Goal: Information Seeking & Learning: Learn about a topic

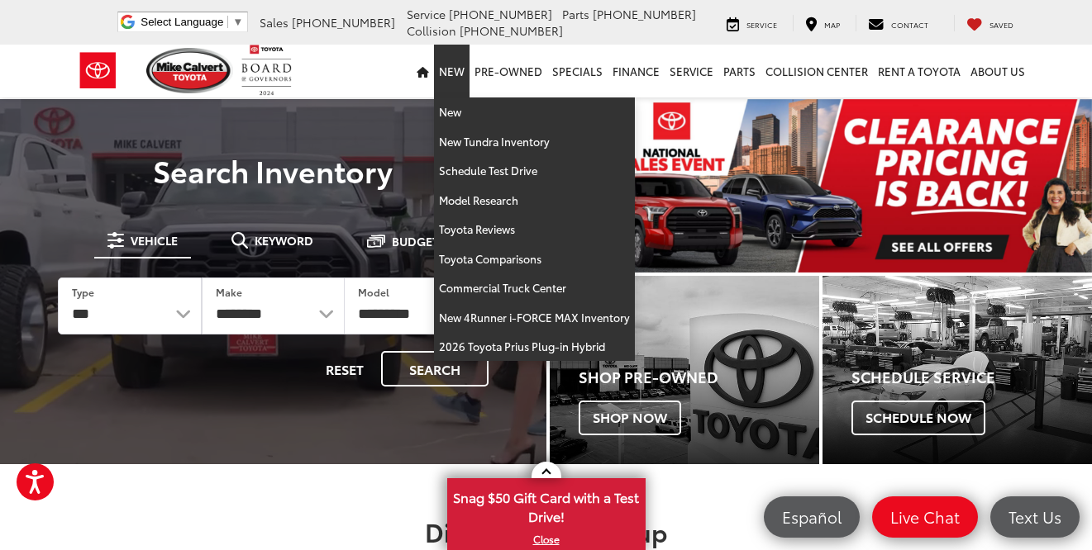
click at [459, 79] on link "New" at bounding box center [452, 71] width 36 height 53
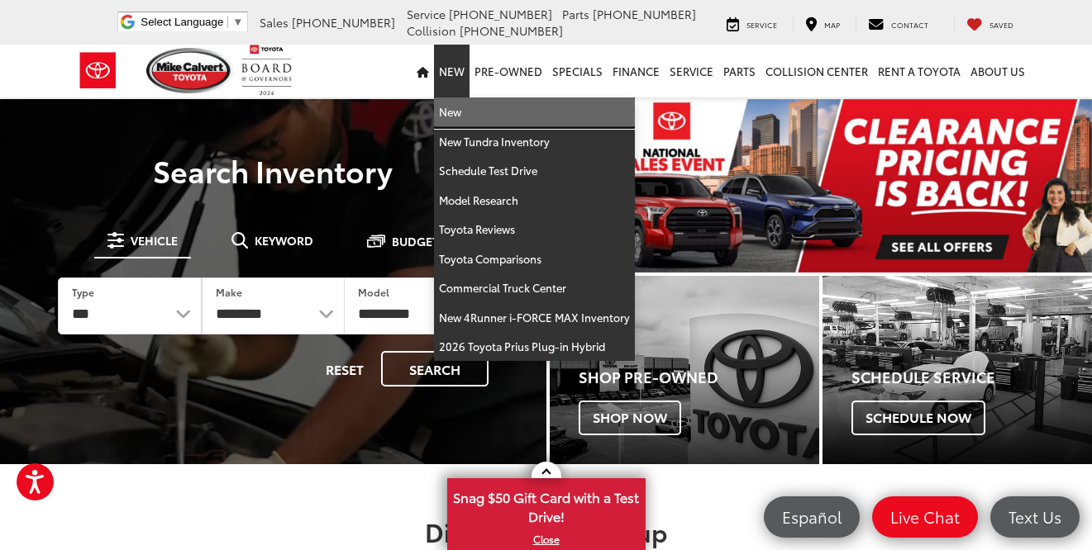
click at [455, 119] on link "New" at bounding box center [534, 113] width 201 height 30
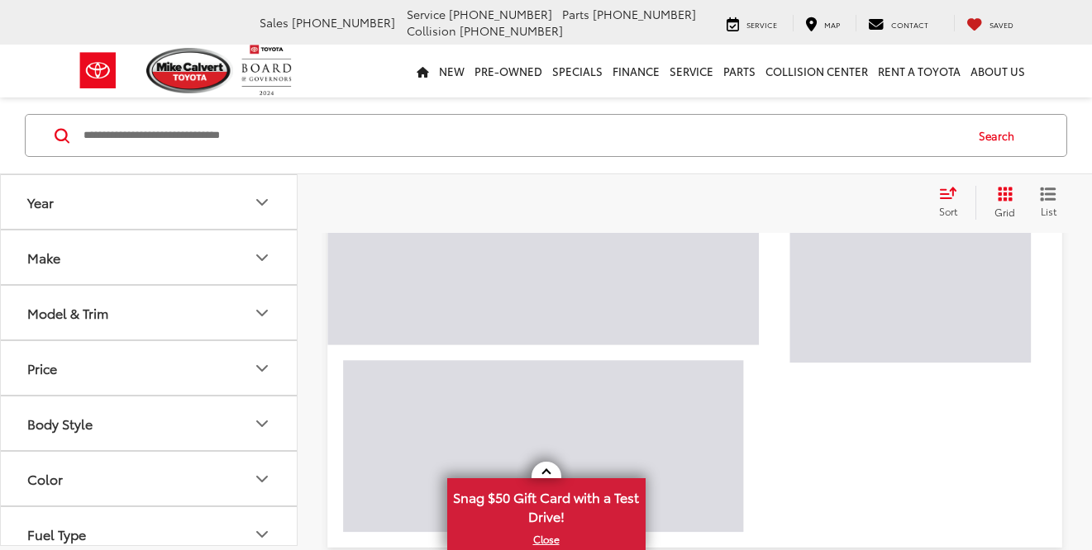
scroll to position [218, 0]
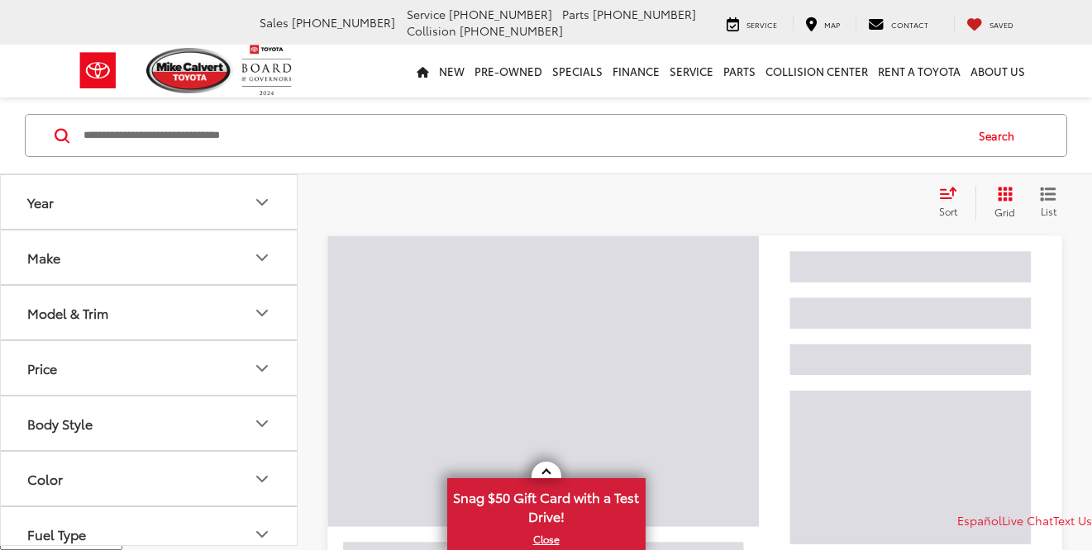
click at [200, 311] on button "Model & Trim" at bounding box center [149, 313] width 297 height 54
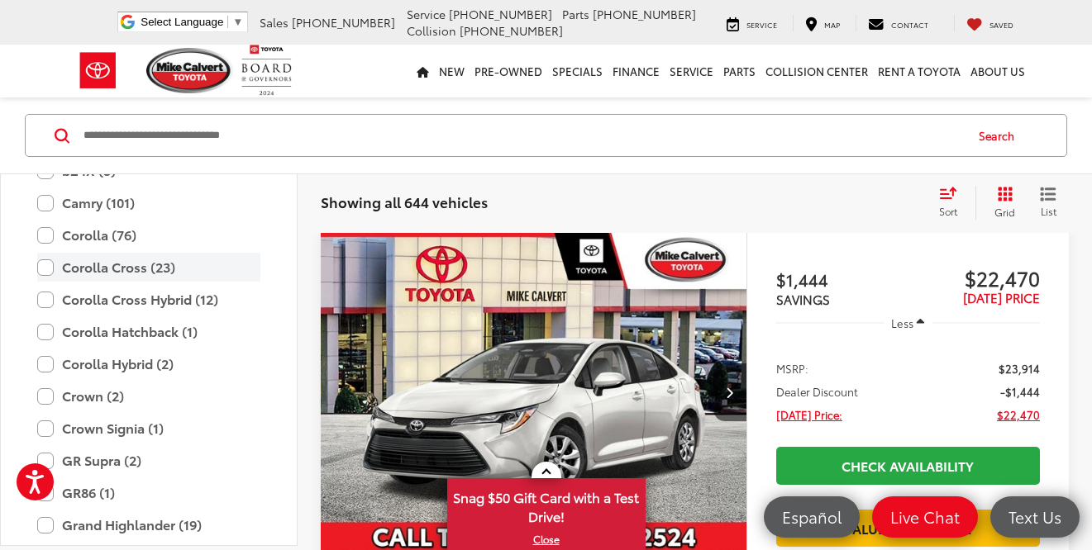
scroll to position [0, 0]
click at [140, 272] on label "Corolla Cross (23)" at bounding box center [148, 267] width 223 height 29
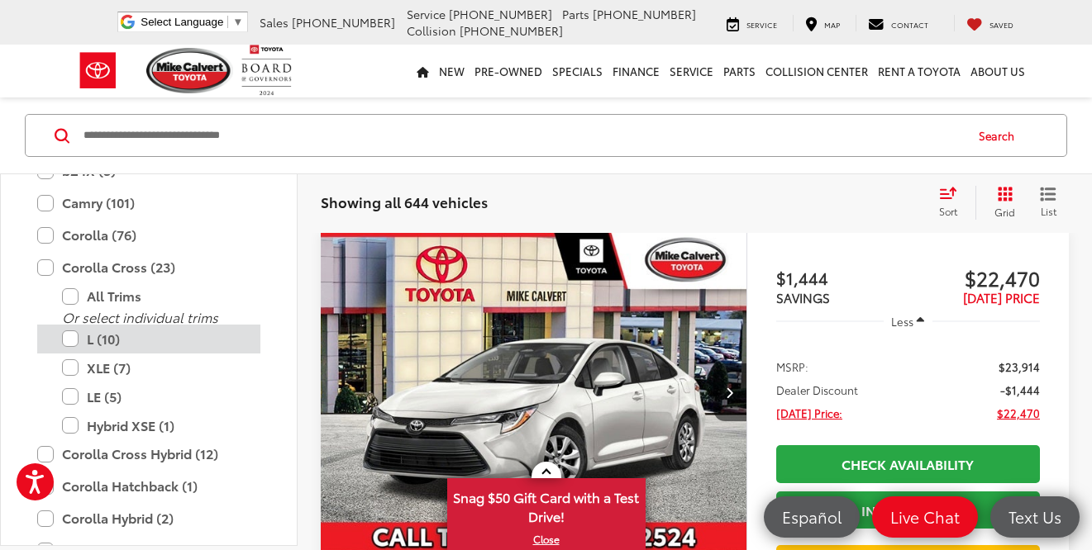
scroll to position [215, 0]
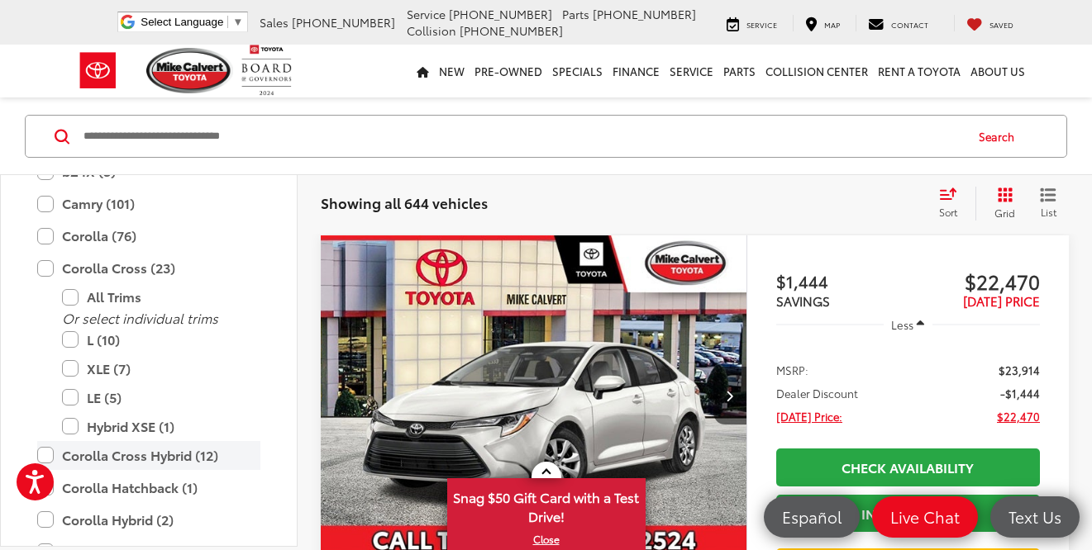
click at [91, 445] on label "Corolla Cross Hybrid (12)" at bounding box center [148, 455] width 223 height 29
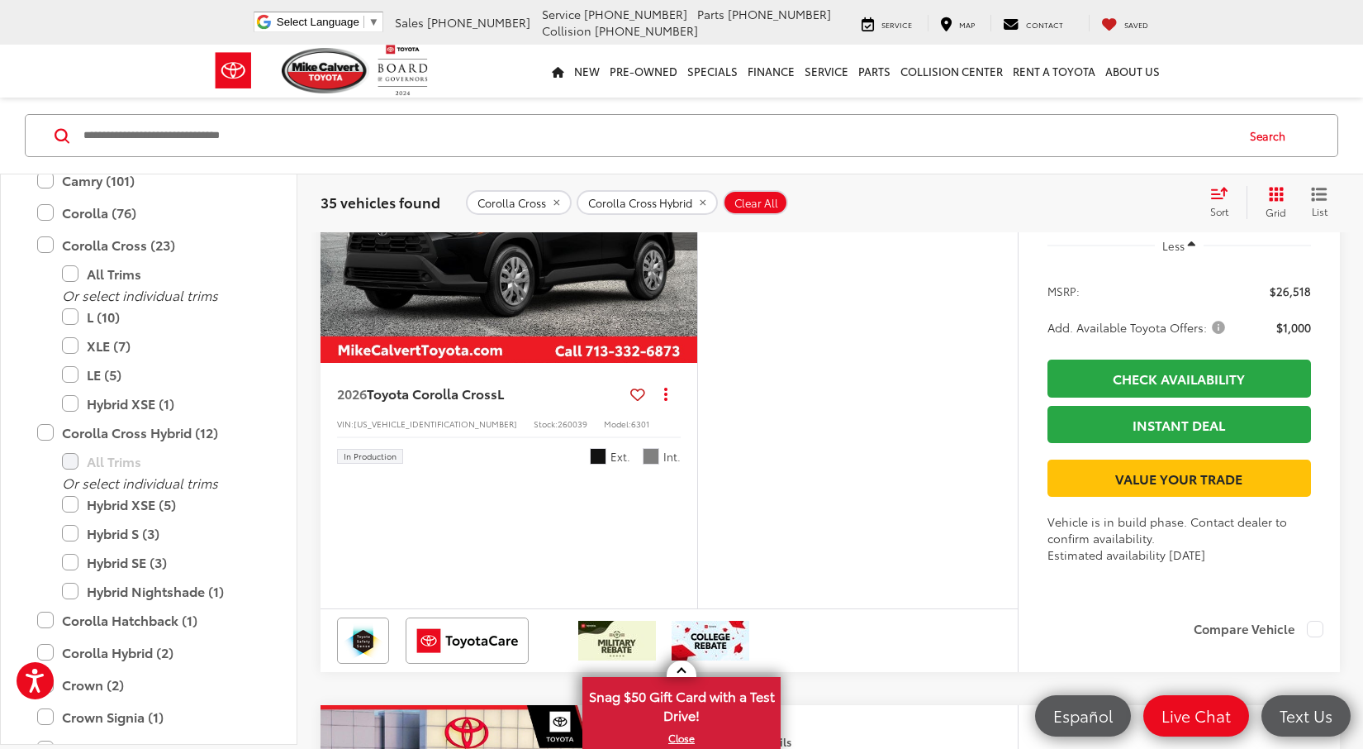
scroll to position [4186, 0]
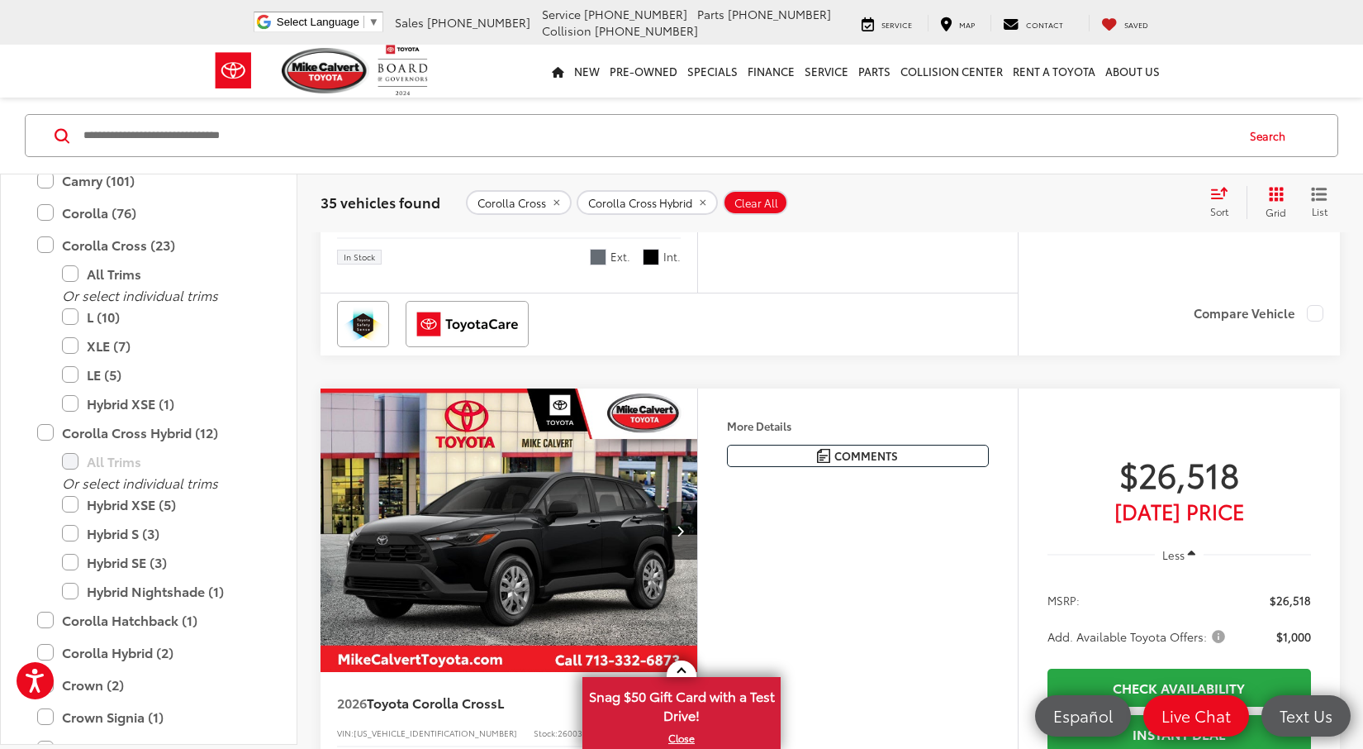
click at [671, 51] on button "Next image" at bounding box center [680, 22] width 33 height 58
click at [701, 292] on div "Features Bluetooth® 4WD/AWD Android Auto Apple CarPlay Heated Seats Keyless Ent…" at bounding box center [857, 85] width 321 height 411
click at [669, 51] on button "Next image" at bounding box center [680, 22] width 33 height 58
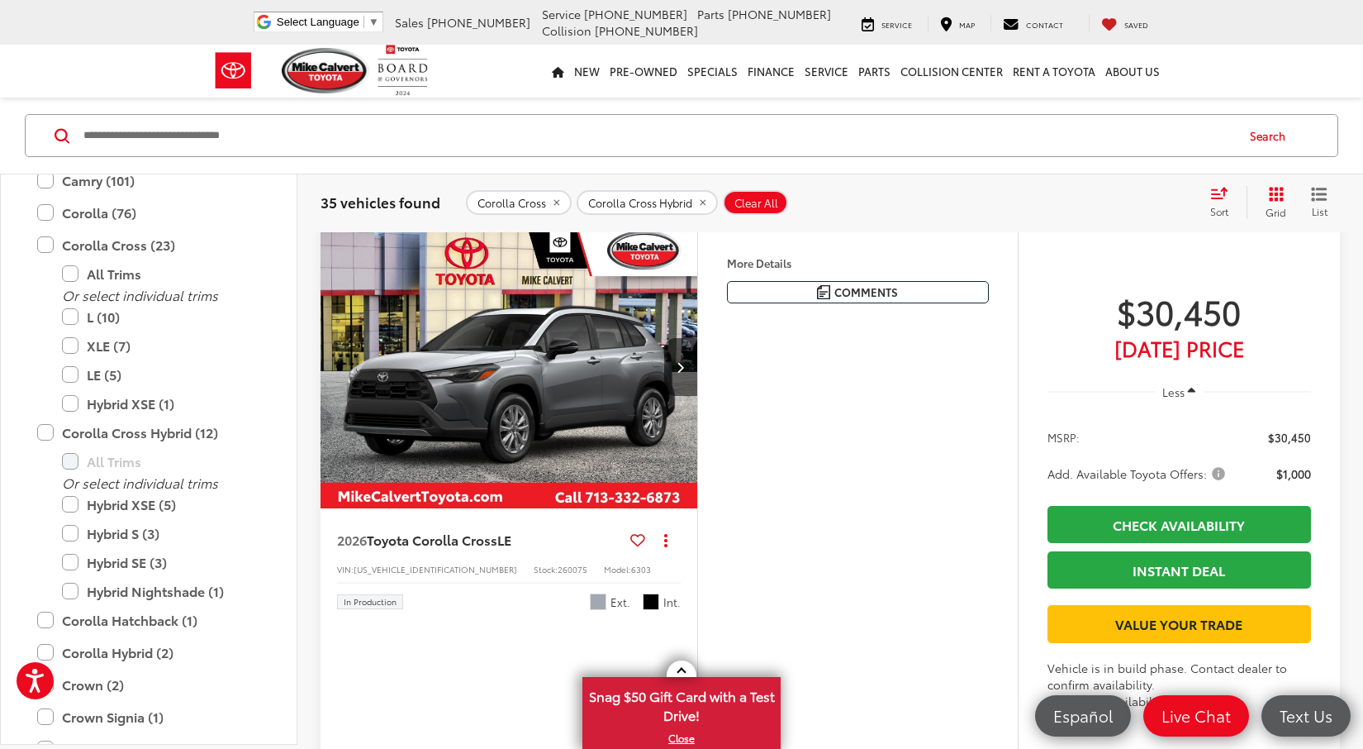
scroll to position [6757, 0]
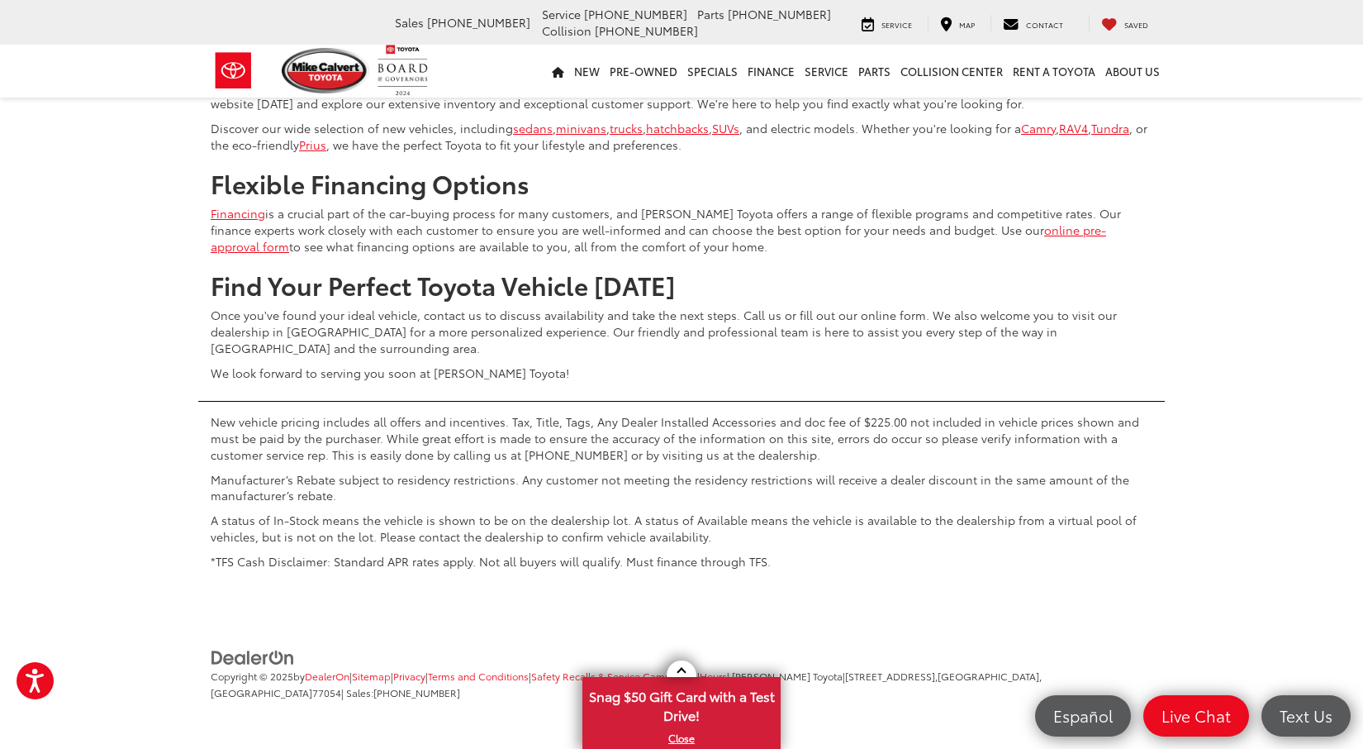
scroll to position [7643, 0]
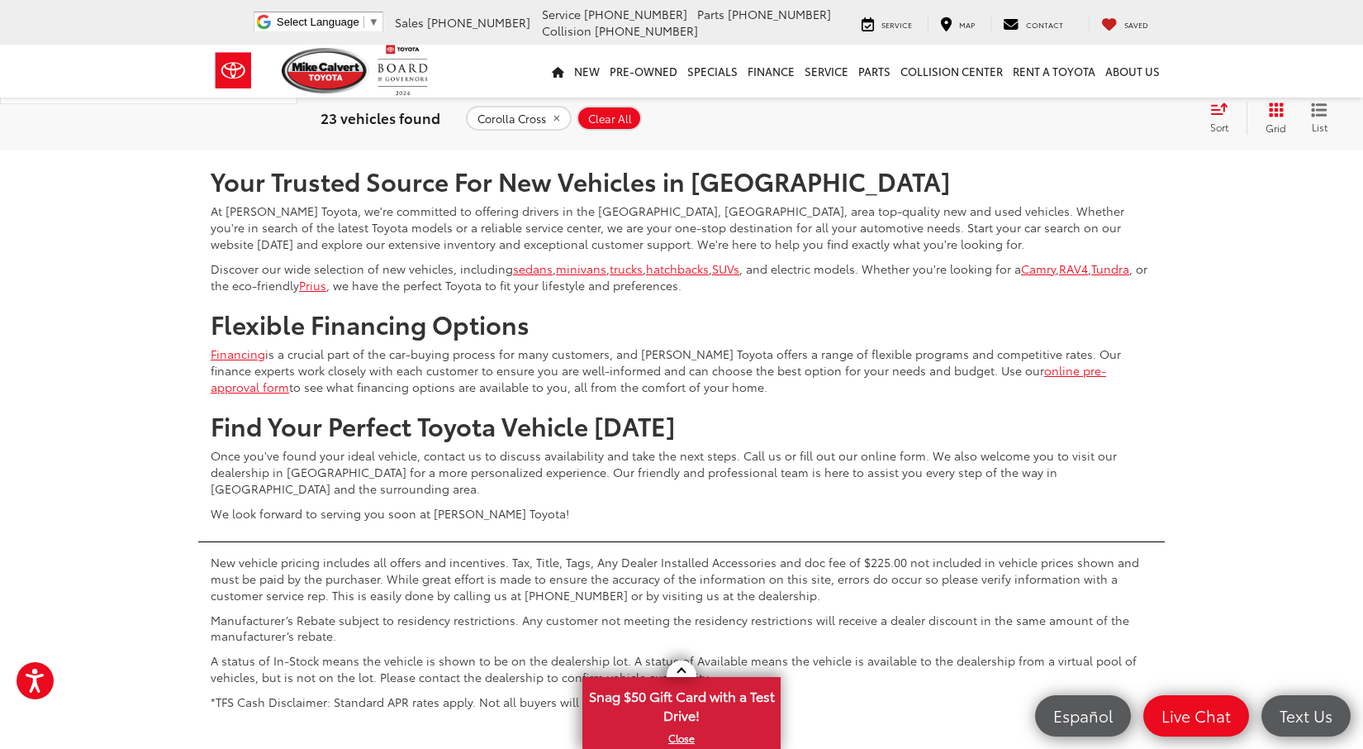
scroll to position [7524, 0]
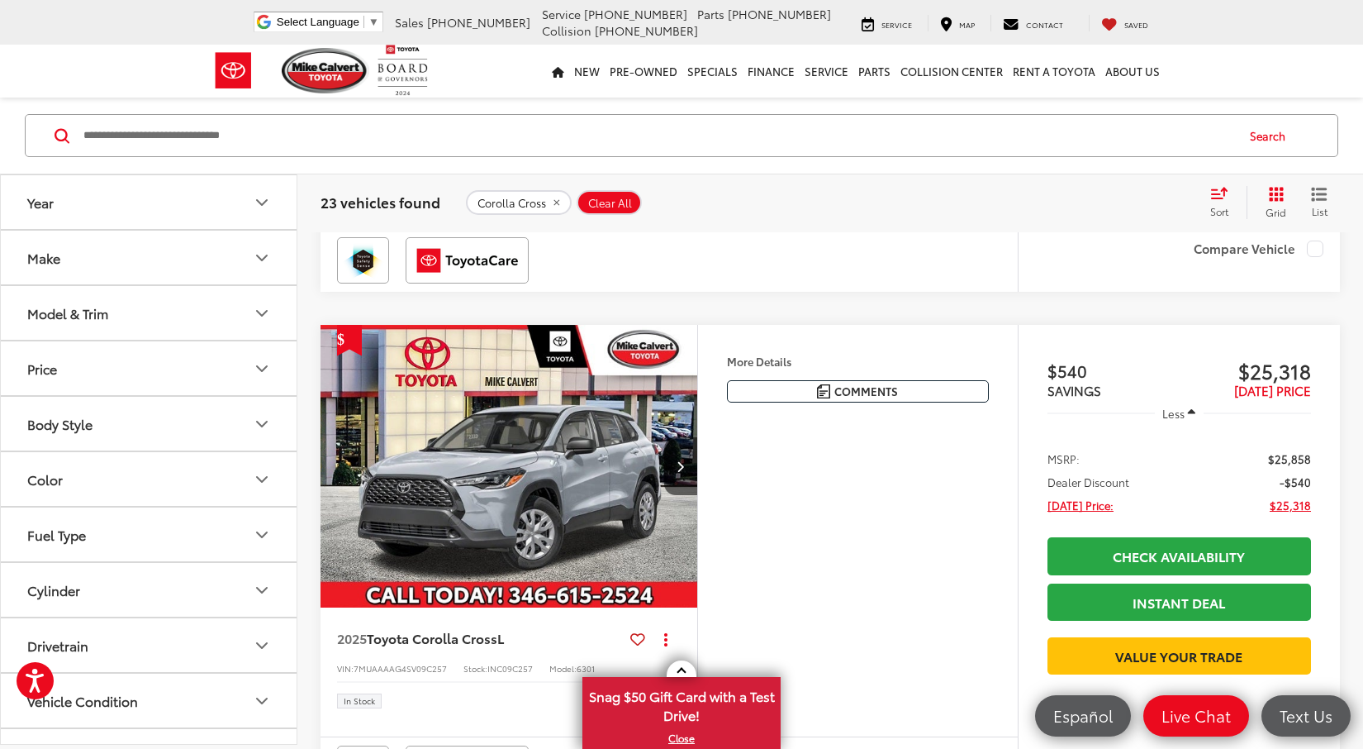
scroll to position [242, 0]
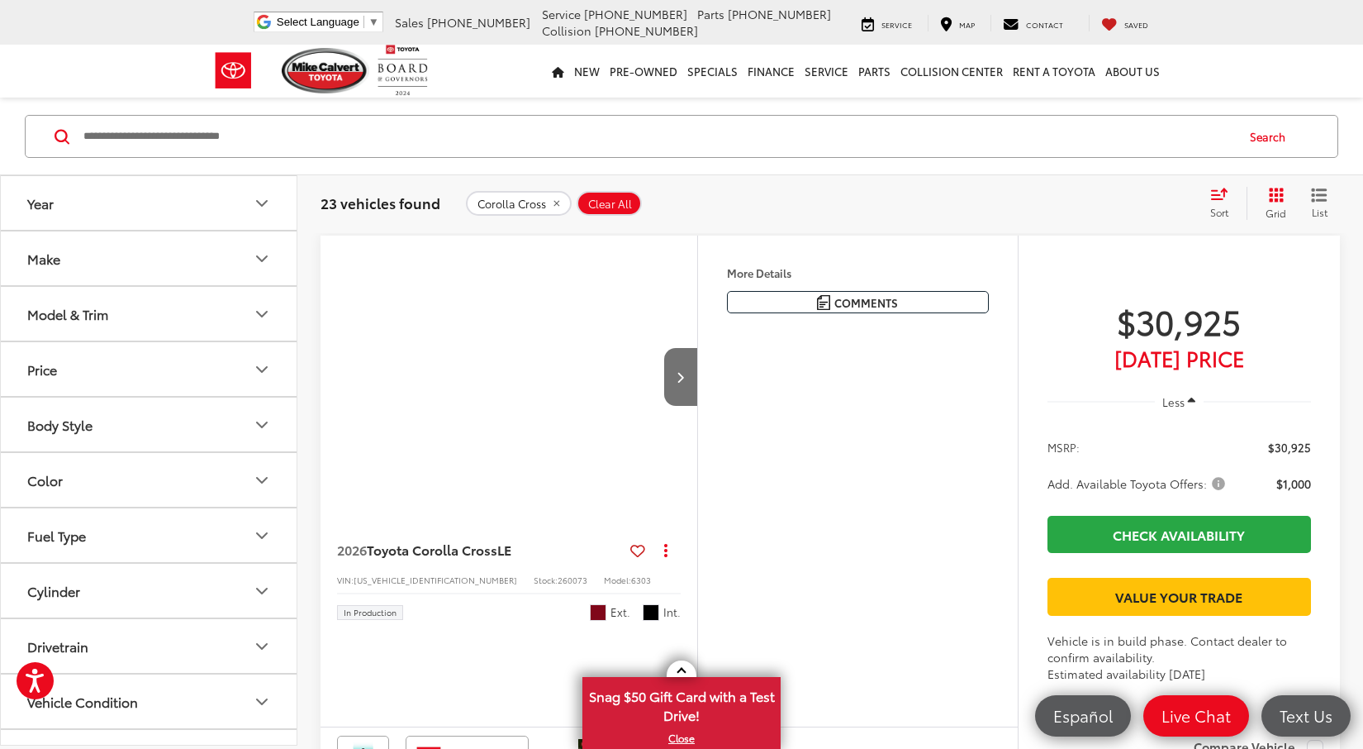
click at [152, 311] on button "Model & Trim" at bounding box center [149, 314] width 297 height 54
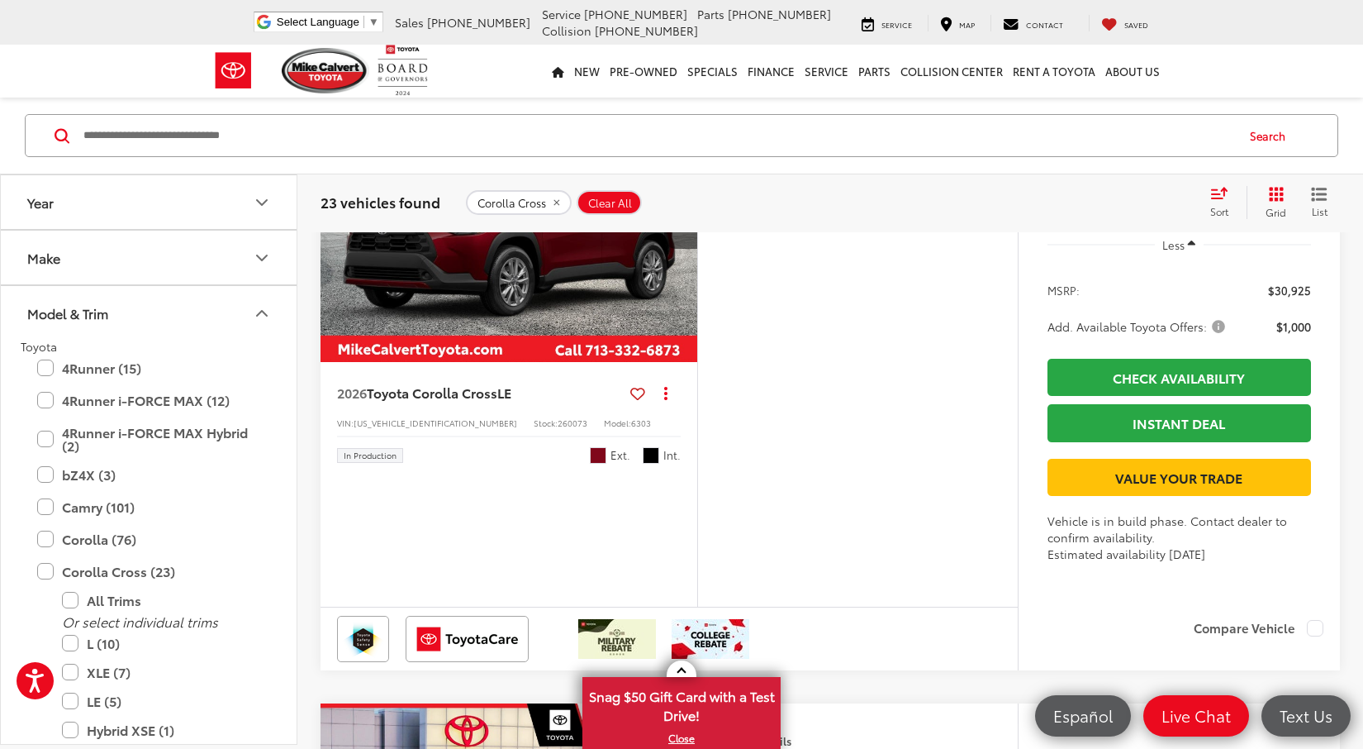
scroll to position [279, 0]
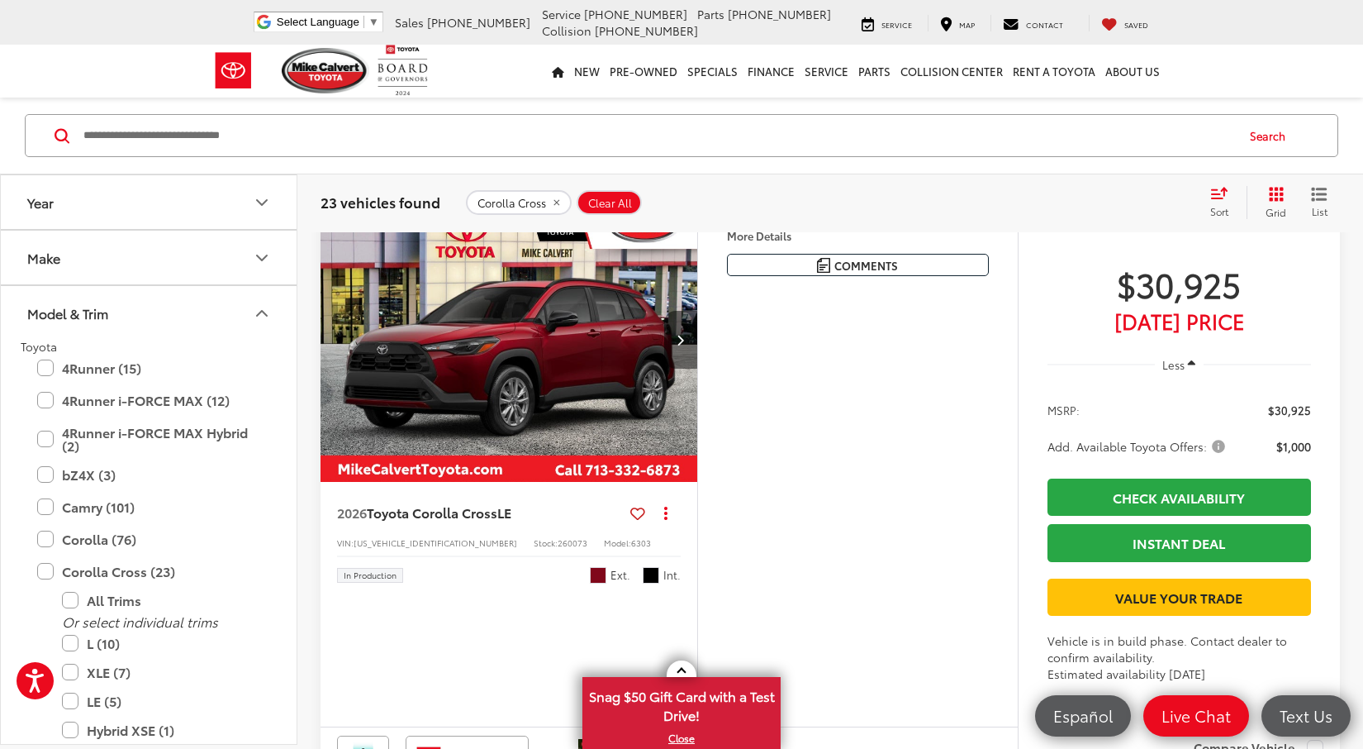
click at [673, 351] on button "Next image" at bounding box center [680, 340] width 33 height 58
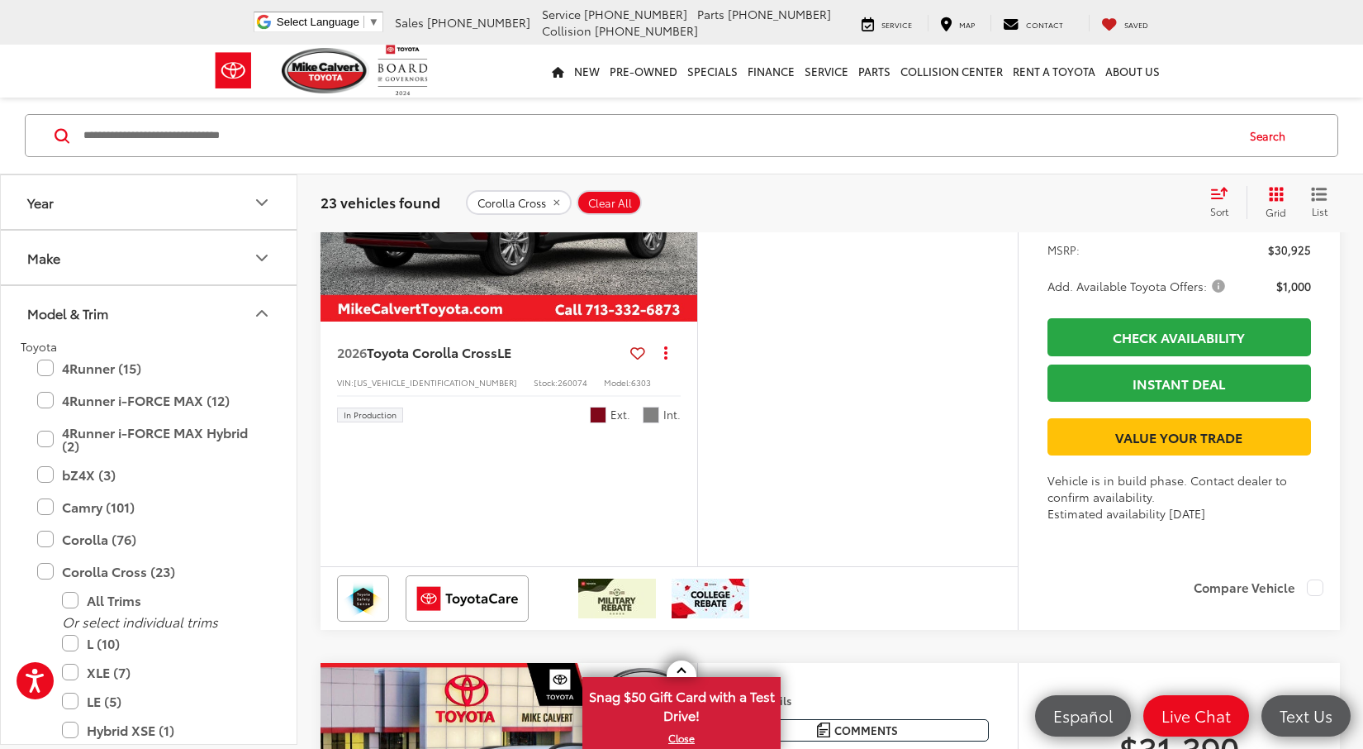
scroll to position [1620, 0]
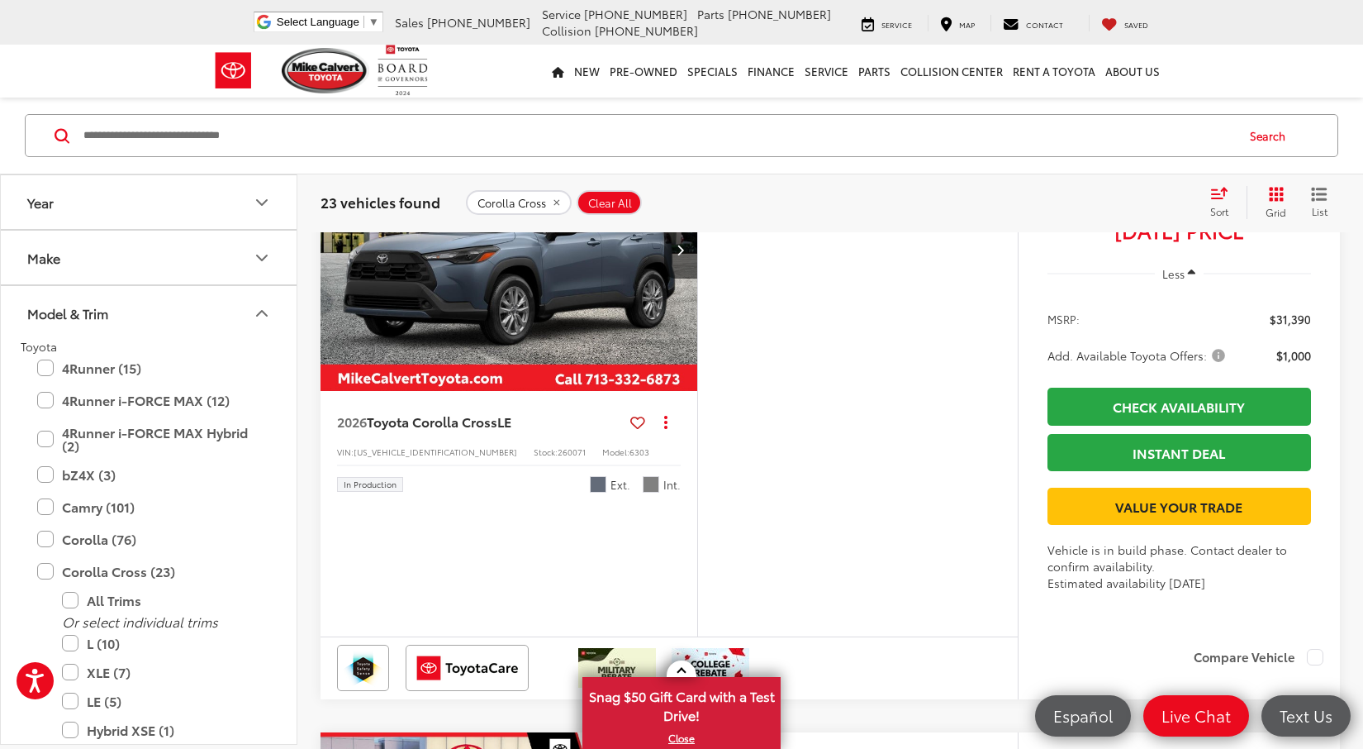
click at [178, 306] on button "Model & Trim" at bounding box center [149, 313] width 297 height 54
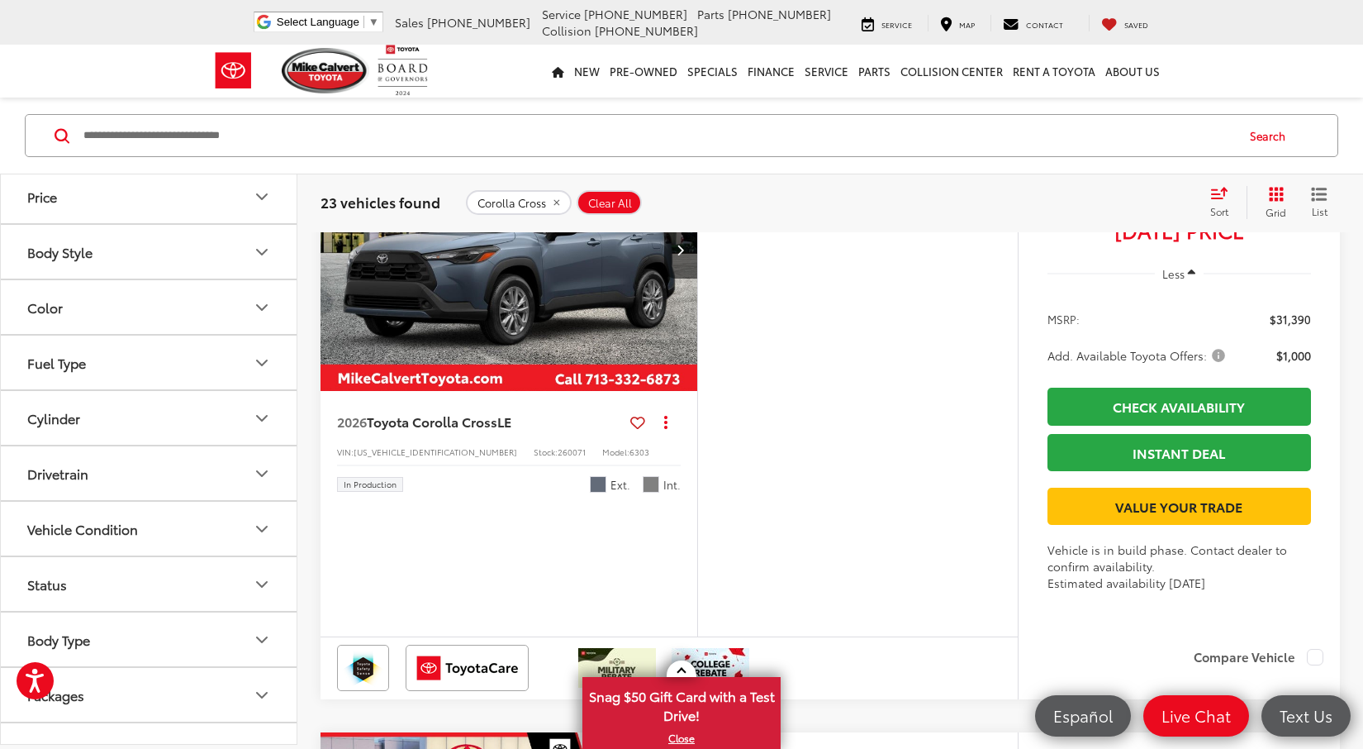
scroll to position [312, 0]
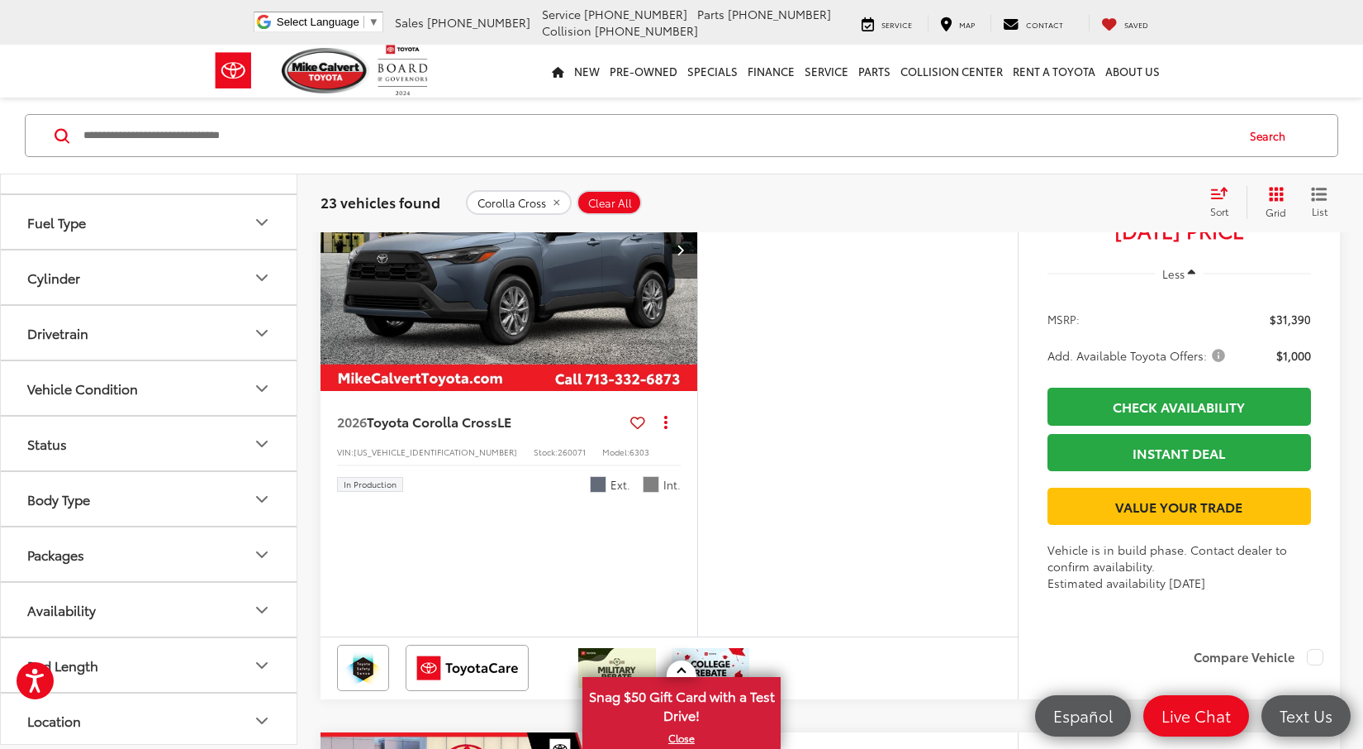
click at [197, 393] on button "Vehicle Condition" at bounding box center [149, 388] width 297 height 54
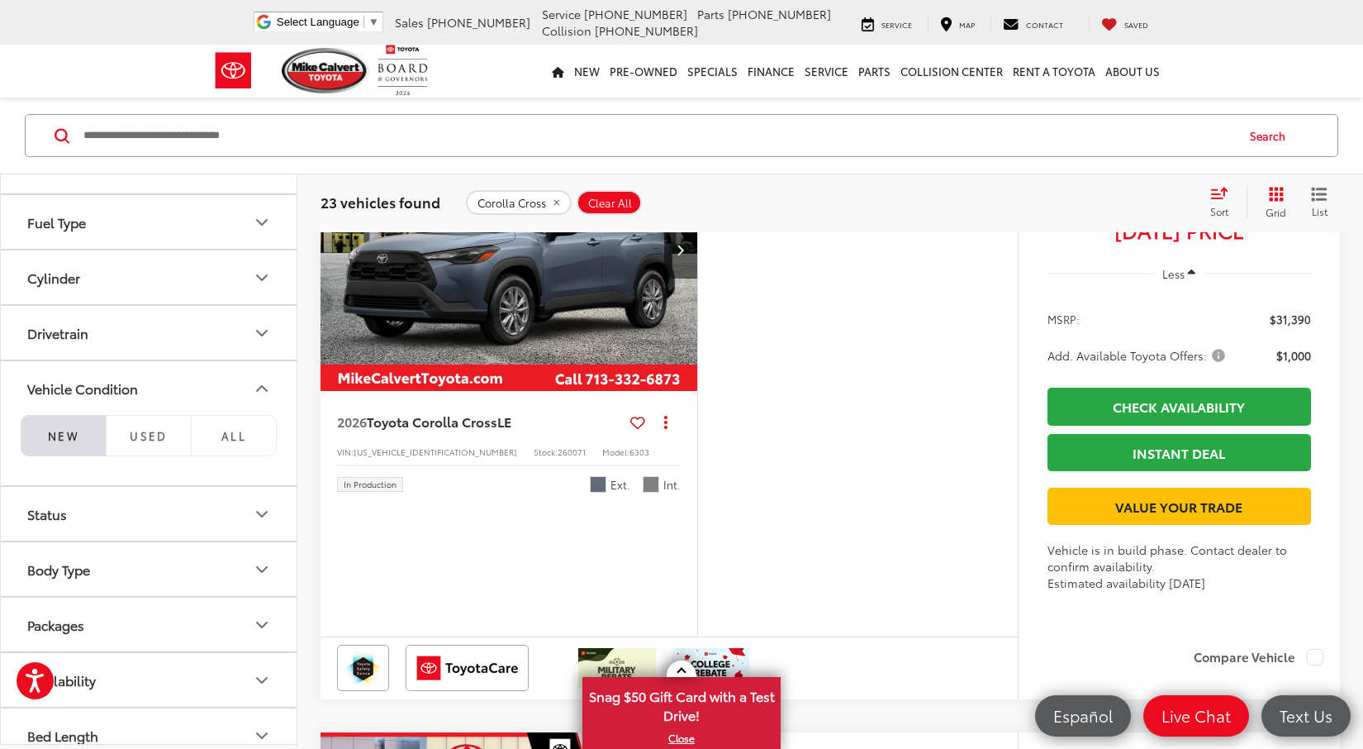
click at [197, 393] on button "Vehicle Condition" at bounding box center [149, 388] width 297 height 54
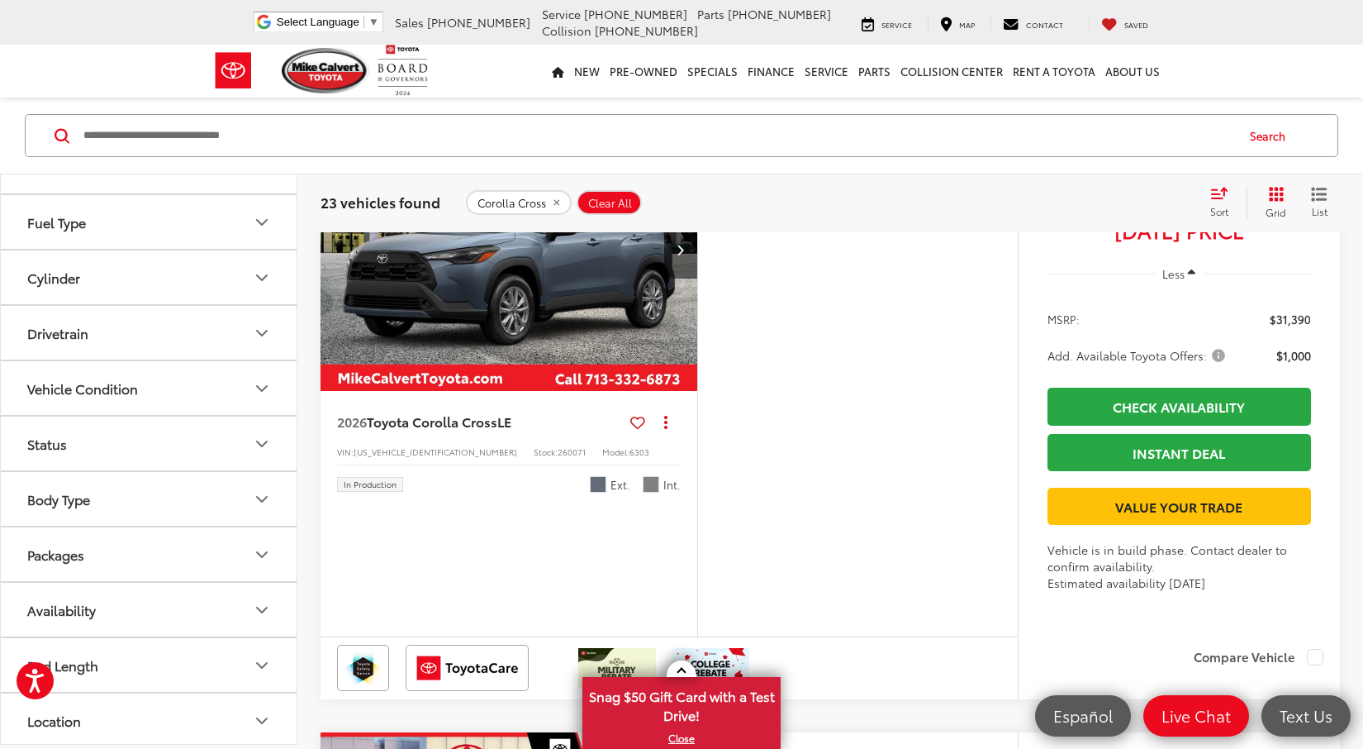
click at [195, 344] on button "Drivetrain" at bounding box center [149, 333] width 297 height 54
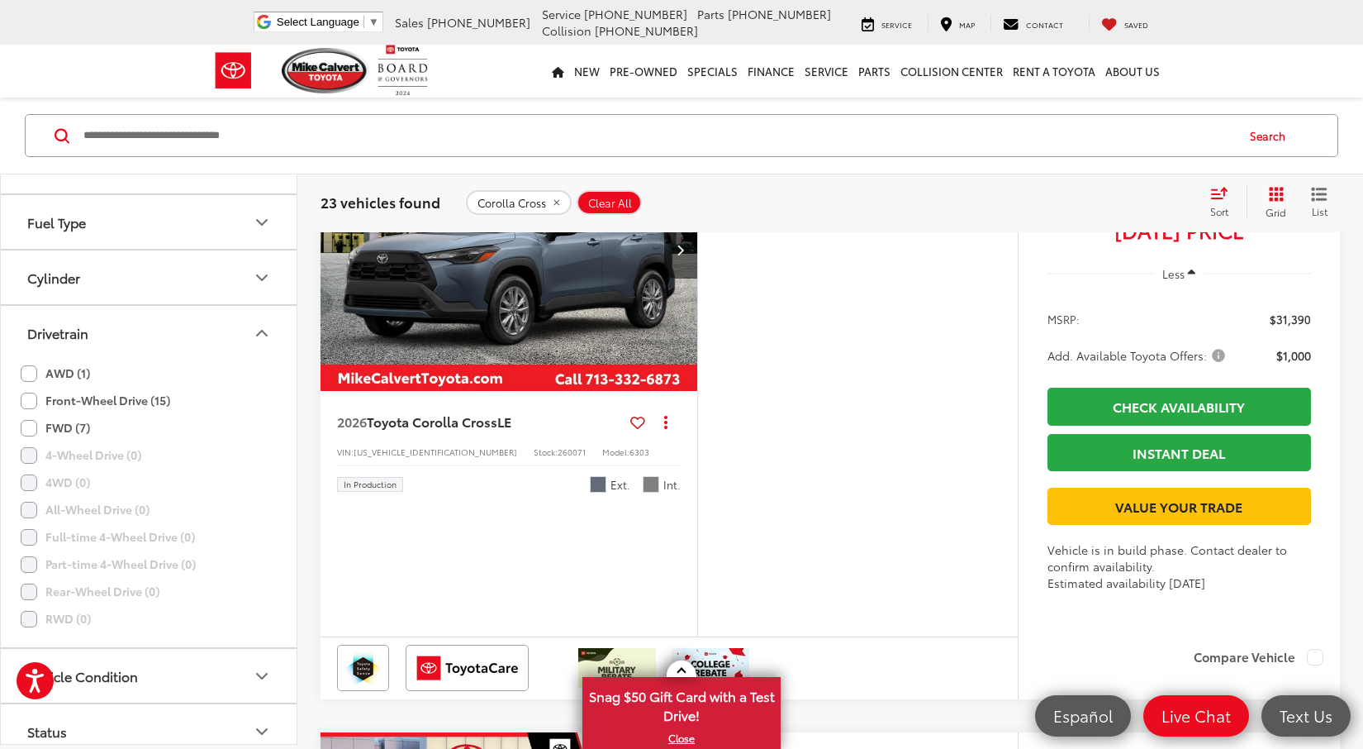
click at [195, 344] on button "Drivetrain" at bounding box center [149, 333] width 297 height 54
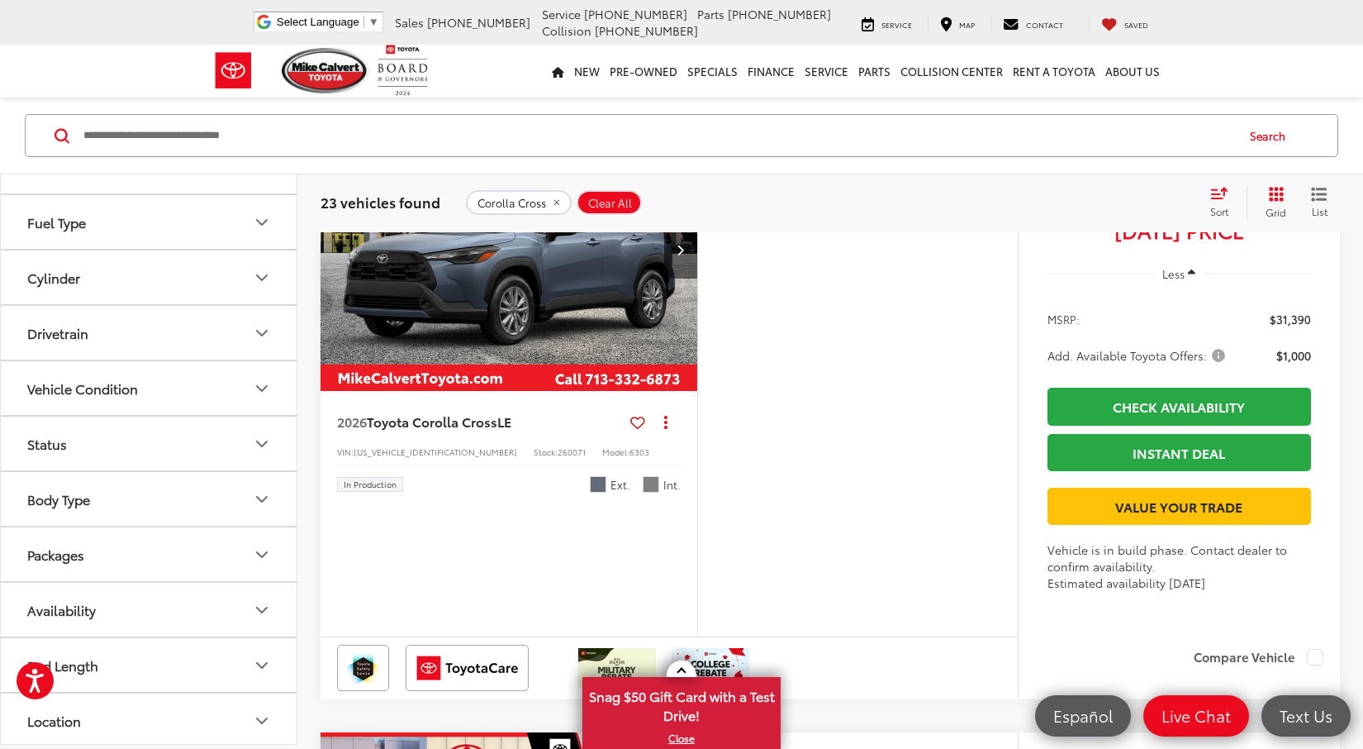
scroll to position [371, 0]
click at [199, 373] on button "Status" at bounding box center [149, 385] width 297 height 54
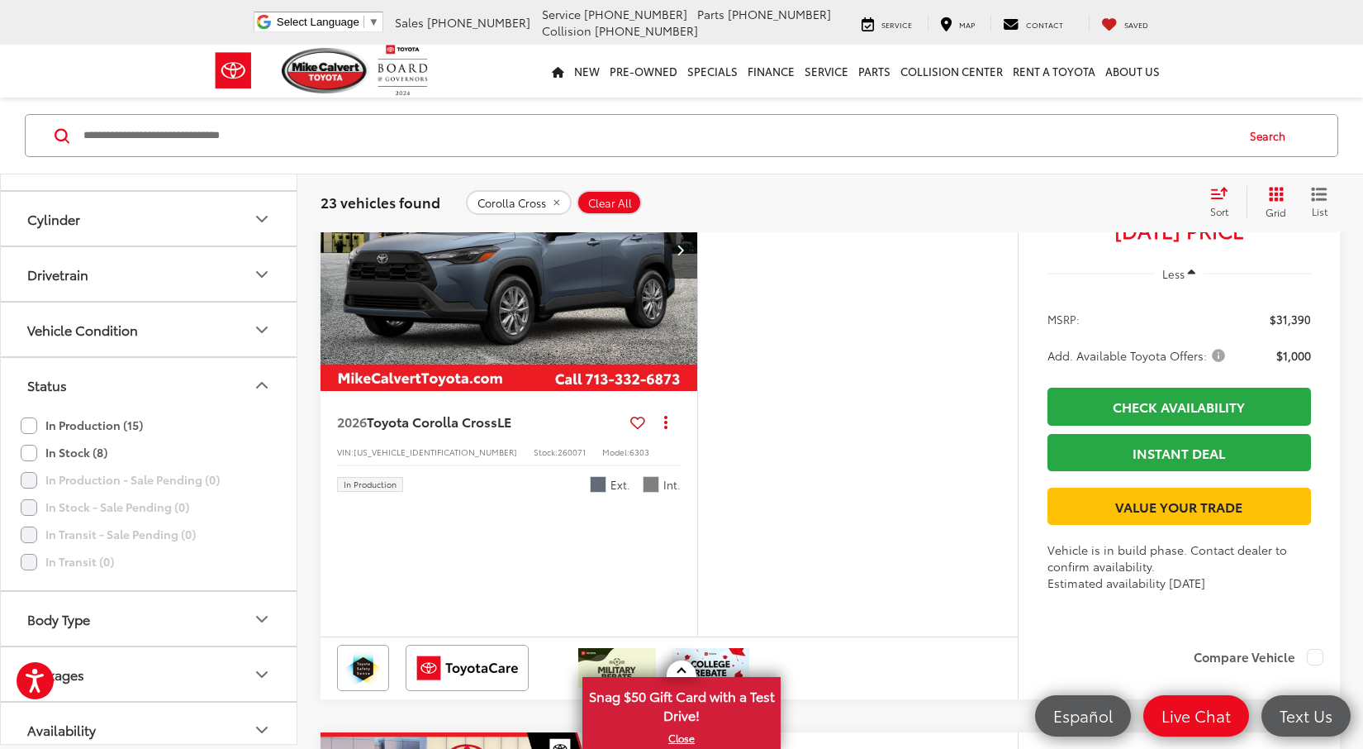
click at [202, 375] on button "Status" at bounding box center [149, 385] width 297 height 54
click at [96, 454] on label "In Stock (8)" at bounding box center [64, 452] width 87 height 27
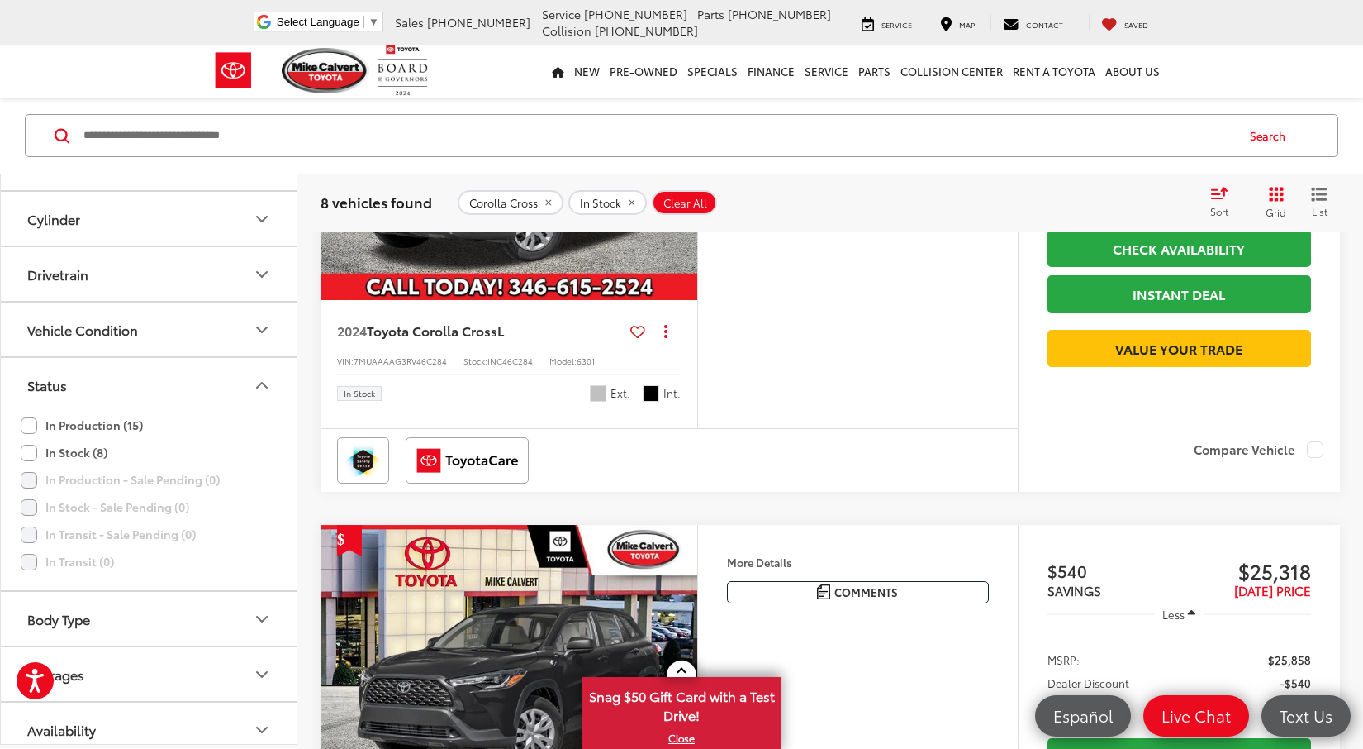
scroll to position [208, 0]
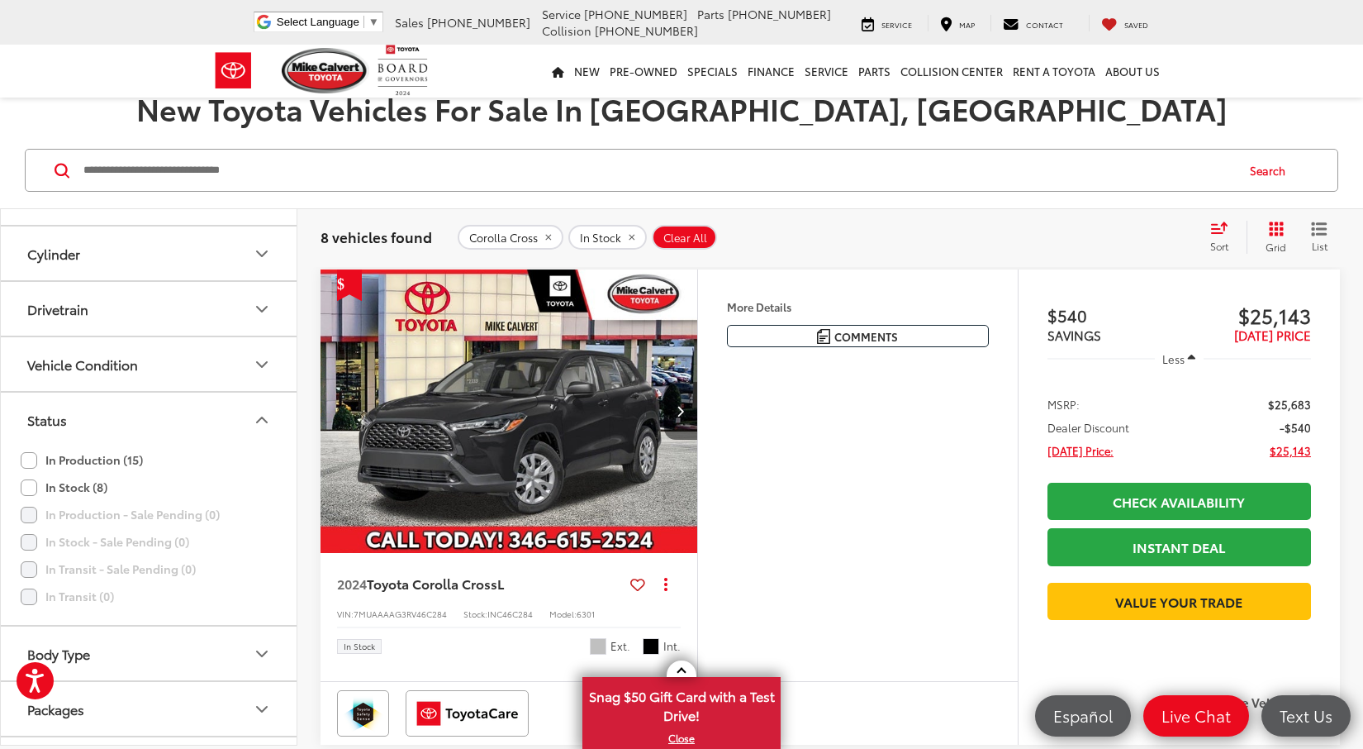
click at [668, 411] on button "Next image" at bounding box center [680, 411] width 33 height 58
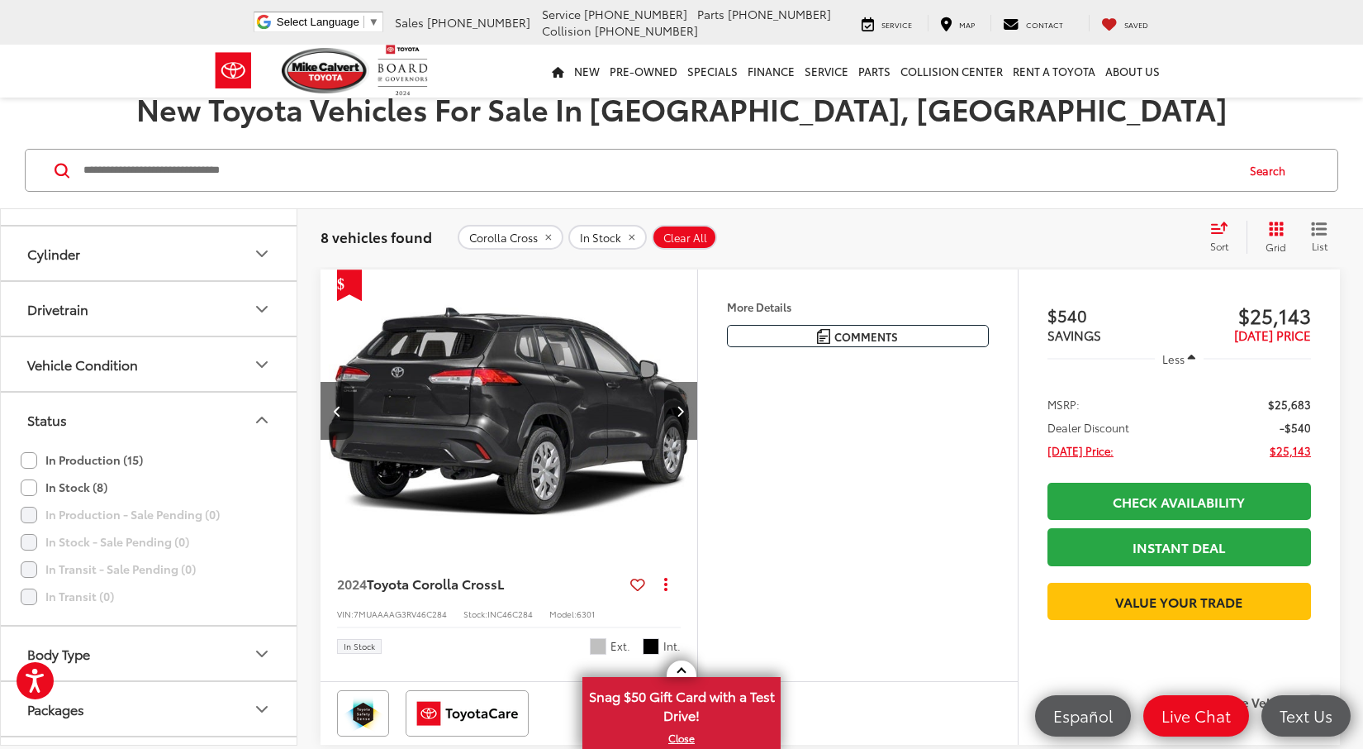
click at [678, 411] on icon "Next image" at bounding box center [680, 411] width 7 height 12
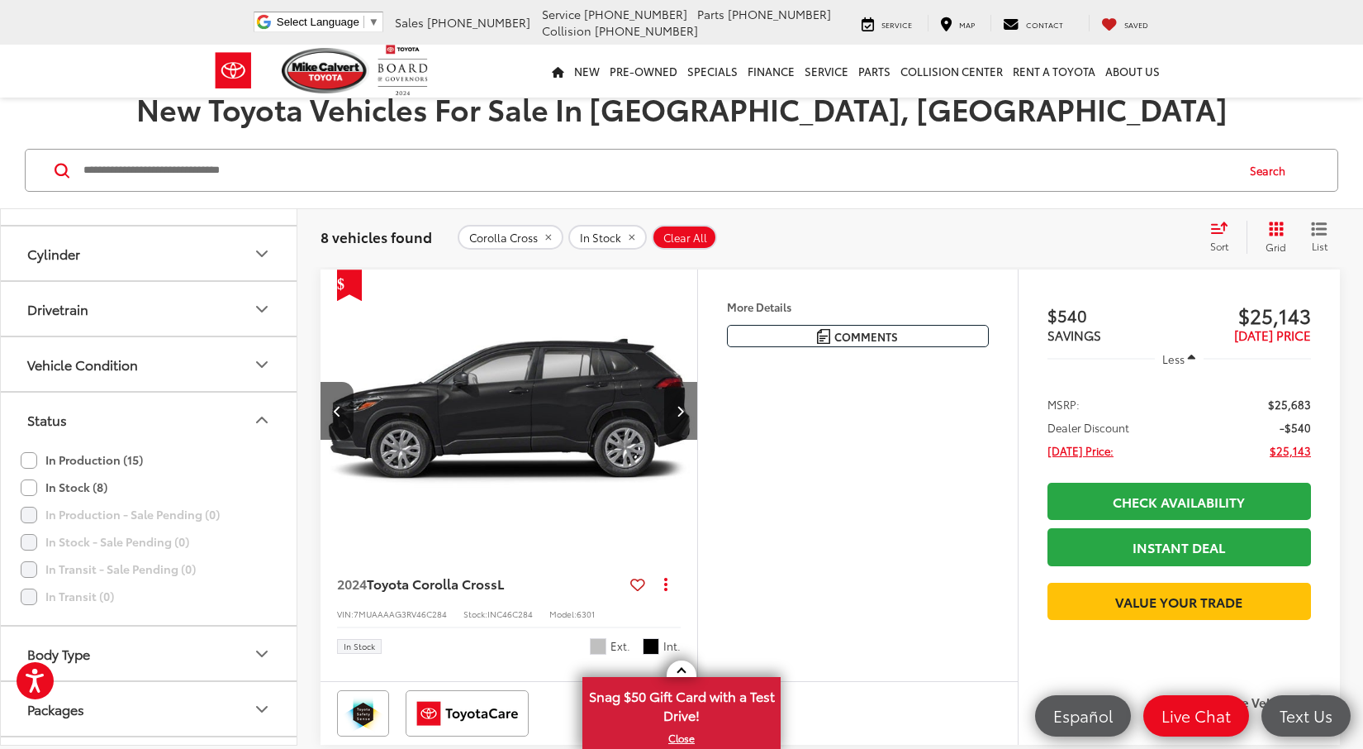
click at [678, 411] on icon "Next image" at bounding box center [680, 411] width 7 height 12
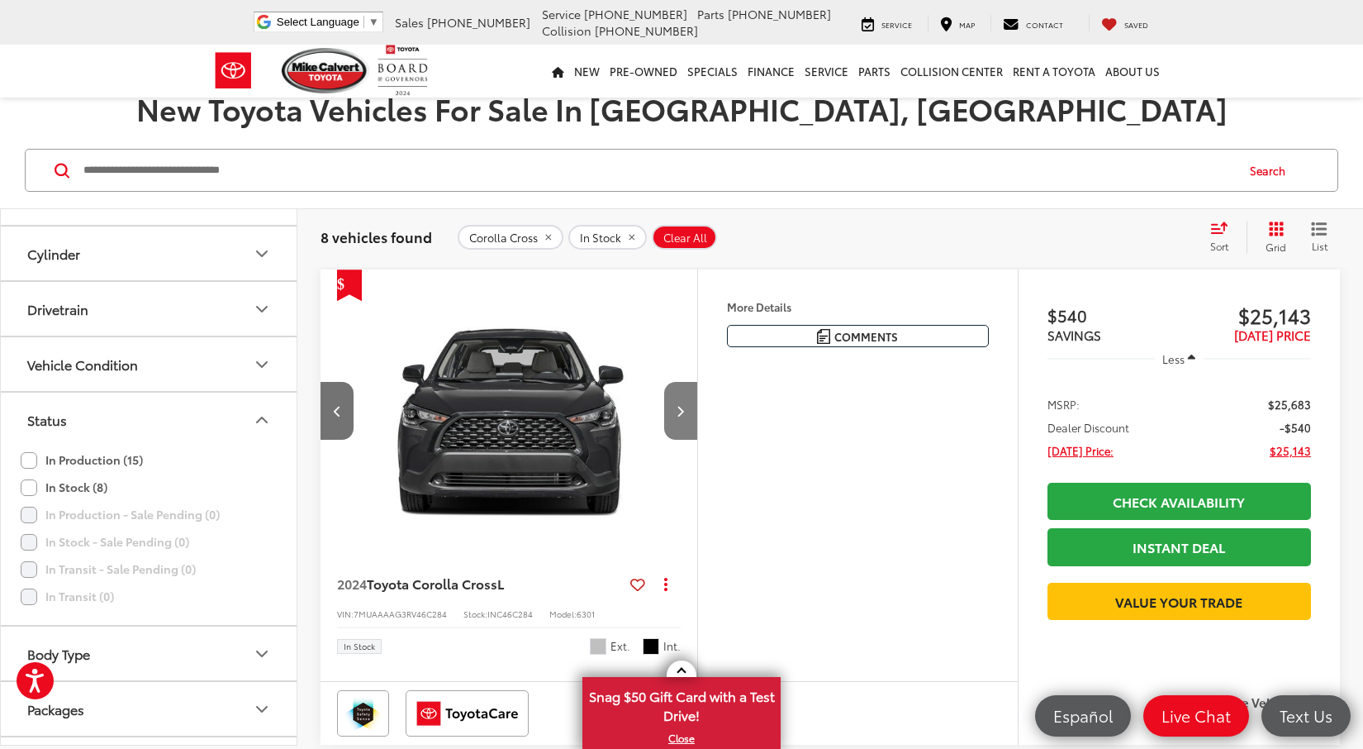
click at [678, 411] on icon "Next image" at bounding box center [680, 411] width 7 height 12
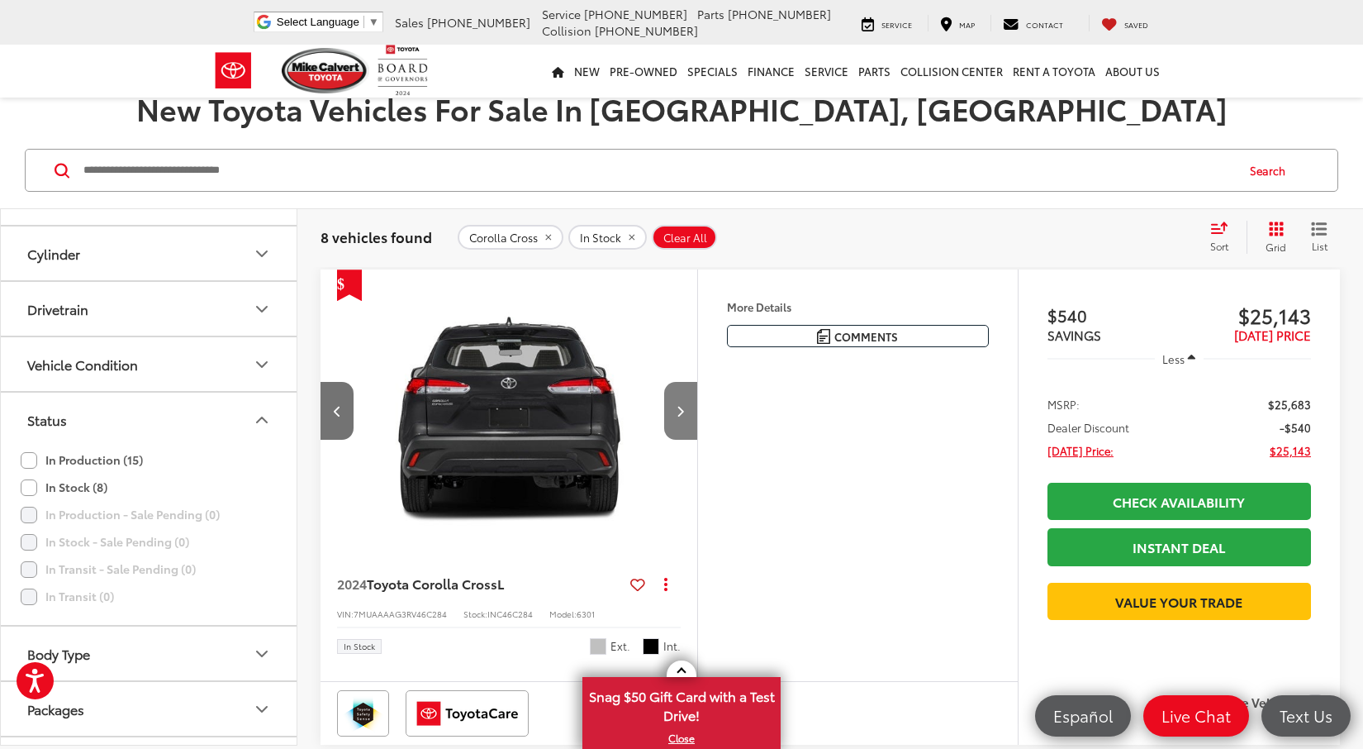
click at [678, 411] on icon "Next image" at bounding box center [680, 411] width 7 height 12
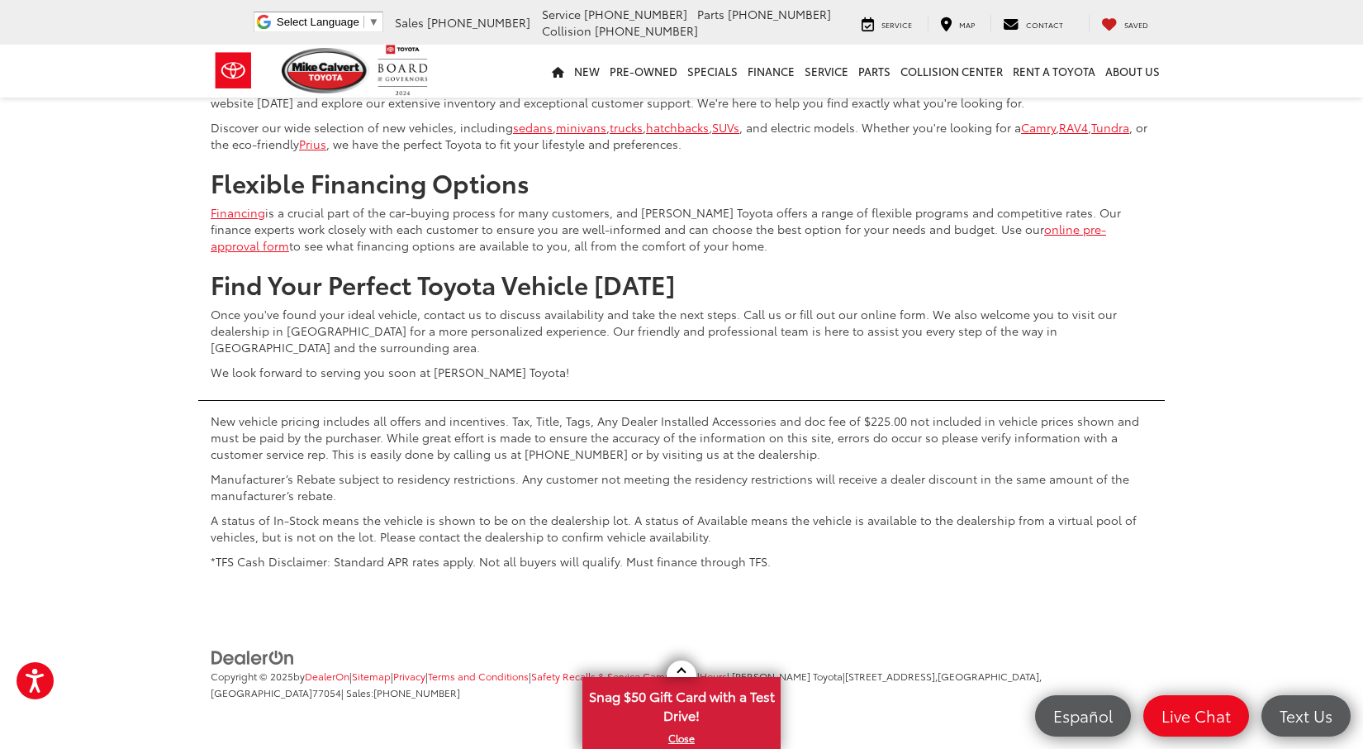
scroll to position [4468, 0]
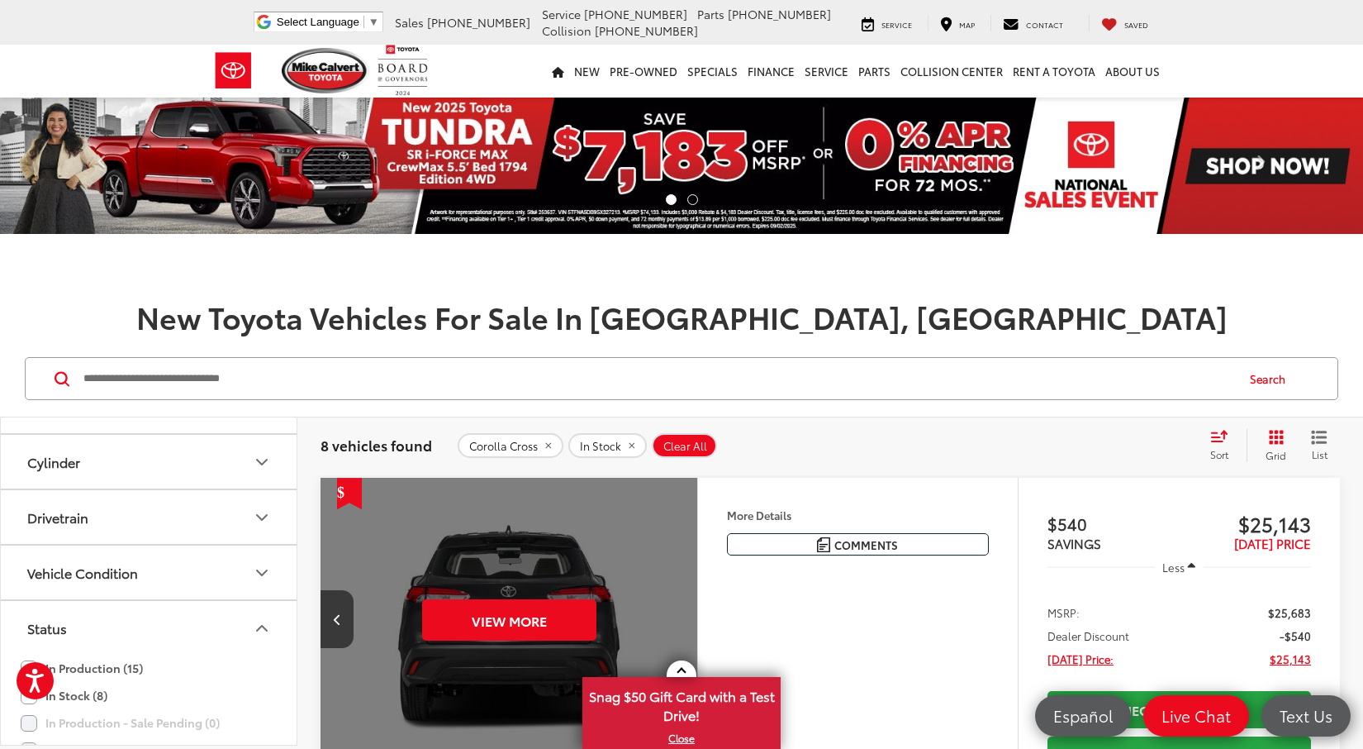
scroll to position [554, 0]
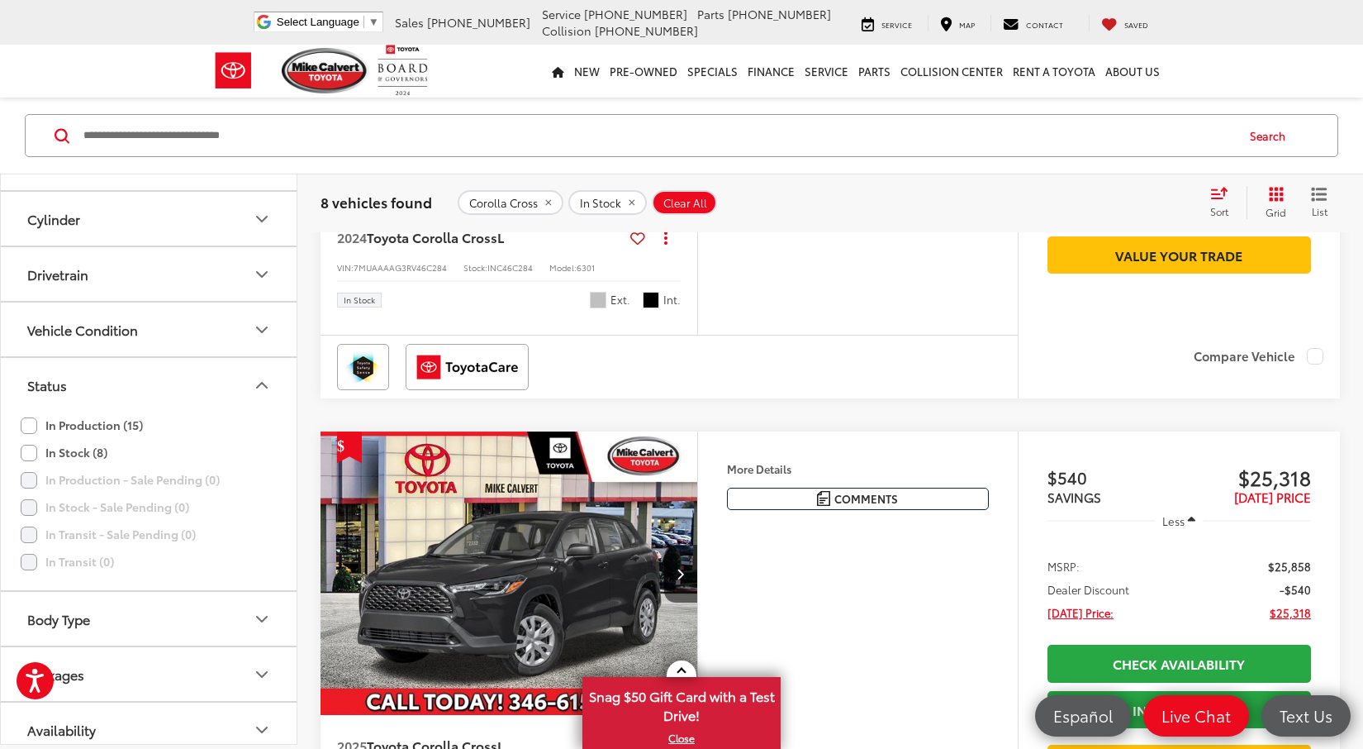
click at [698, 390] on div at bounding box center [669, 367] width 664 height 46
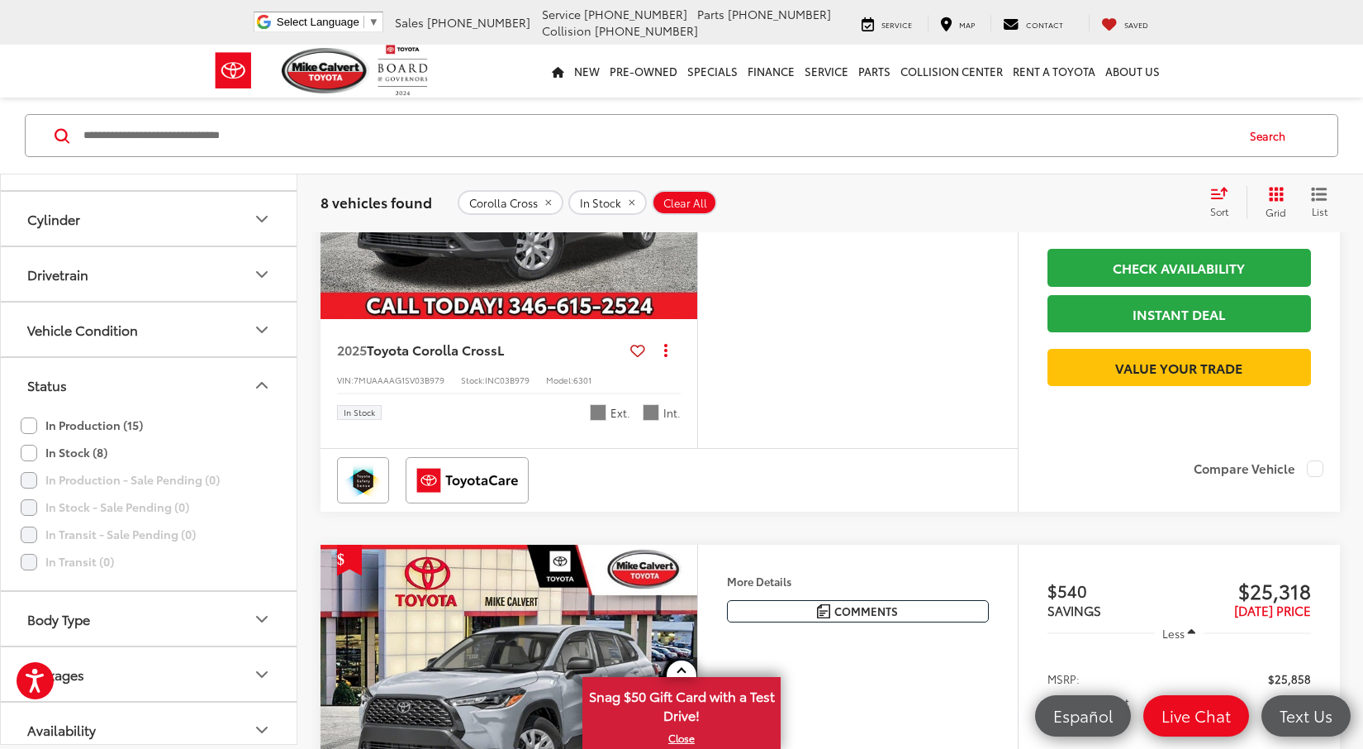
scroll to position [630, 0]
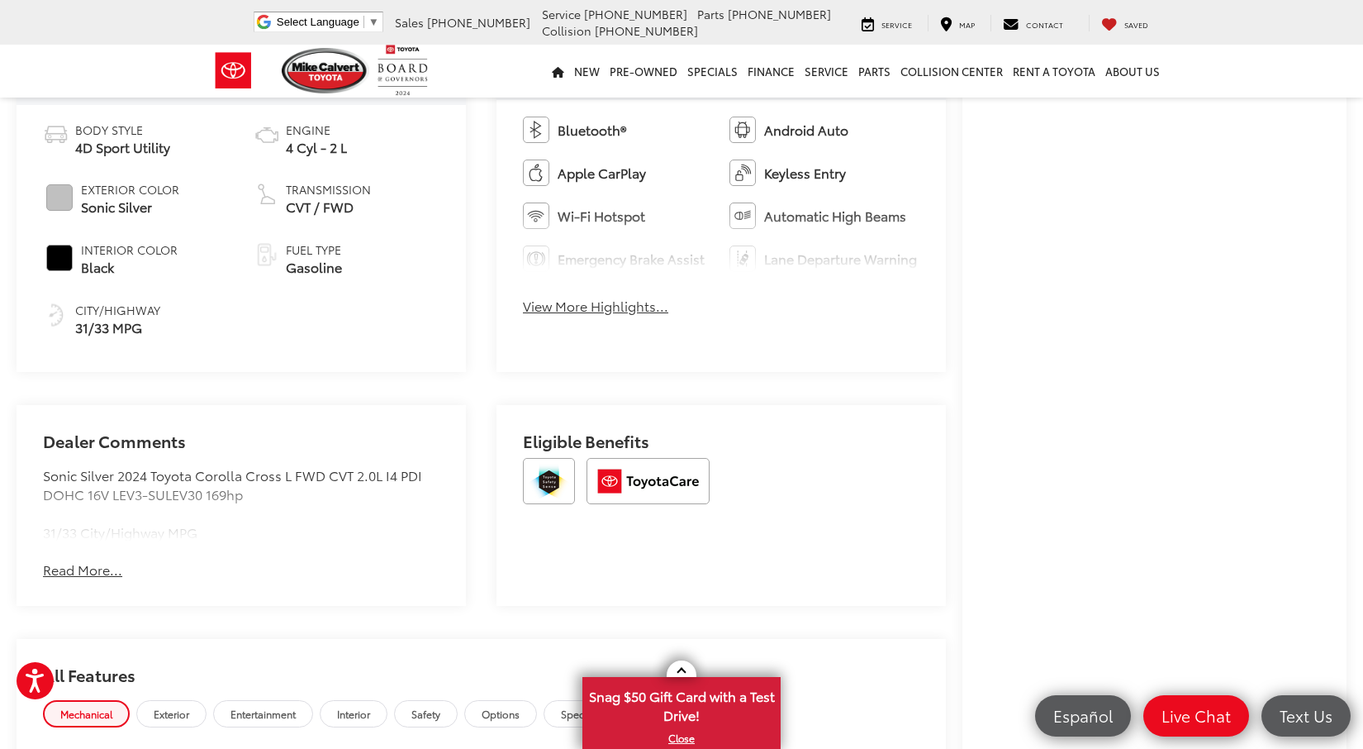
scroll to position [640, 0]
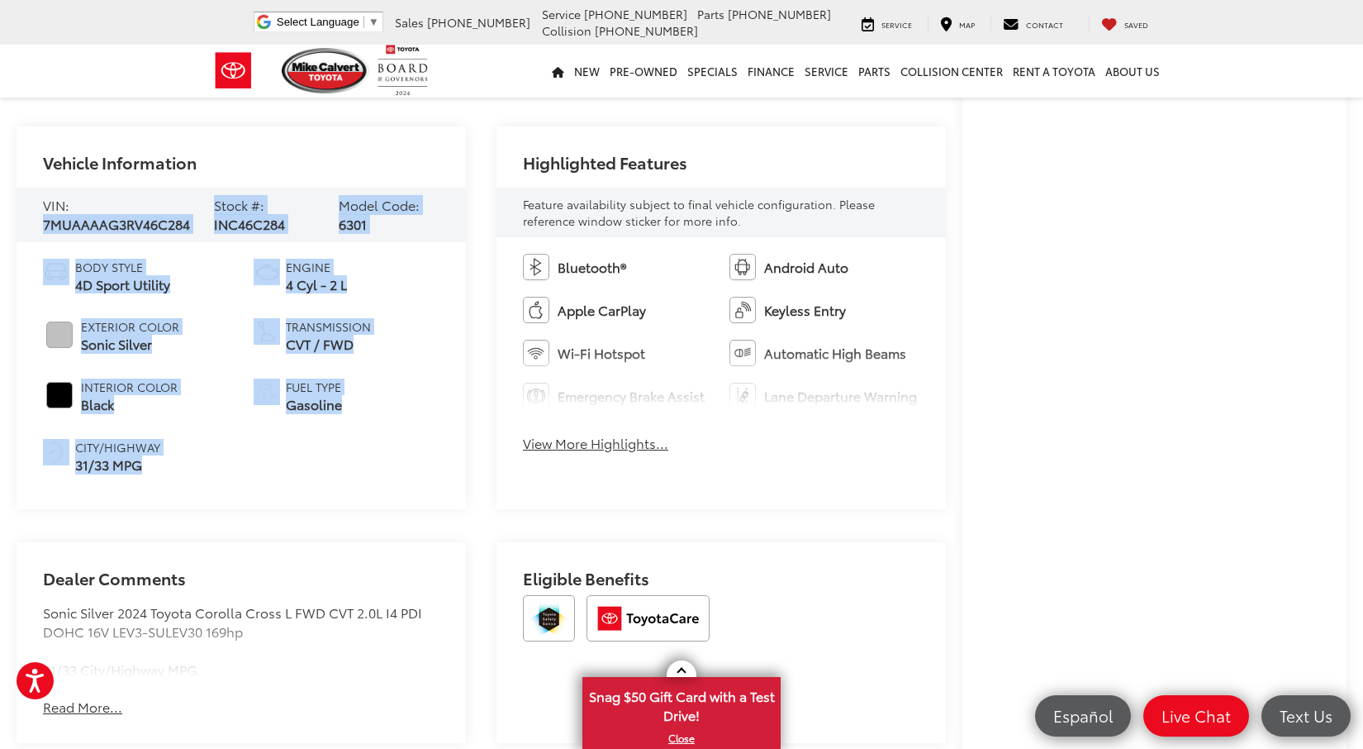
drag, startPoint x: 173, startPoint y: 345, endPoint x: 1, endPoint y: 231, distance: 206.3
click at [1, 231] on div "[PERSON_NAME] Toyota New Vehicles 2024 Toyota Corolla Cross L Confirm Availabil…" at bounding box center [681, 708] width 1363 height 2532
click at [290, 469] on ul "Body Style 4D Sport Utility Exterior Color Sonic Silver Interior Color Black Ci…" at bounding box center [241, 367] width 397 height 216
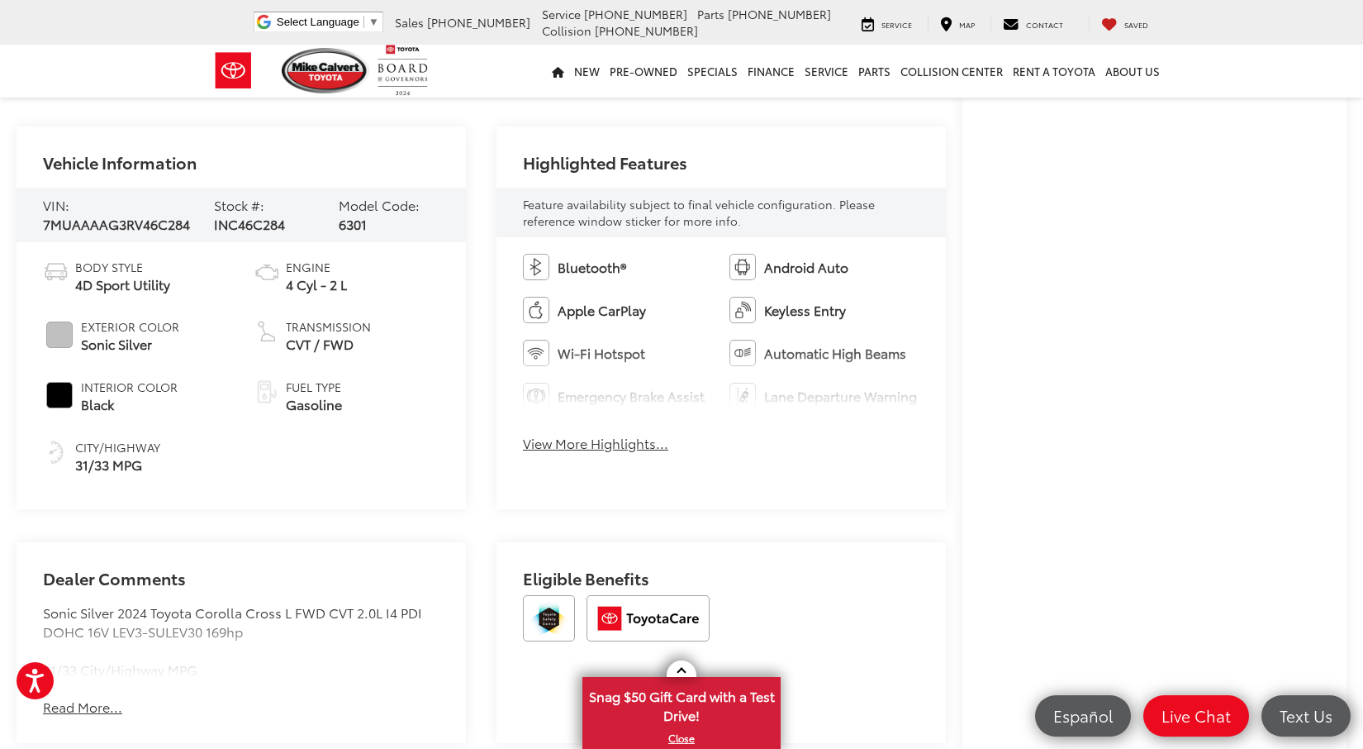
click at [570, 453] on button "View More Highlights..." at bounding box center [595, 443] width 145 height 19
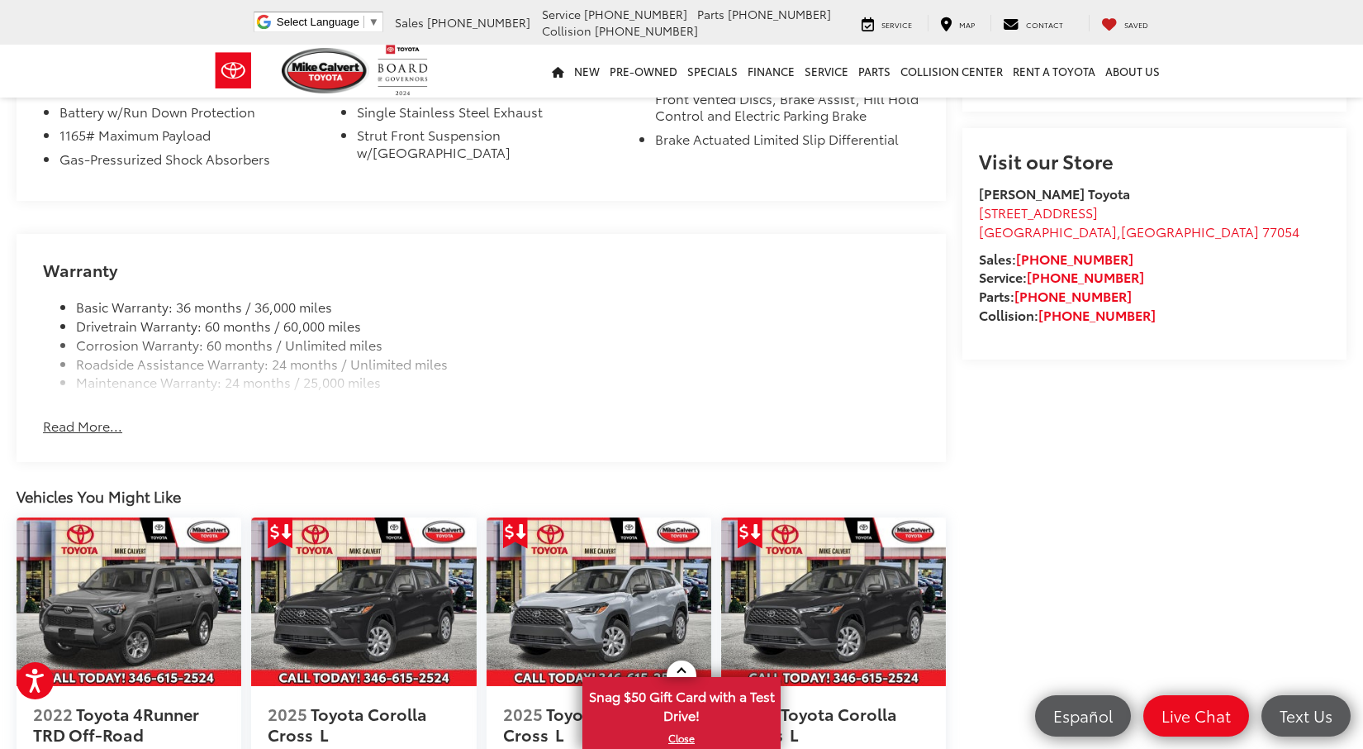
scroll to position [1238, 0]
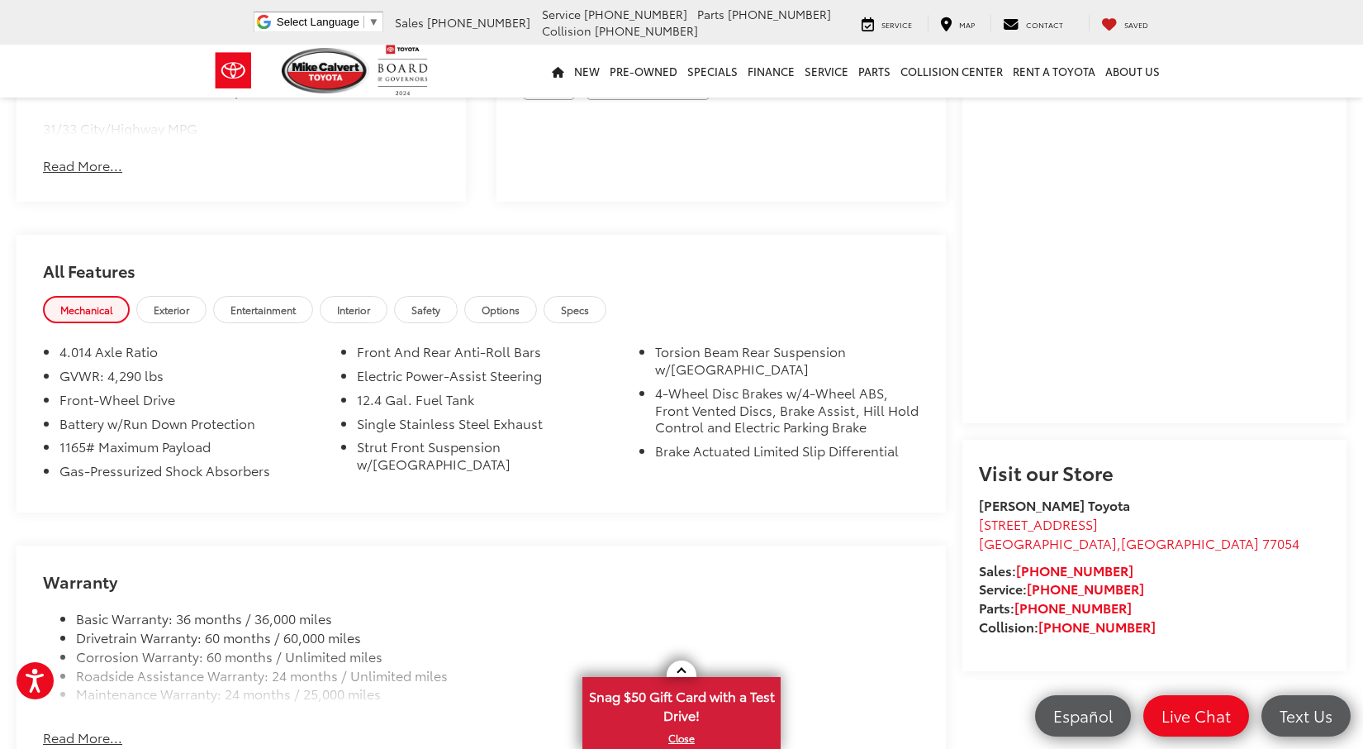
click at [189, 310] on span "Exterior" at bounding box center [172, 309] width 36 height 14
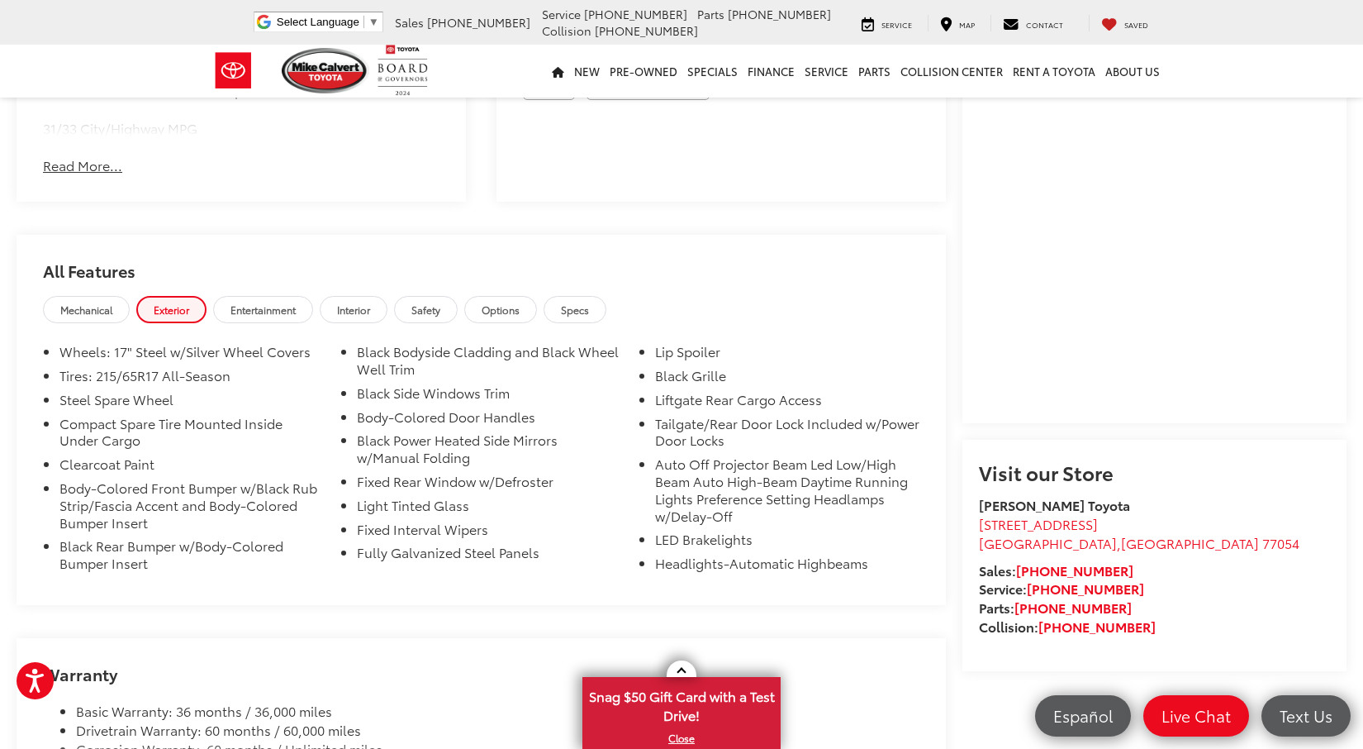
click at [283, 316] on span "Entertainment" at bounding box center [263, 309] width 65 height 14
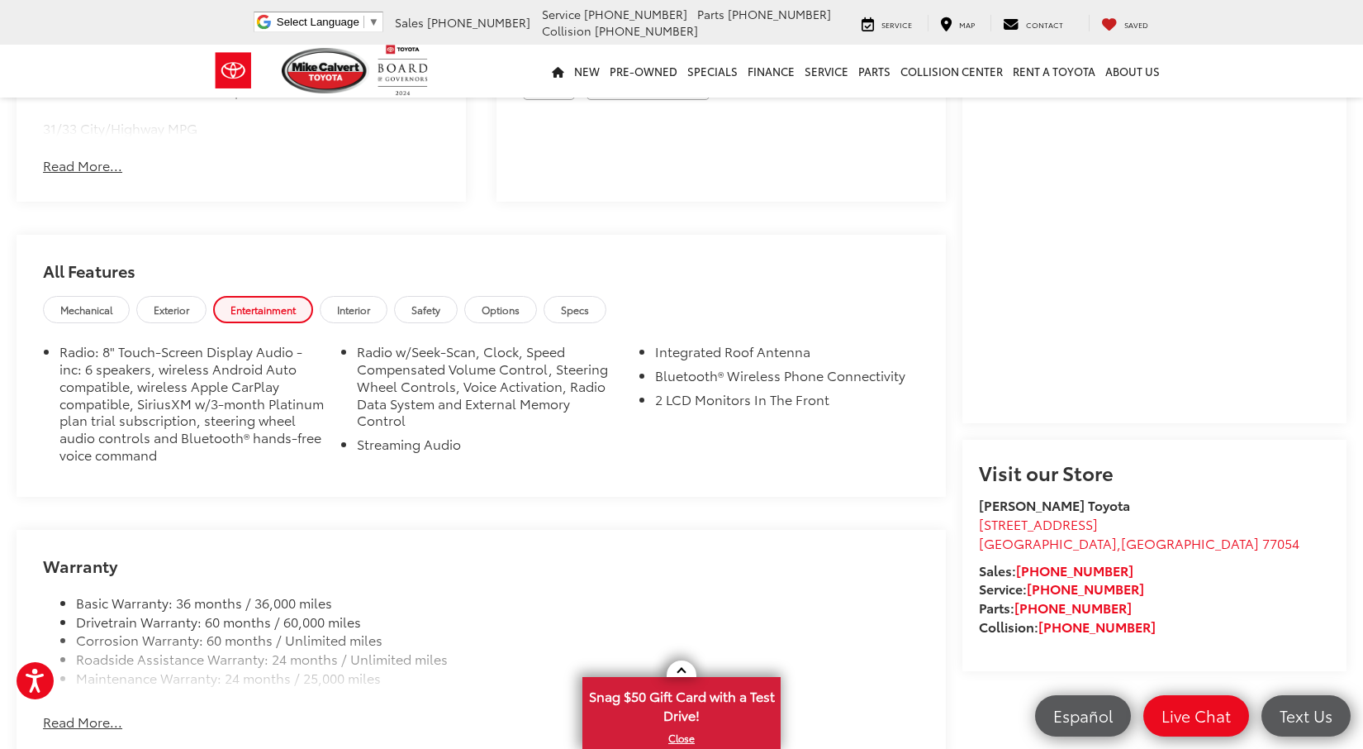
click at [86, 315] on span "Mechanical" at bounding box center [86, 309] width 52 height 14
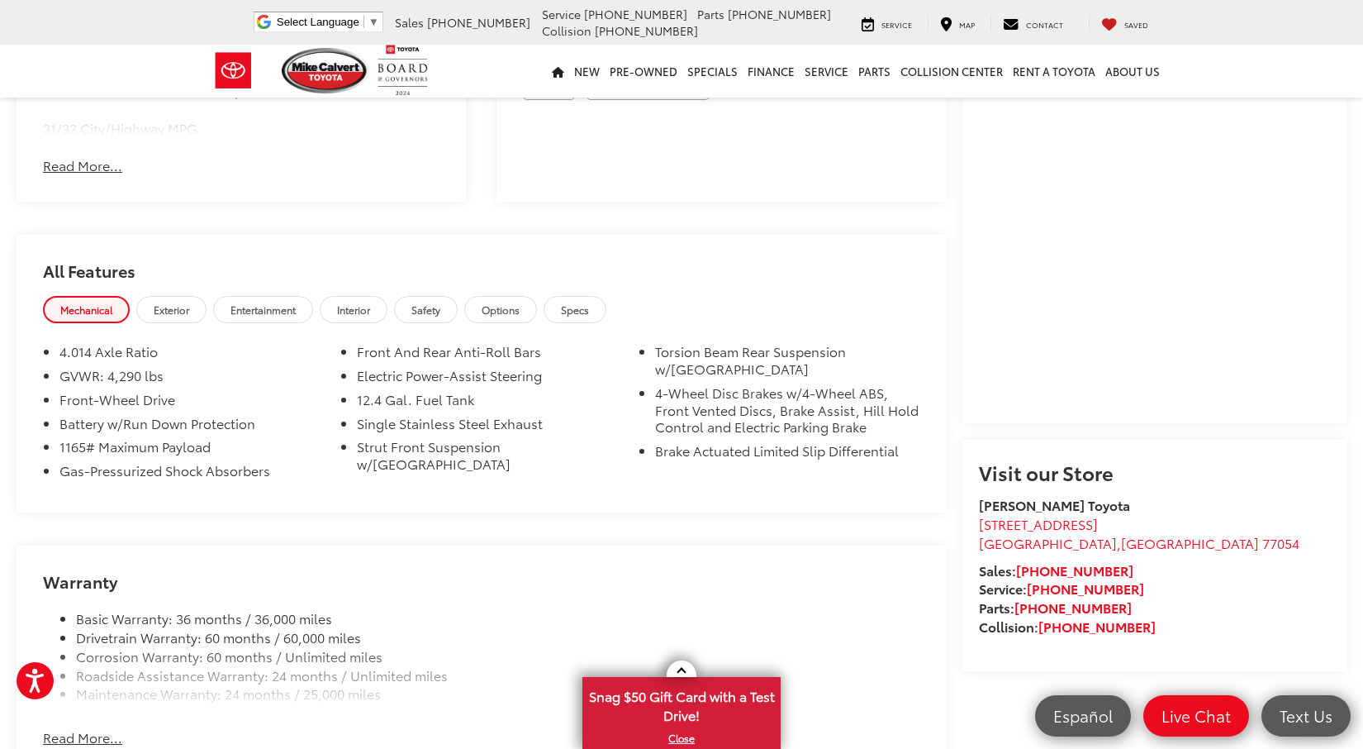
click at [458, 323] on link "Safety" at bounding box center [426, 309] width 64 height 27
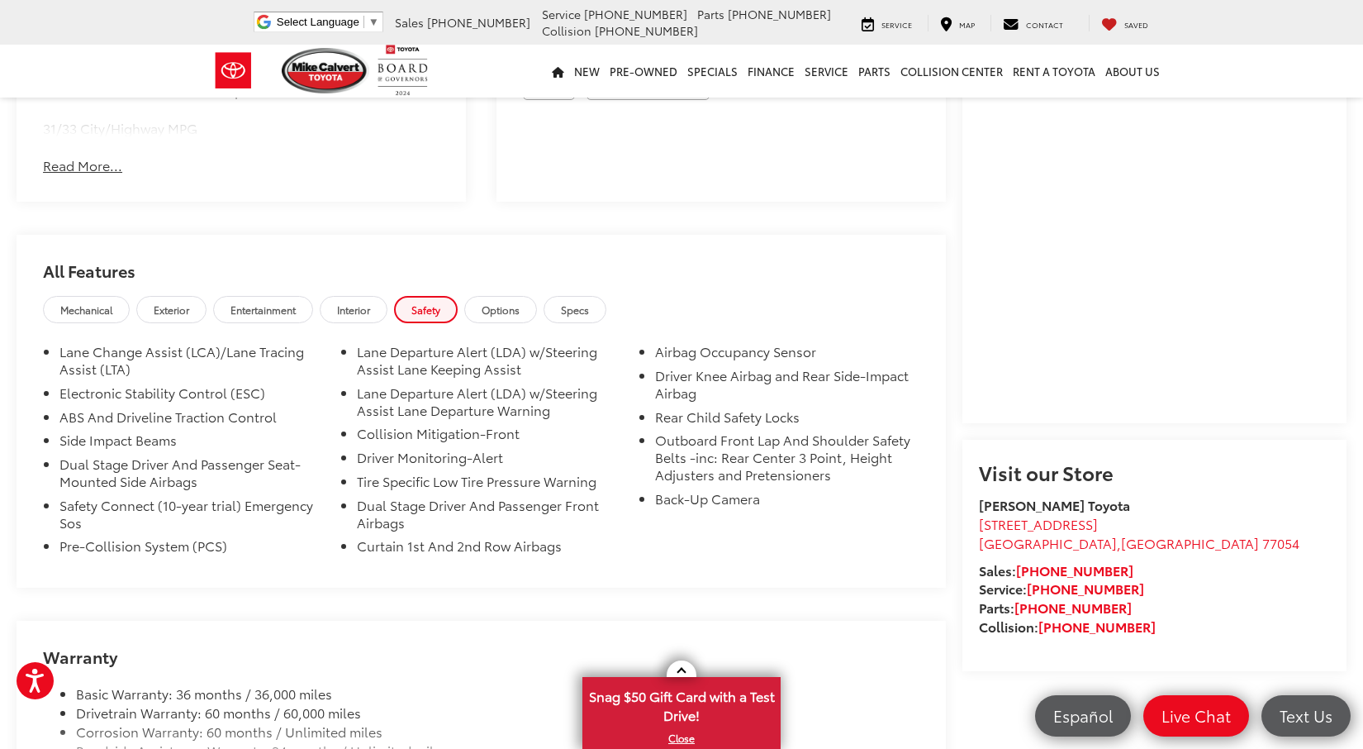
click at [520, 314] on span "Options" at bounding box center [501, 309] width 38 height 14
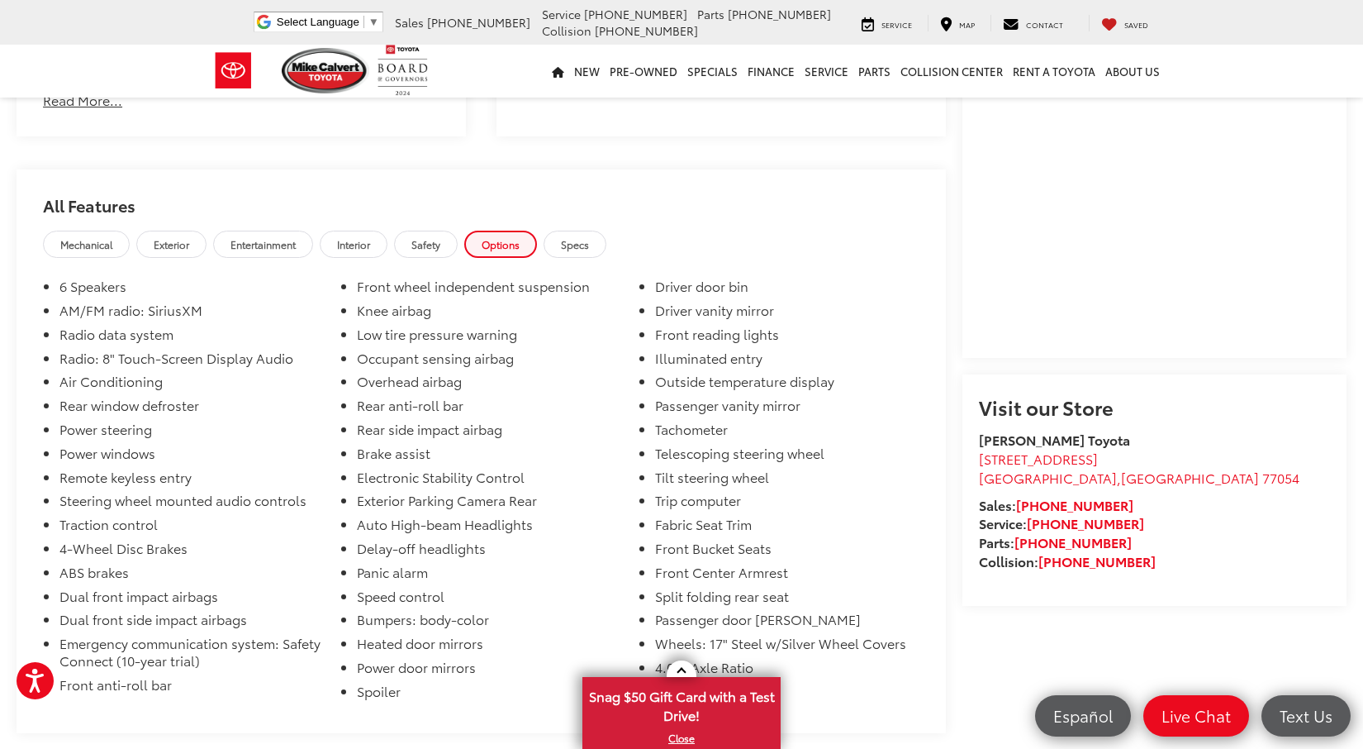
scroll to position [1382, 0]
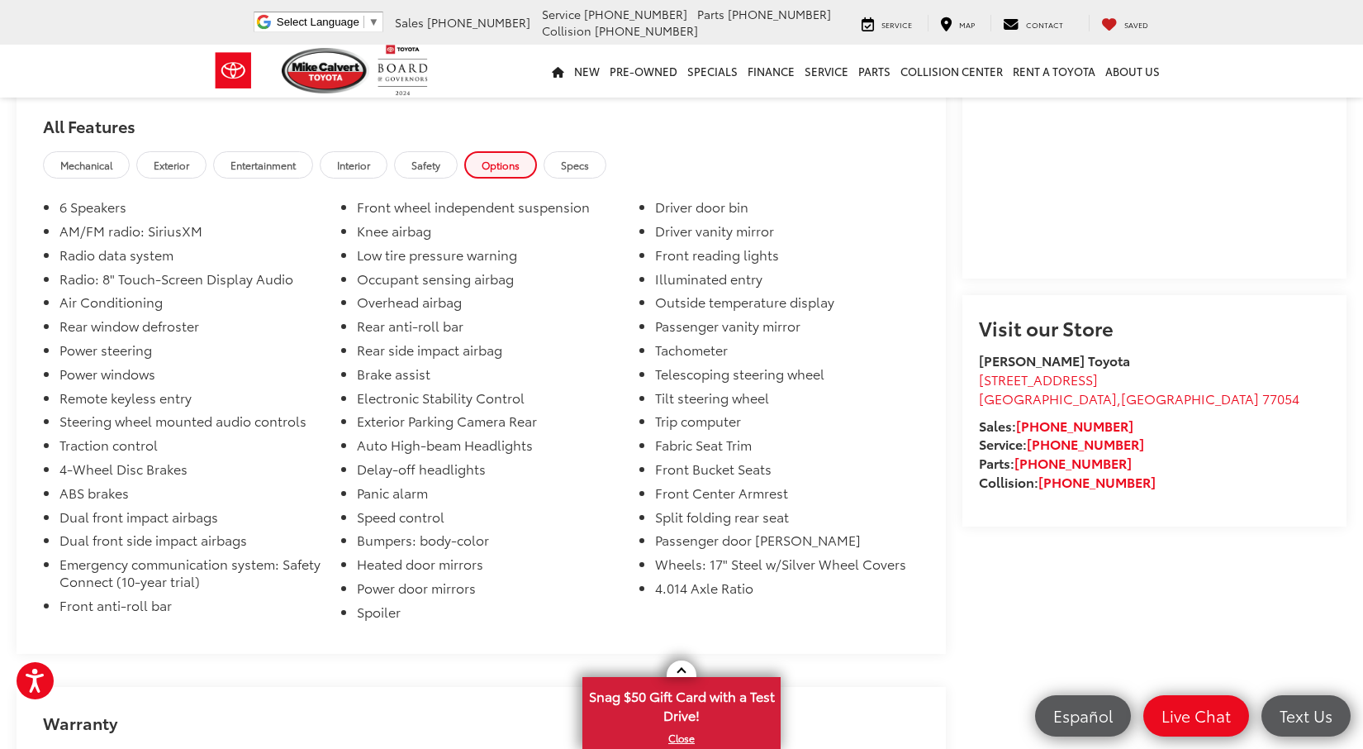
click at [589, 171] on span "Specs" at bounding box center [575, 165] width 28 height 14
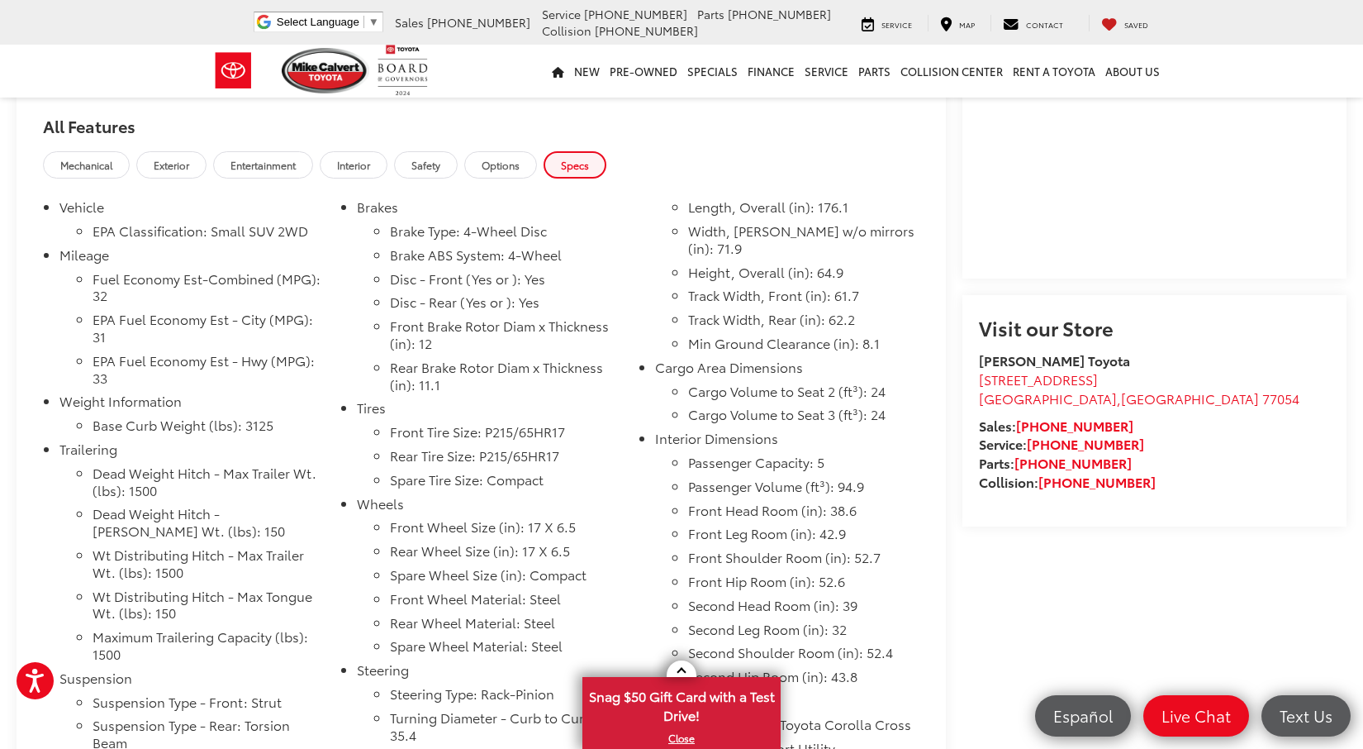
click at [520, 172] on span "Options" at bounding box center [501, 165] width 38 height 14
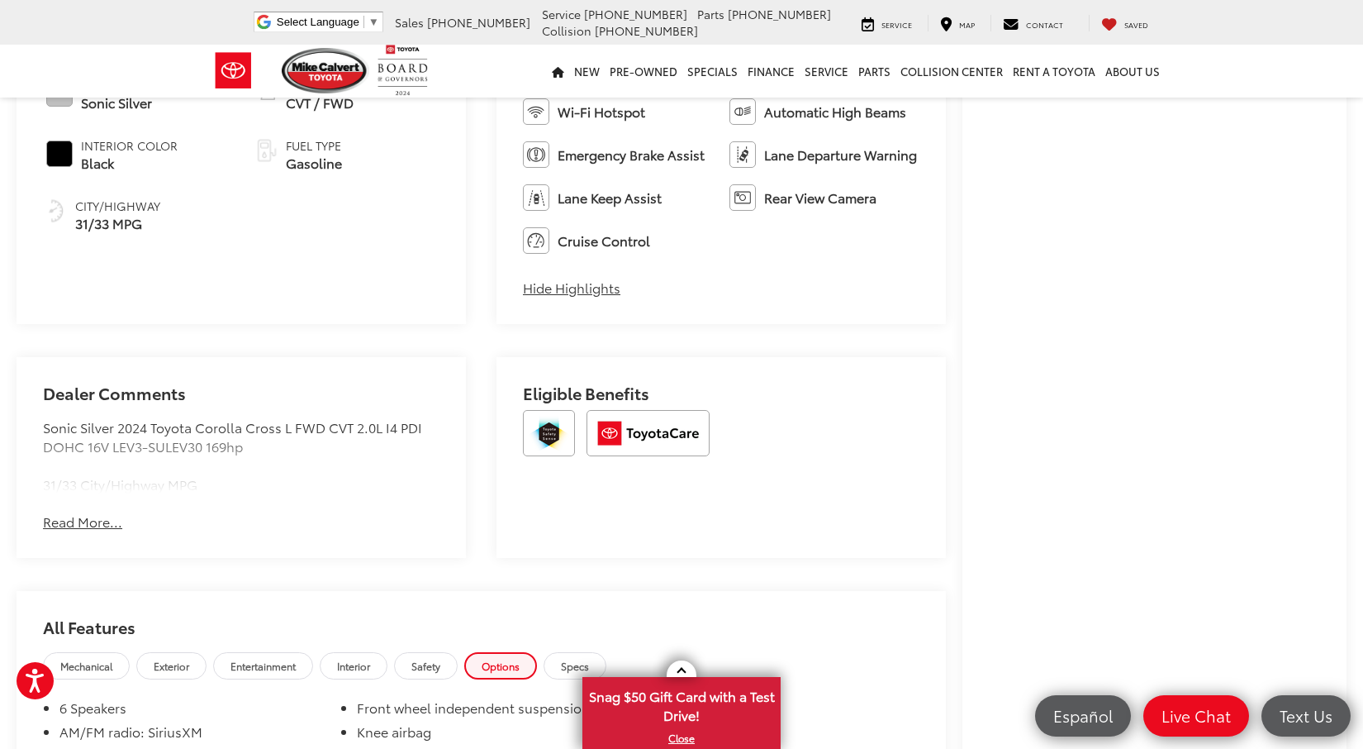
scroll to position [1042, 0]
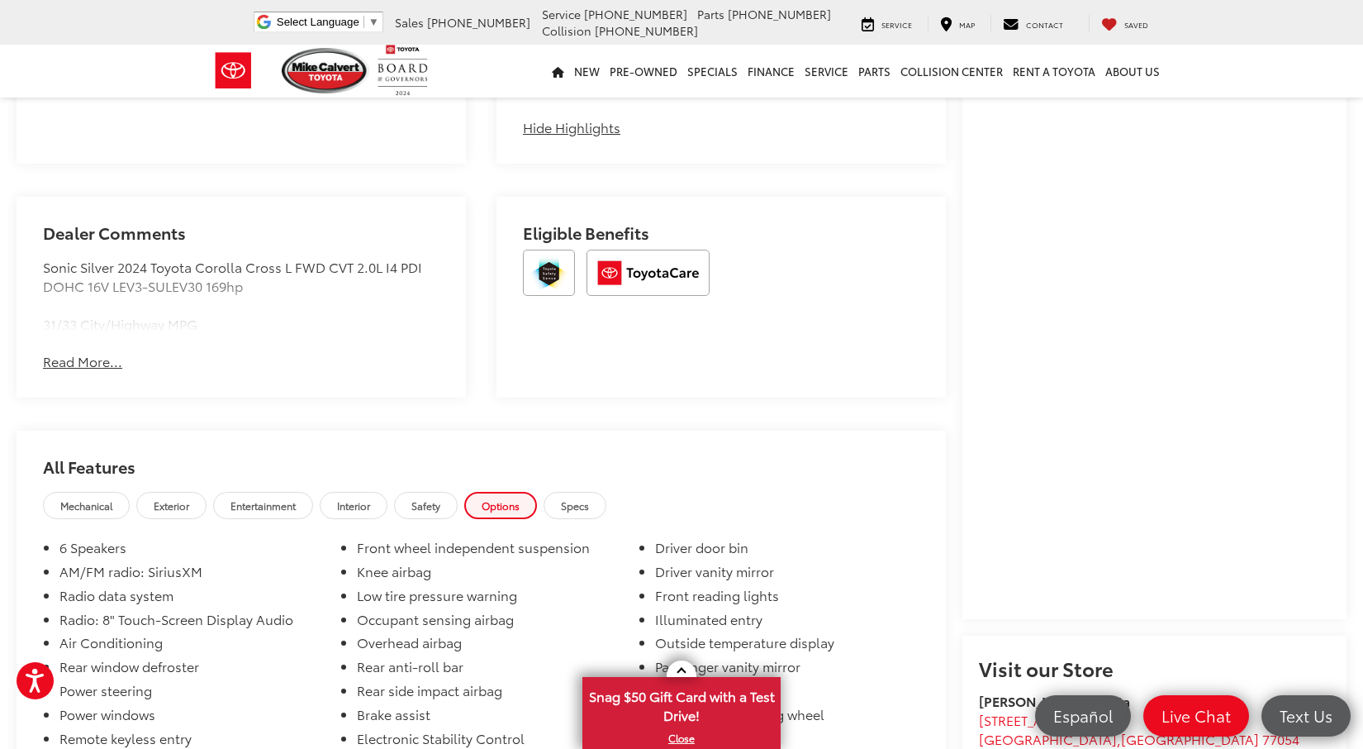
click at [93, 355] on div "Dealer Comments Sonic Silver 2024 Toyota Corolla Cross L FWD CVT 2.0L I4 PDI DO…" at bounding box center [242, 297] width 450 height 201
click at [91, 364] on button "Read More..." at bounding box center [82, 361] width 79 height 19
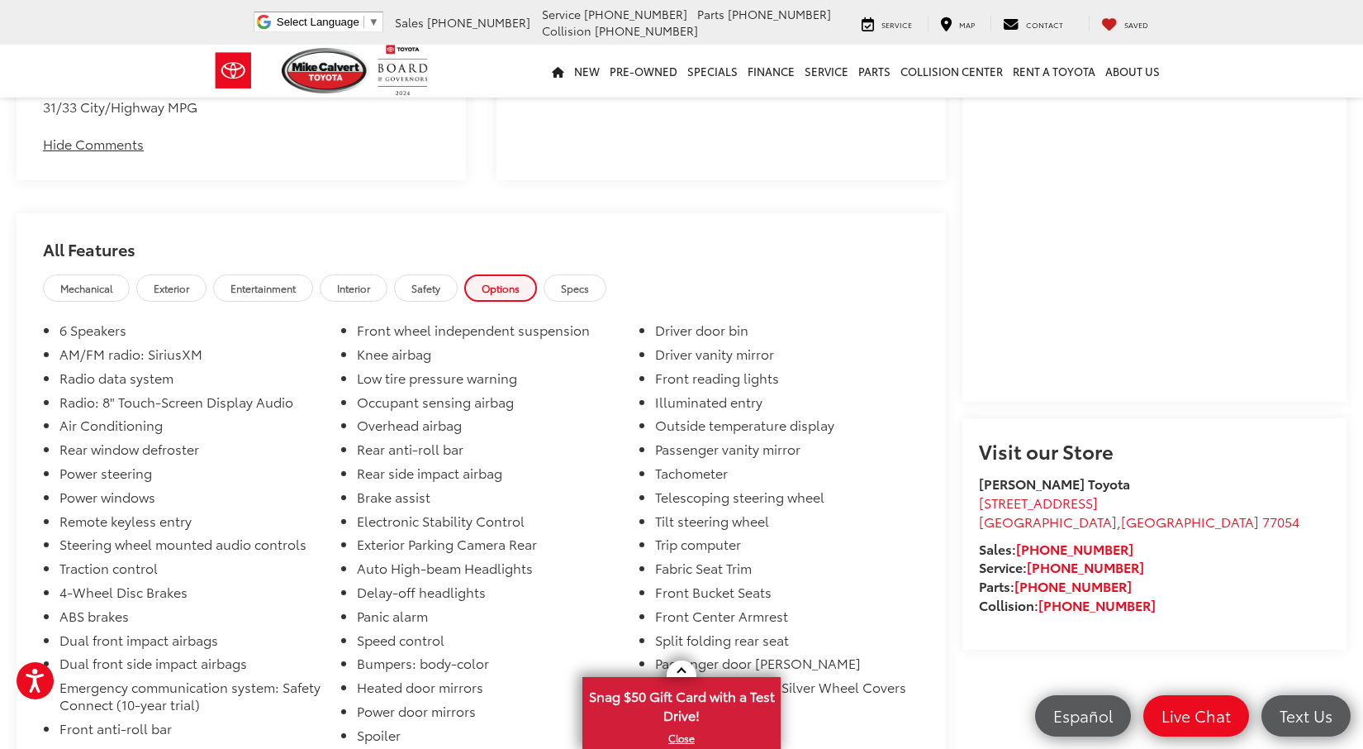
scroll to position [1382, 0]
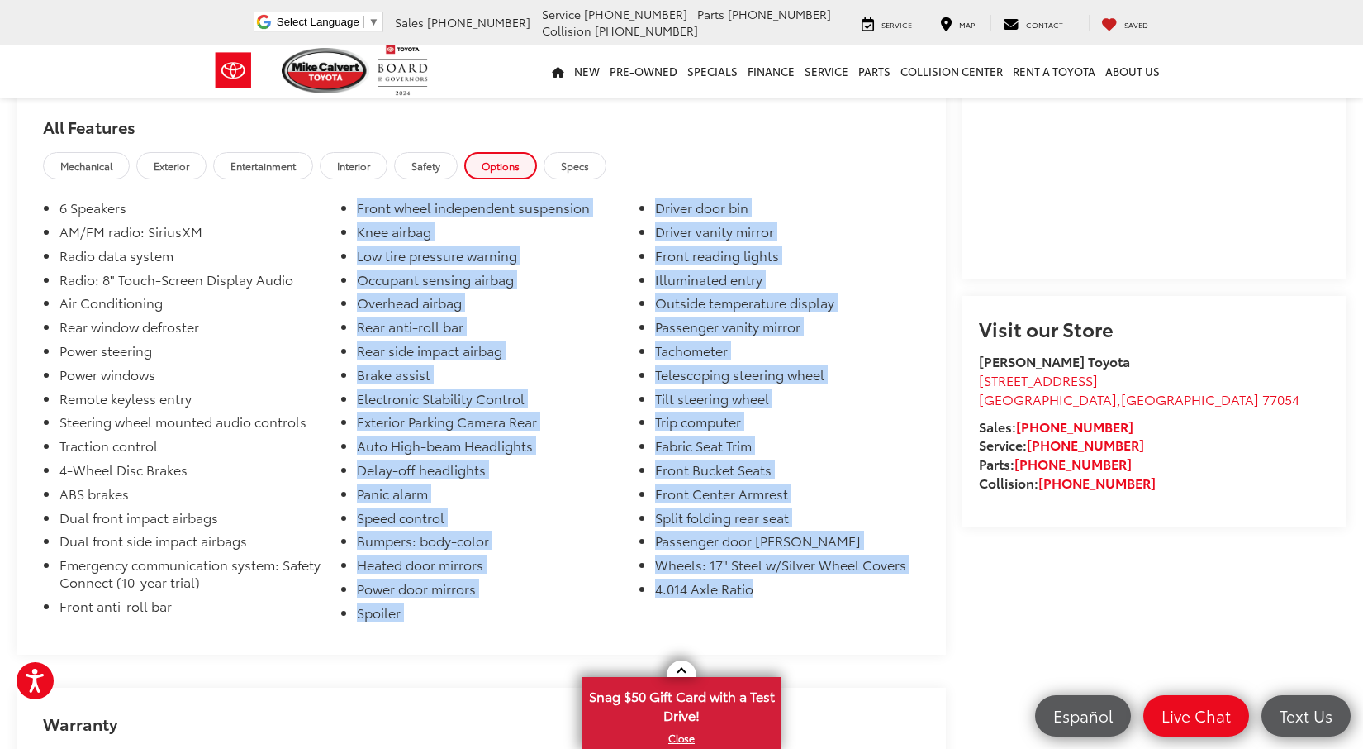
drag, startPoint x: 750, startPoint y: 588, endPoint x: 636, endPoint y: 199, distance: 405.5
click at [636, 199] on div "4.014 Axle Ratio GVWR: 4,290 lbs Front-Wheel Drive Battery w/Run Down Protectio…" at bounding box center [482, 418] width 930 height 470
click at [775, 353] on li "Tachometer" at bounding box center [787, 354] width 264 height 24
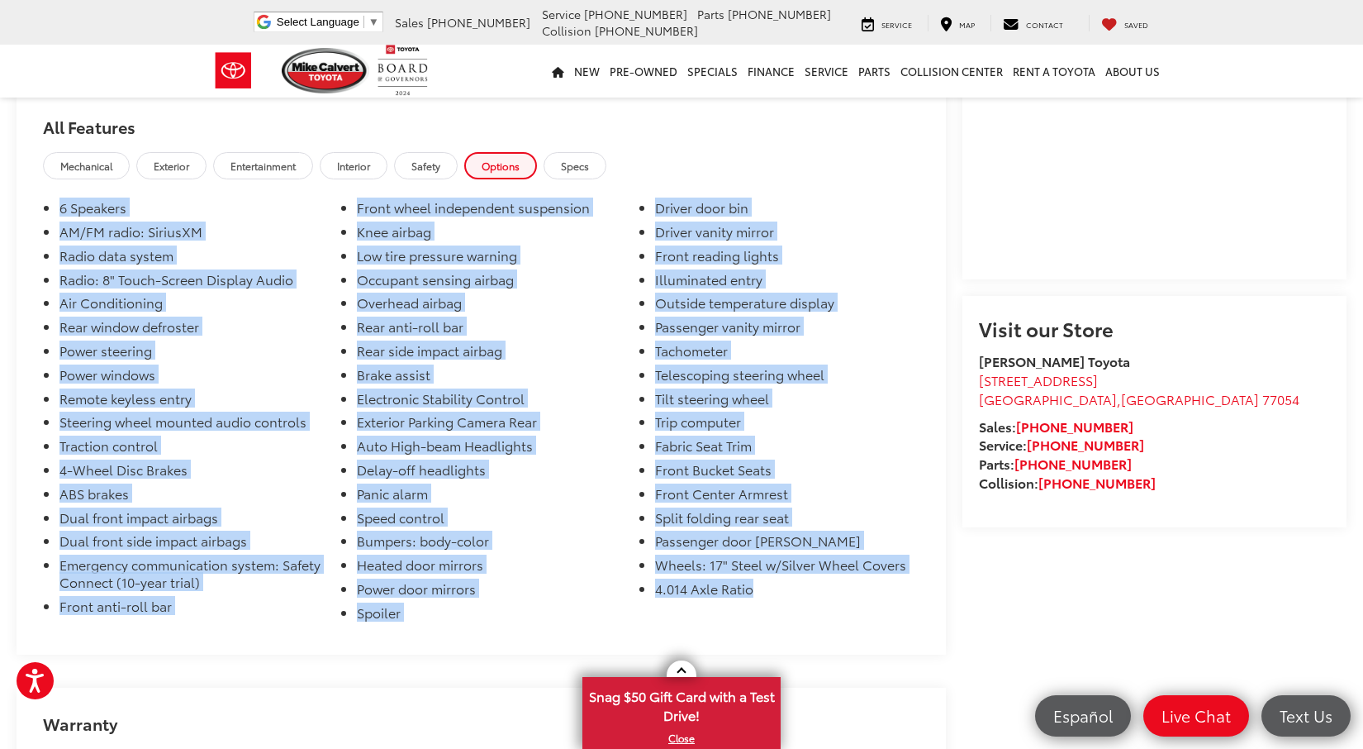
drag, startPoint x: 759, startPoint y: 604, endPoint x: 635, endPoint y: 183, distance: 438.5
click at [635, 183] on div "All Features Mechanical Exterior Entertainment Interior Safety Options Specs 4.…" at bounding box center [482, 372] width 930 height 563
click at [442, 161] on link "Safety" at bounding box center [426, 165] width 64 height 27
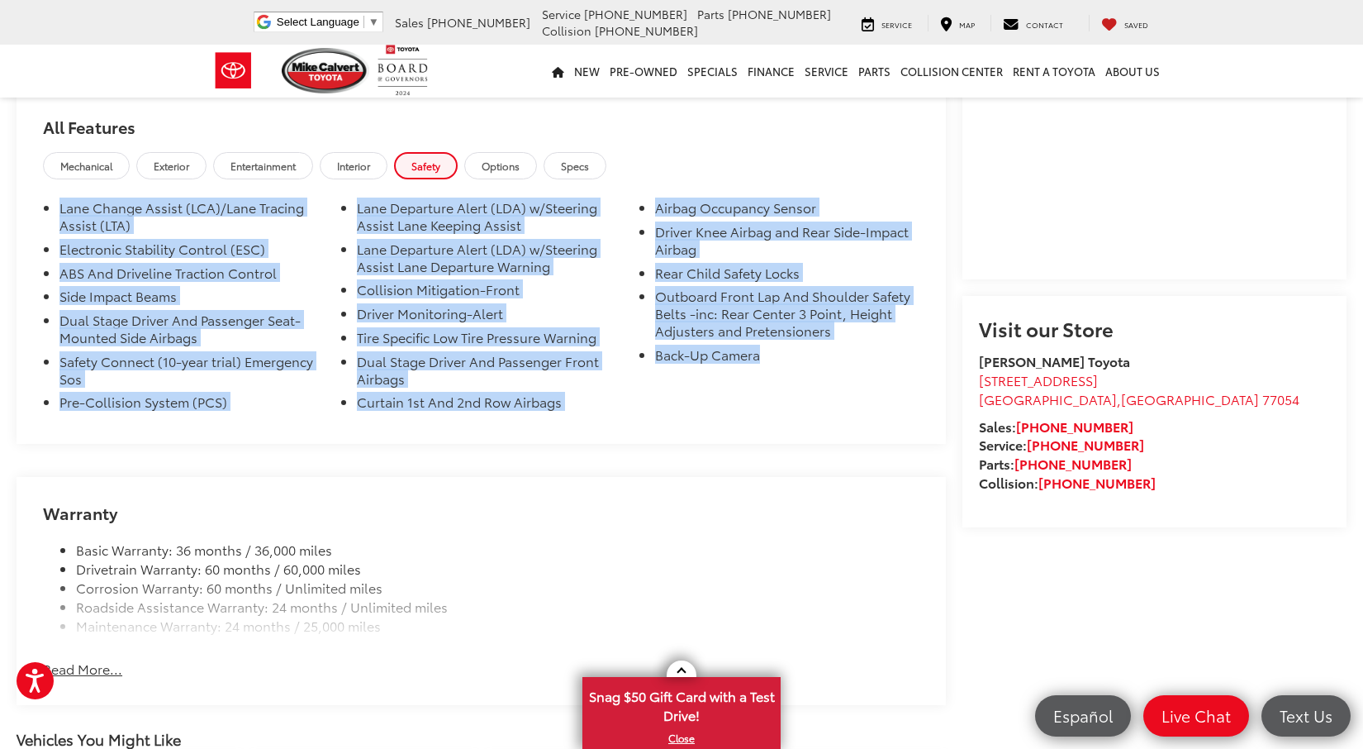
click at [502, 399] on ul "Lane Change Assist (LCA)/Lane Tracing Assist (LTA) Electronic Stability Control…" at bounding box center [481, 308] width 877 height 218
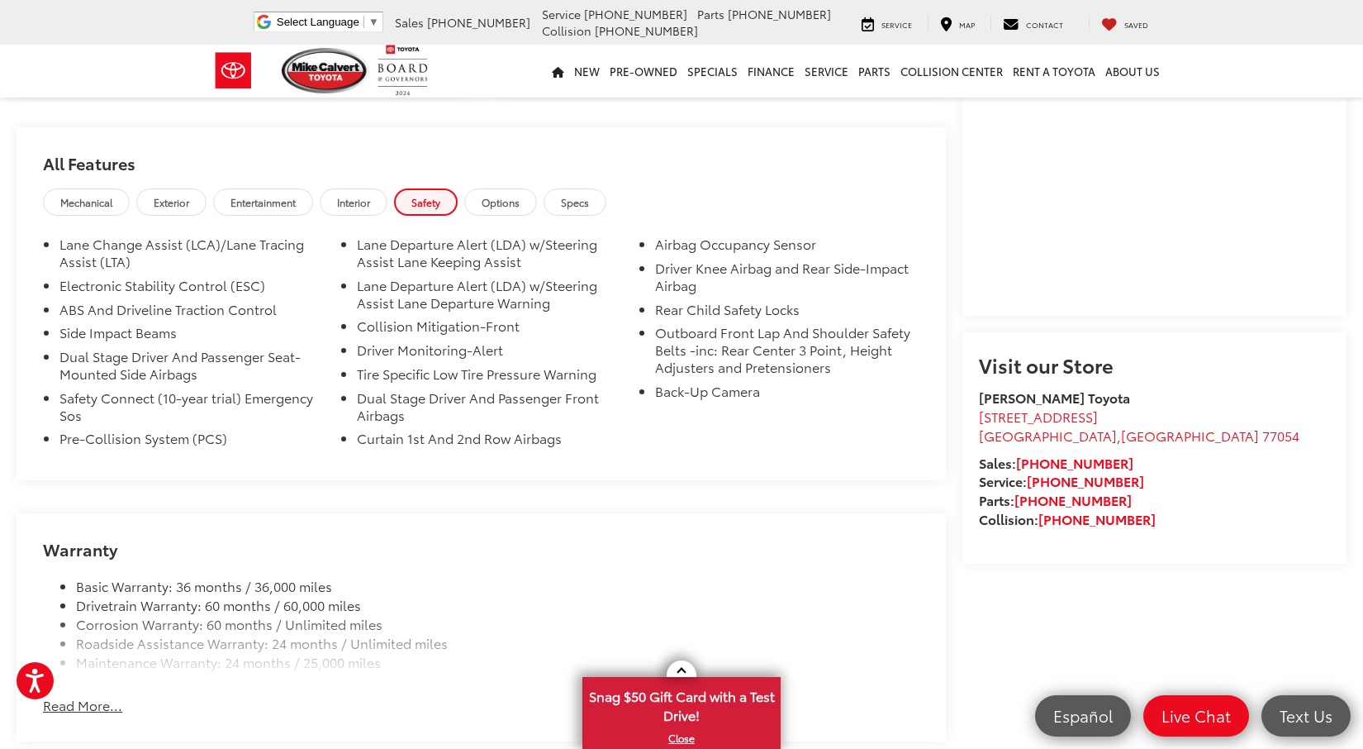
scroll to position [1232, 0]
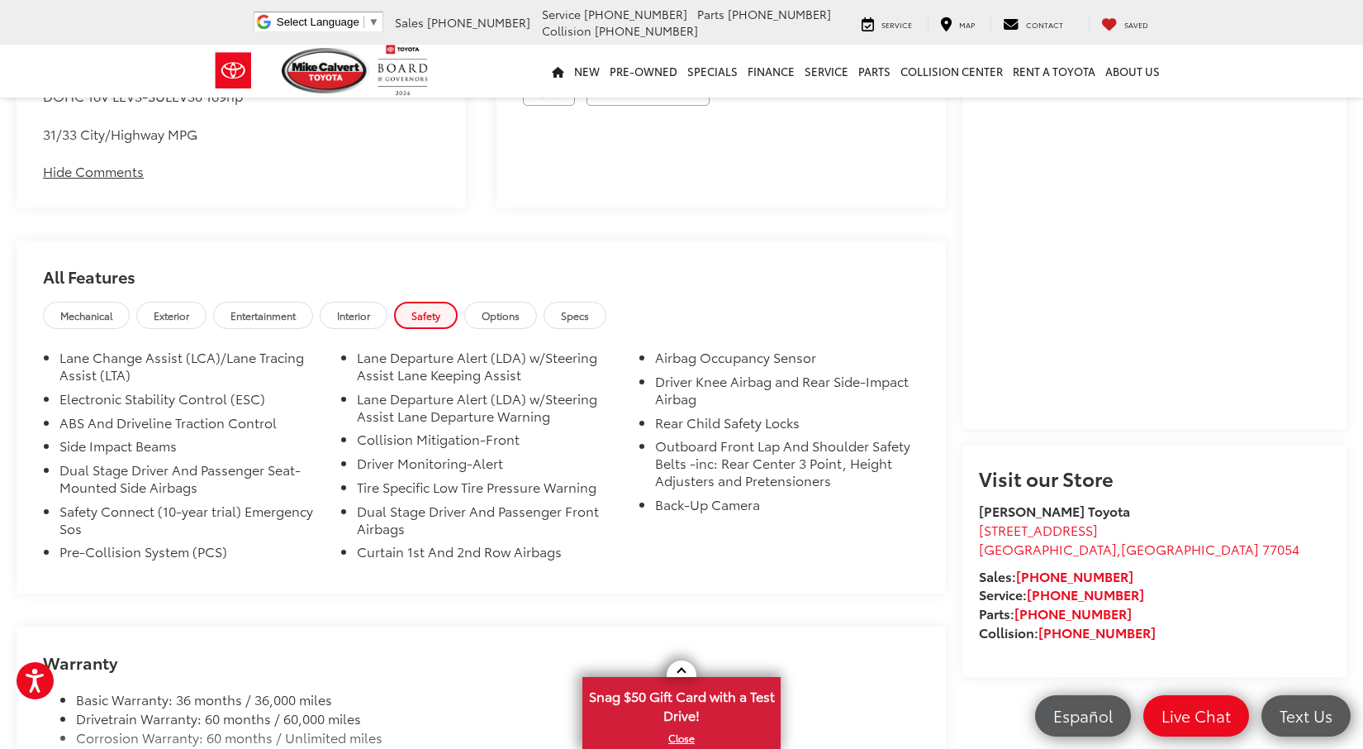
click at [789, 584] on div "4.014 Axle Ratio GVWR: 4,290 lbs Front-Wheel Drive Battery w/Run Down Protectio…" at bounding box center [482, 463] width 930 height 260
click at [170, 552] on li "Pre-Collision System (PCS)" at bounding box center [191, 555] width 264 height 24
click at [597, 333] on div "Mechanical Exterior Entertainment Interior Safety Options Specs" at bounding box center [482, 317] width 930 height 31
click at [593, 329] on link "Specs" at bounding box center [575, 315] width 63 height 27
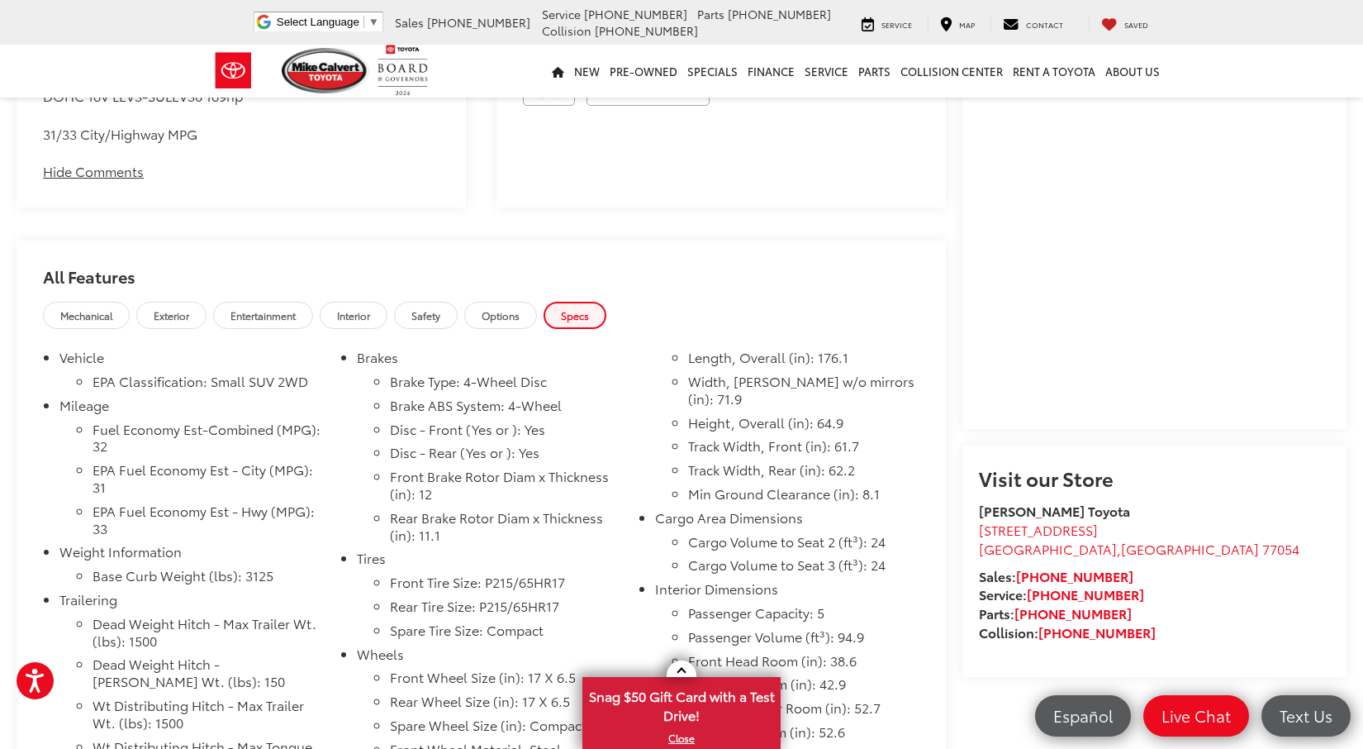
click at [370, 319] on span "Interior" at bounding box center [353, 315] width 33 height 14
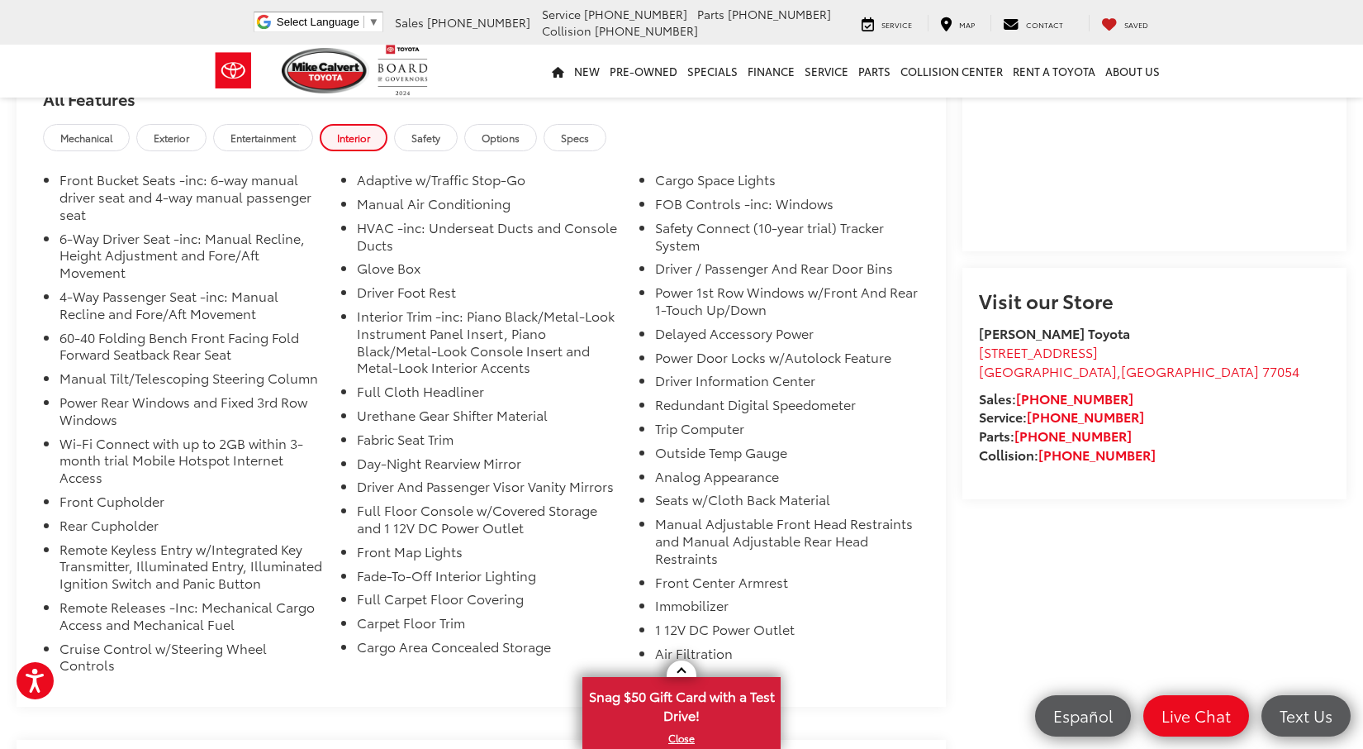
scroll to position [1438, 0]
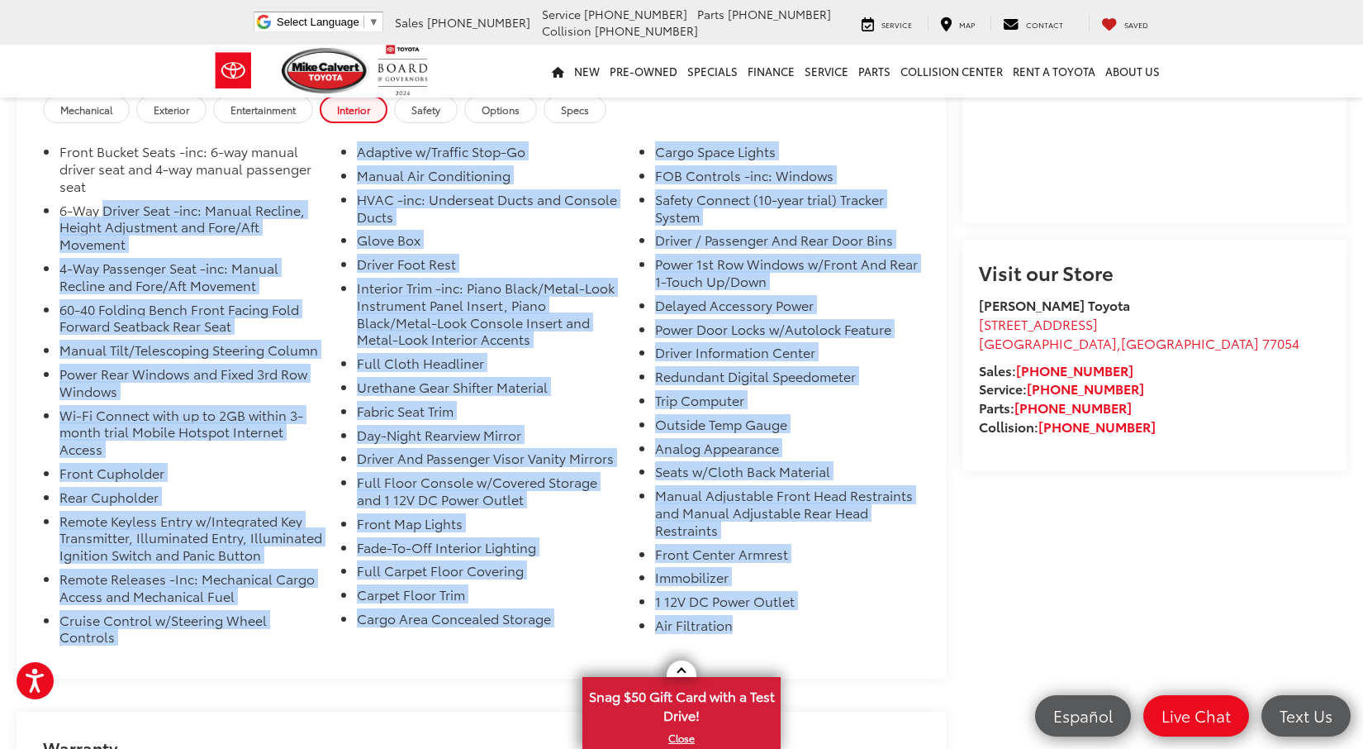
drag, startPoint x: 760, startPoint y: 630, endPoint x: 102, endPoint y: 212, distance: 779.6
click at [102, 212] on ul "Front Bucket Seats -inc: 6-way manual driver seat and 4-way manual passenger se…" at bounding box center [481, 397] width 877 height 509
click at [176, 249] on li "6-Way Driver Seat -inc: Manual Recline, Height Adjustment and Fore/Aft Movement" at bounding box center [191, 231] width 264 height 58
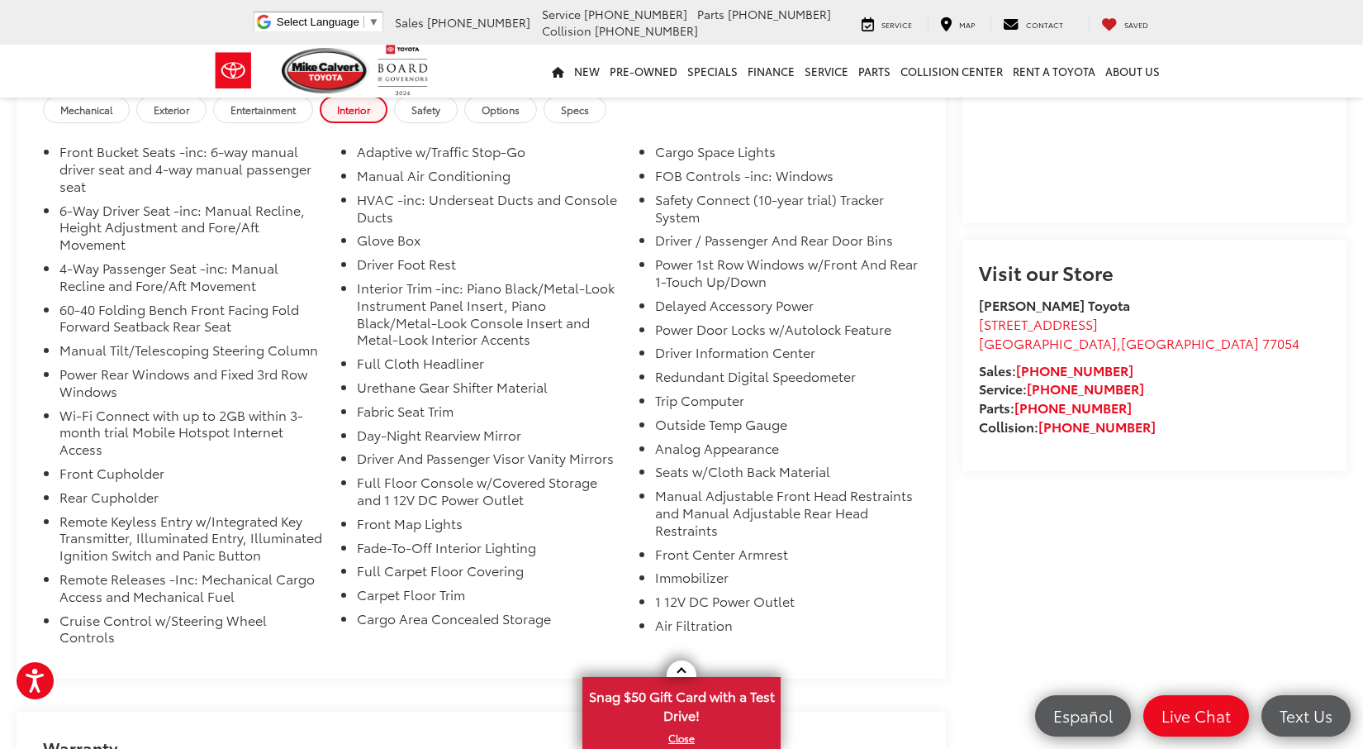
scroll to position [1282, 0]
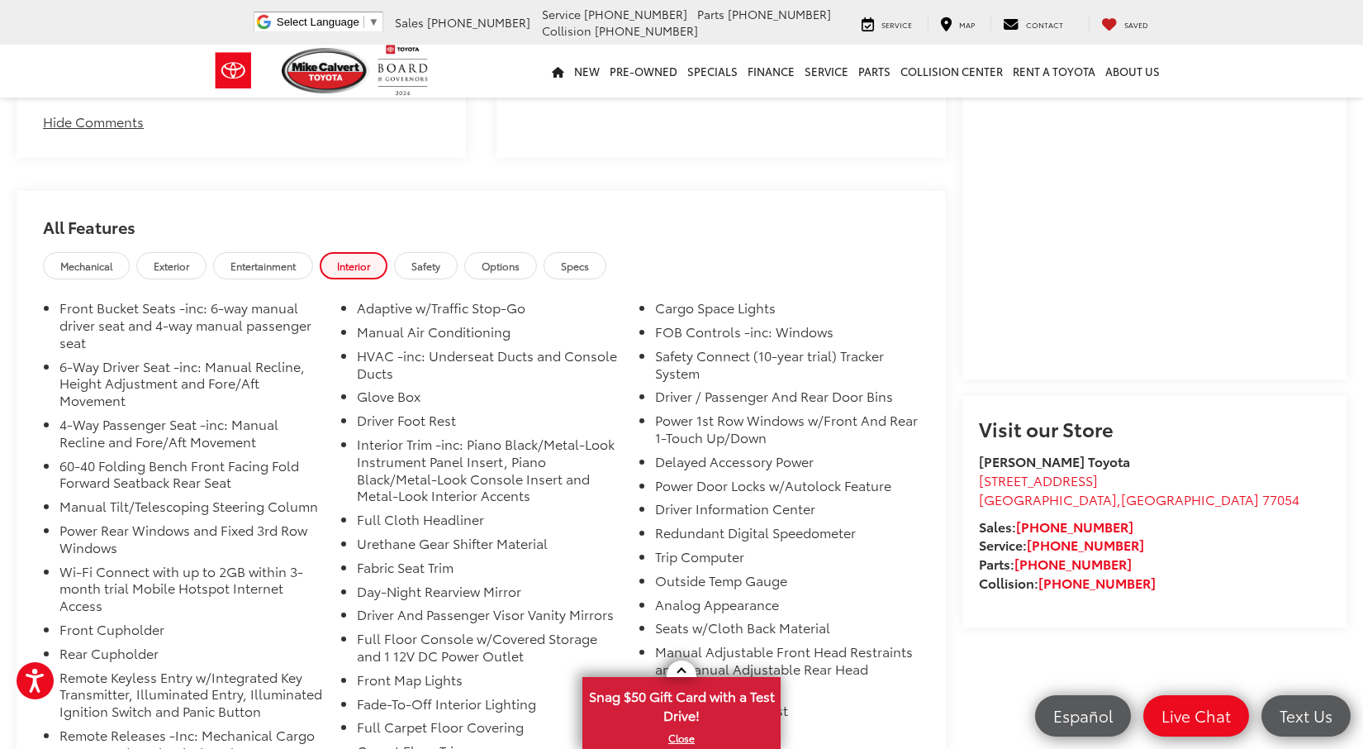
click at [277, 279] on link "Entertainment" at bounding box center [263, 265] width 100 height 27
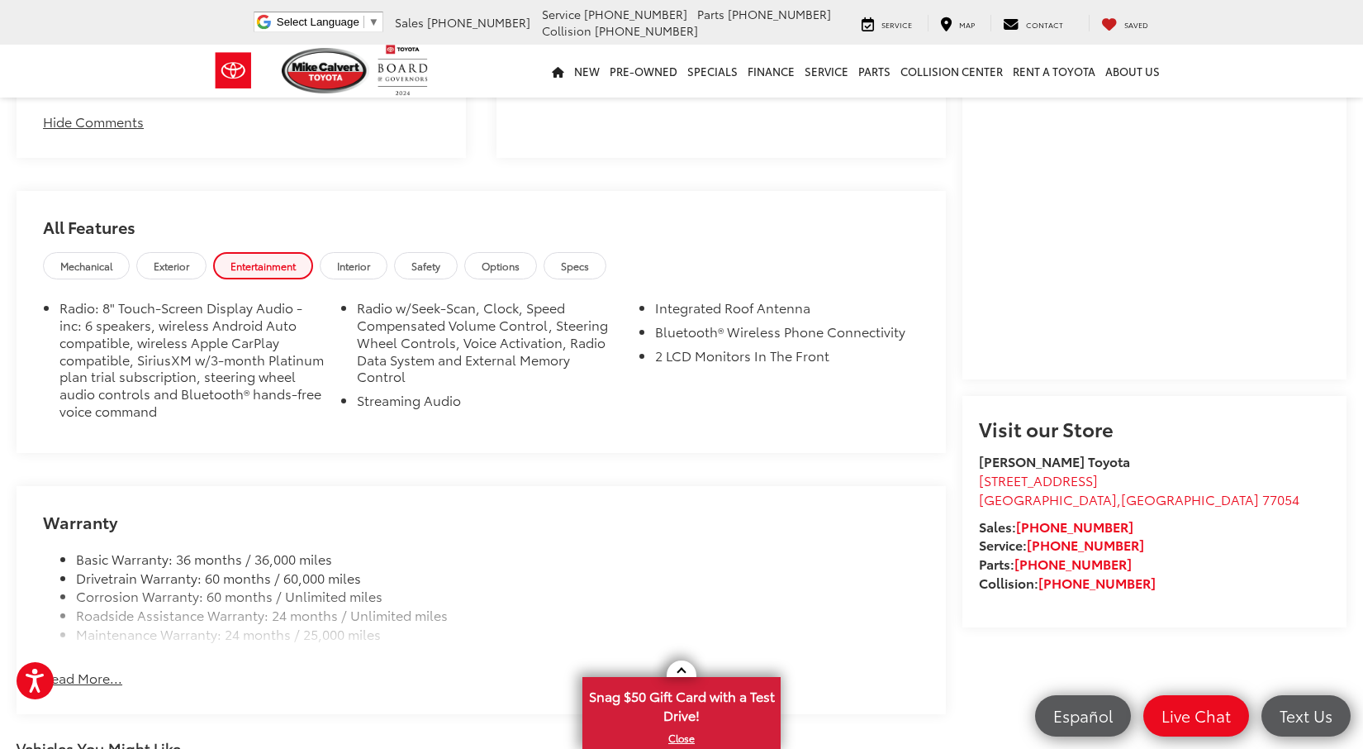
click at [175, 270] on span "Exterior" at bounding box center [172, 266] width 36 height 14
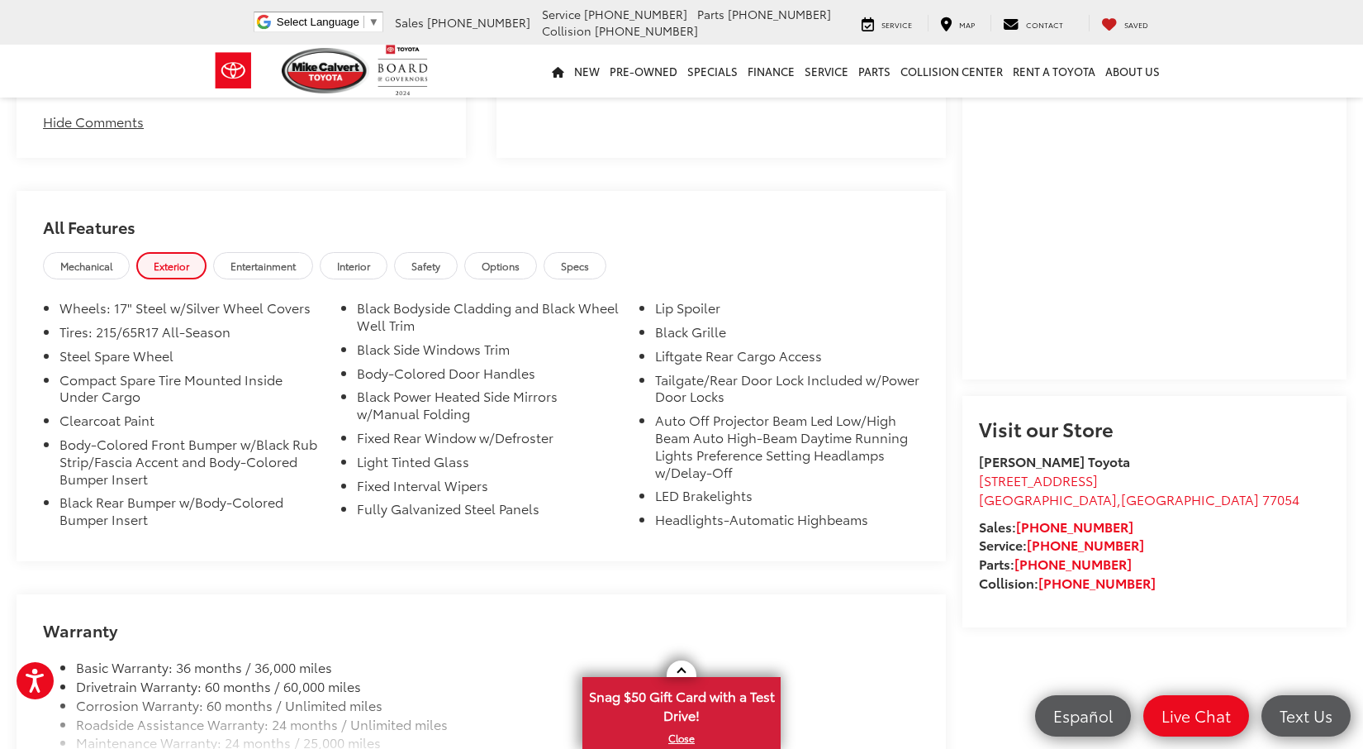
click at [105, 273] on span "Mechanical" at bounding box center [86, 266] width 52 height 14
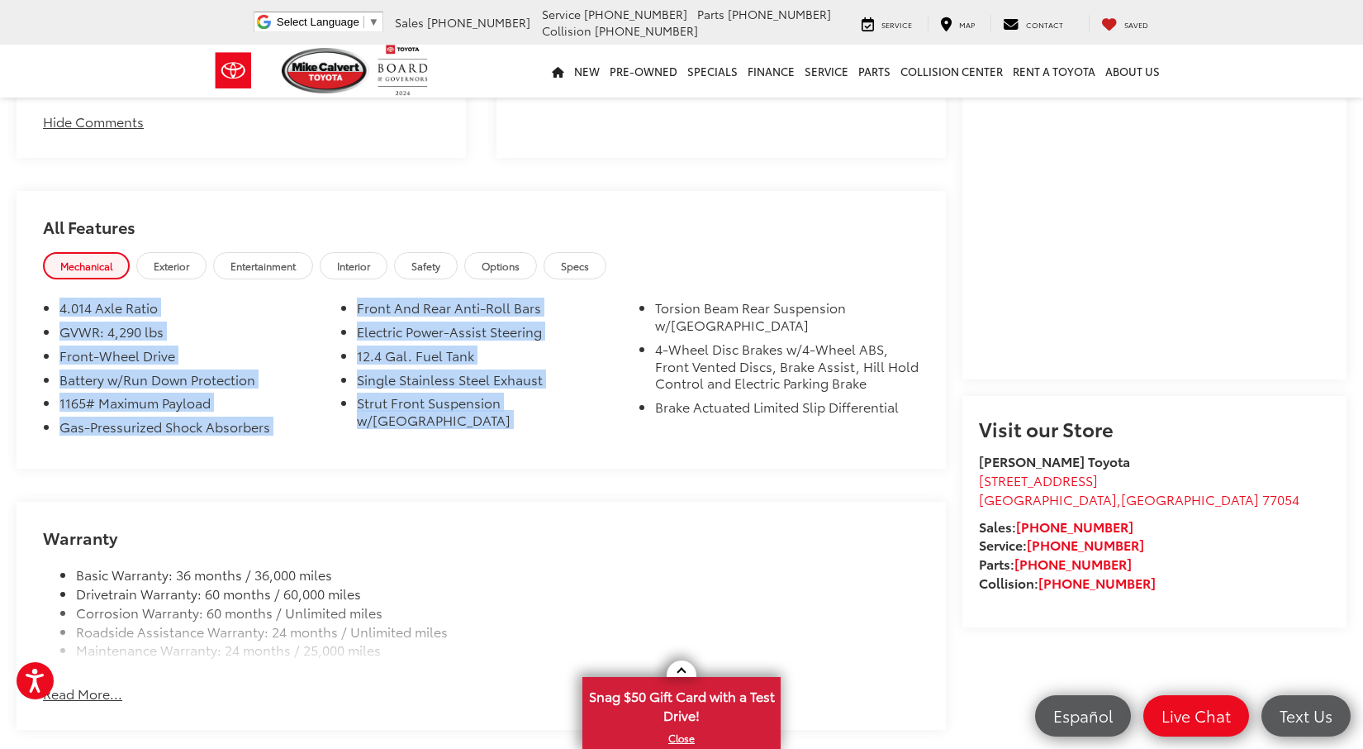
drag, startPoint x: 609, startPoint y: 440, endPoint x: 12, endPoint y: 304, distance: 611.8
click at [12, 304] on div "Mike Calvert Toyota New Vehicles 2024 Toyota Corolla Cross L Confirm Availabili…" at bounding box center [681, 95] width 1363 height 2588
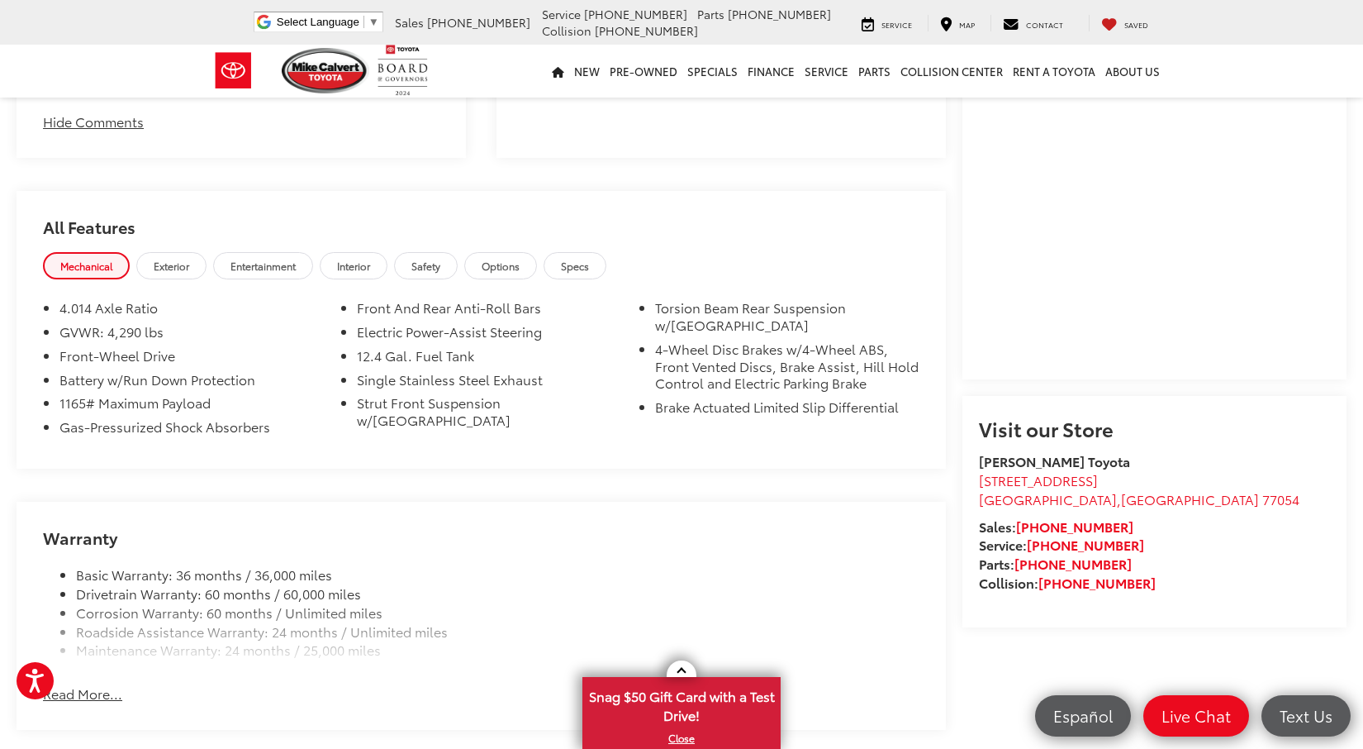
click at [746, 463] on div "4.014 Axle Ratio GVWR: 4,290 lbs Front-Wheel Drive Battery w/Run Down Protectio…" at bounding box center [482, 375] width 930 height 185
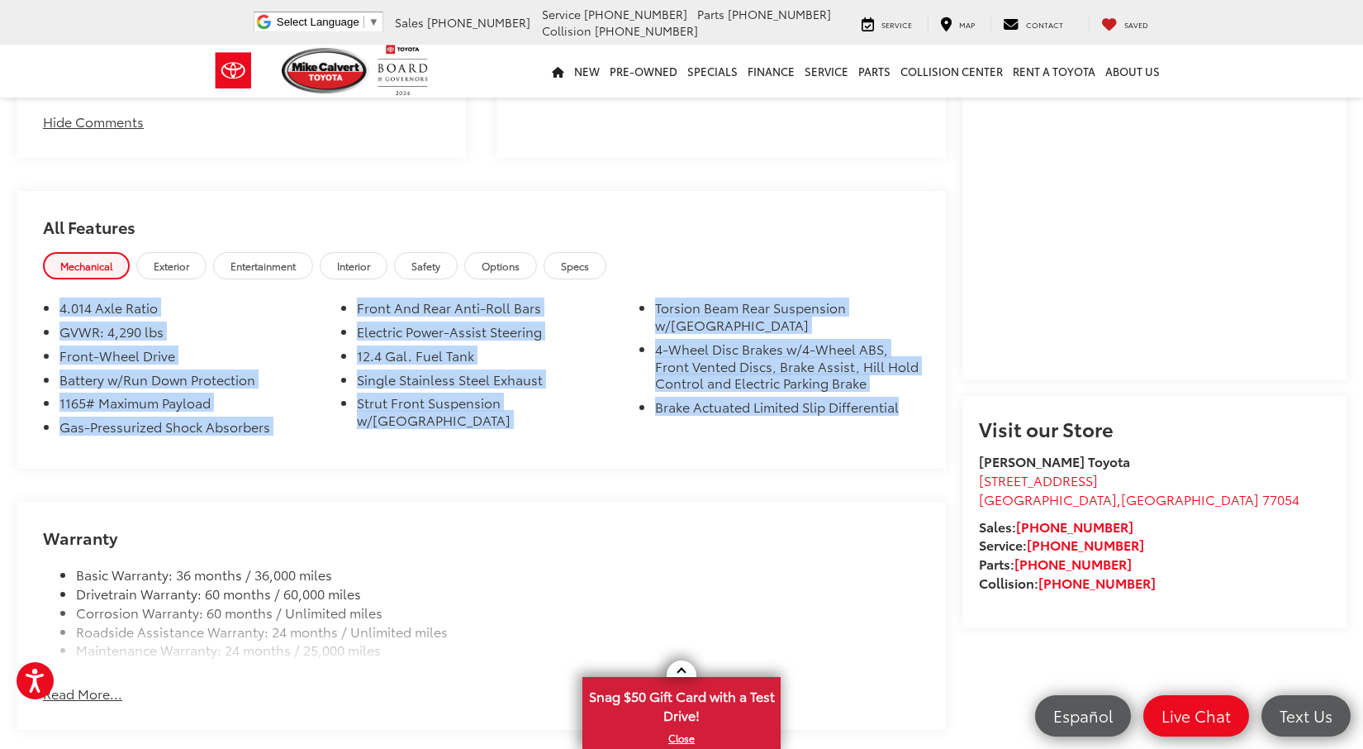
drag, startPoint x: 911, startPoint y: 419, endPoint x: 55, endPoint y: 308, distance: 863.2
click at [55, 308] on ul "4.014 Axle Ratio GVWR: 4,290 lbs Front-Wheel Drive Battery w/Run Down Protectio…" at bounding box center [481, 370] width 877 height 143
click at [376, 395] on li "Single Stainless Steel Exhaust" at bounding box center [489, 383] width 264 height 24
drag, startPoint x: 815, startPoint y: 393, endPoint x: 48, endPoint y: 316, distance: 770.6
click at [48, 316] on ul "4.014 Axle Ratio GVWR: 4,290 lbs Front-Wheel Drive Battery w/Run Down Protectio…" at bounding box center [481, 370] width 877 height 143
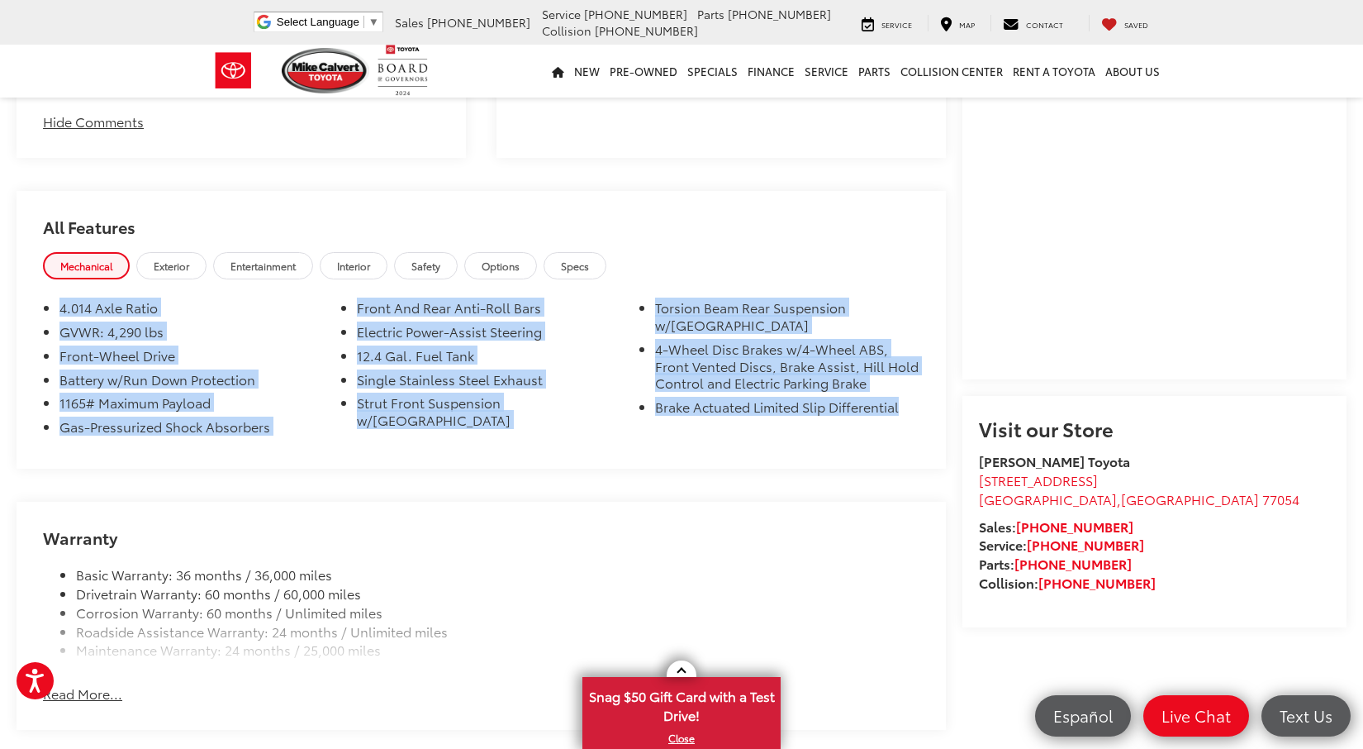
click at [291, 383] on li "Battery w/Run Down Protection" at bounding box center [191, 383] width 264 height 24
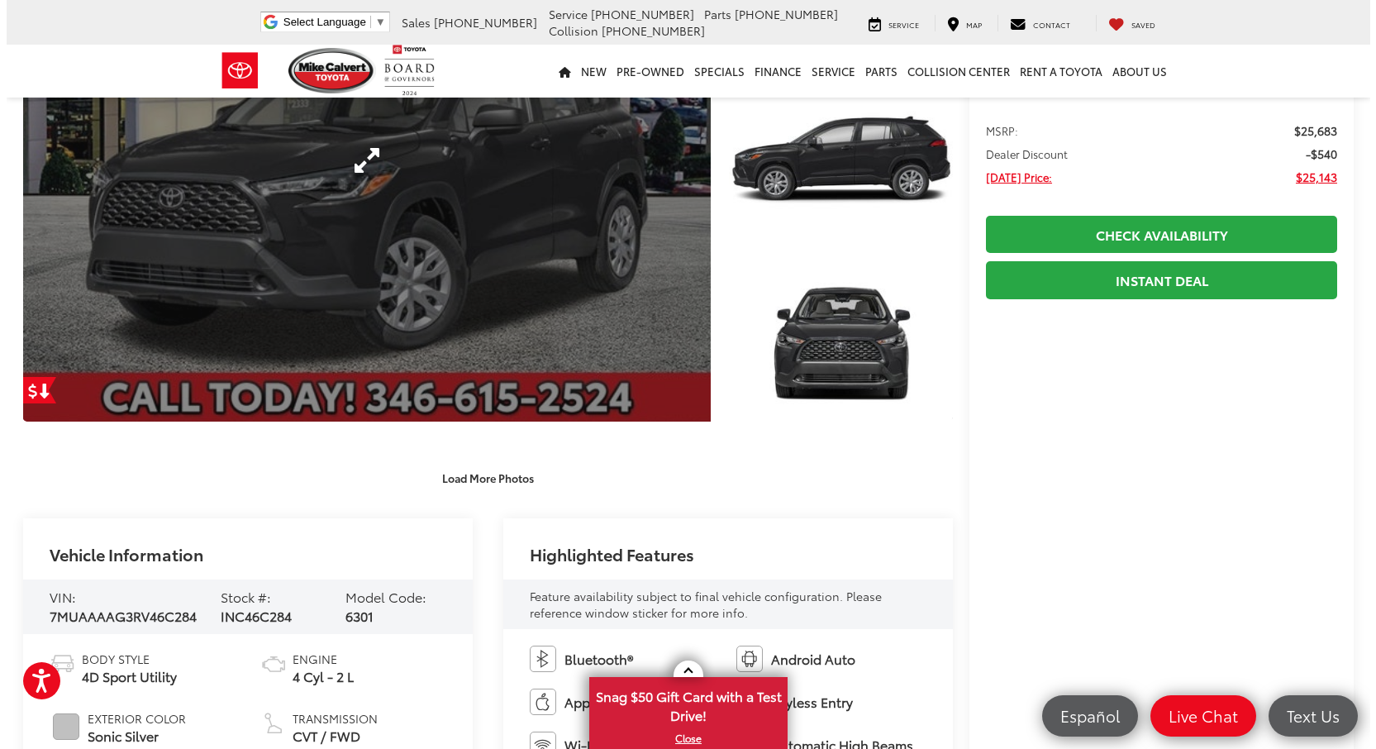
scroll to position [0, 0]
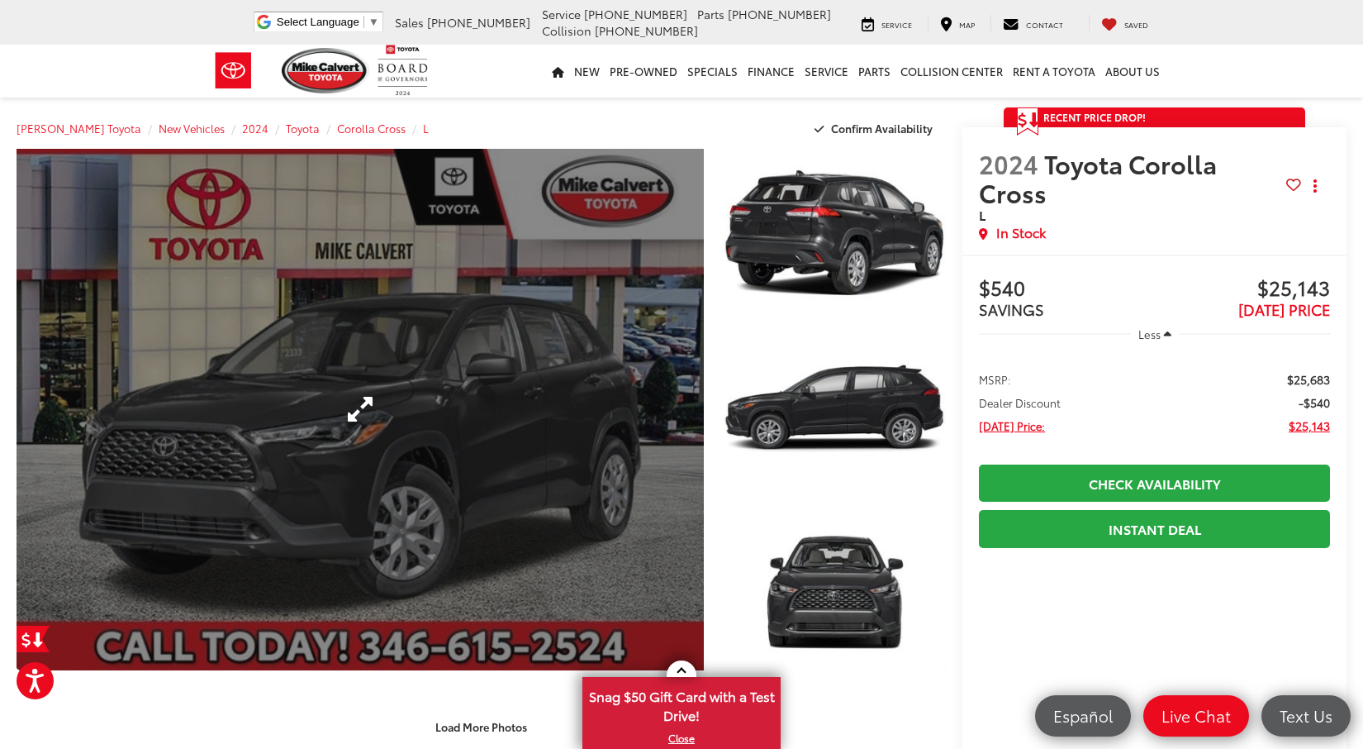
click at [459, 393] on link "Expand Photo 0" at bounding box center [360, 409] width 687 height 521
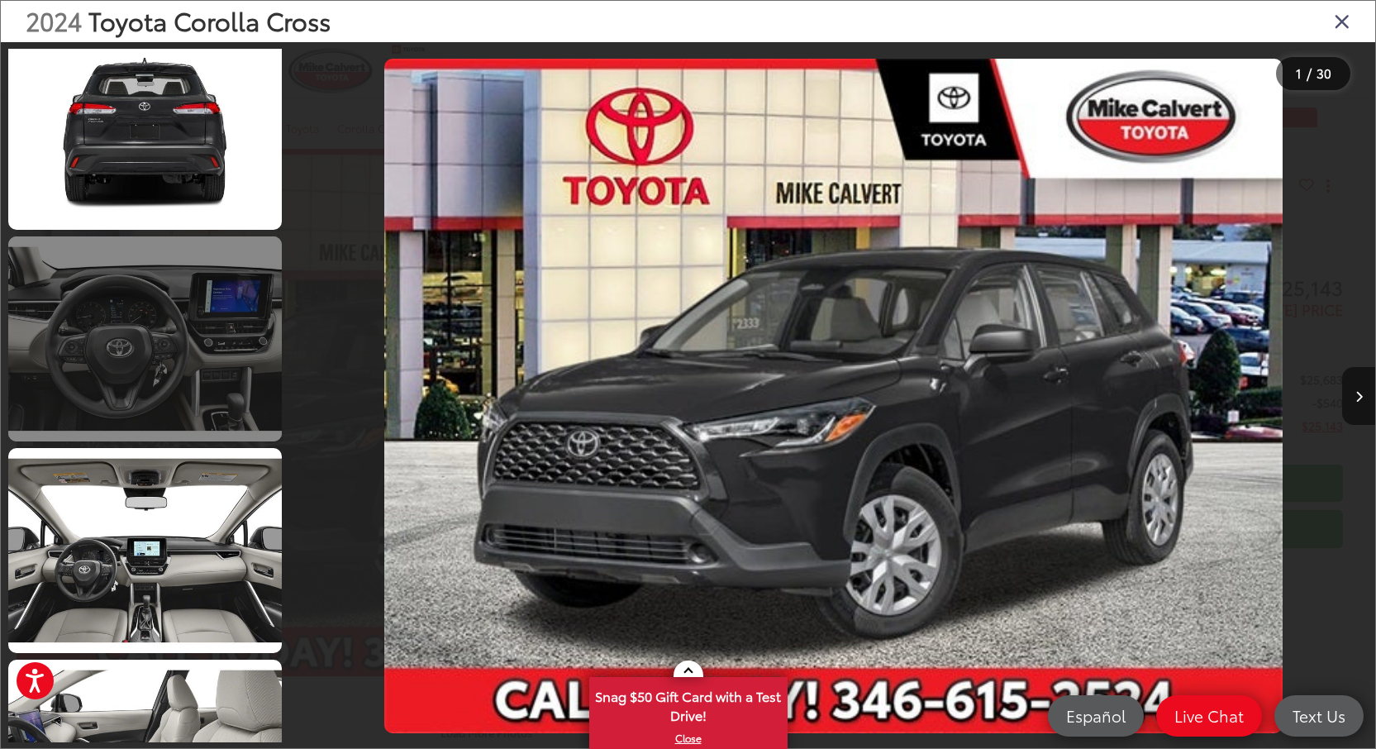
click at [204, 377] on link at bounding box center [145, 338] width 274 height 205
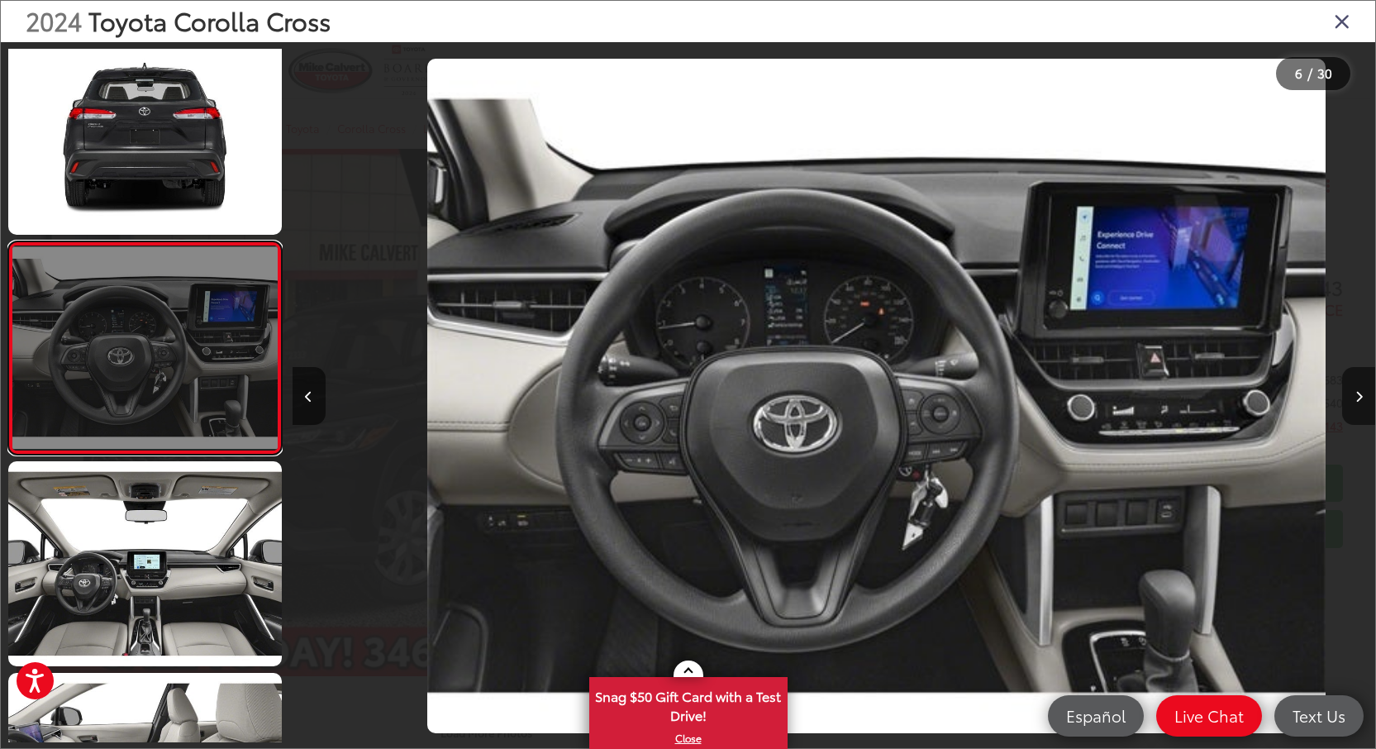
scroll to position [0, 5414]
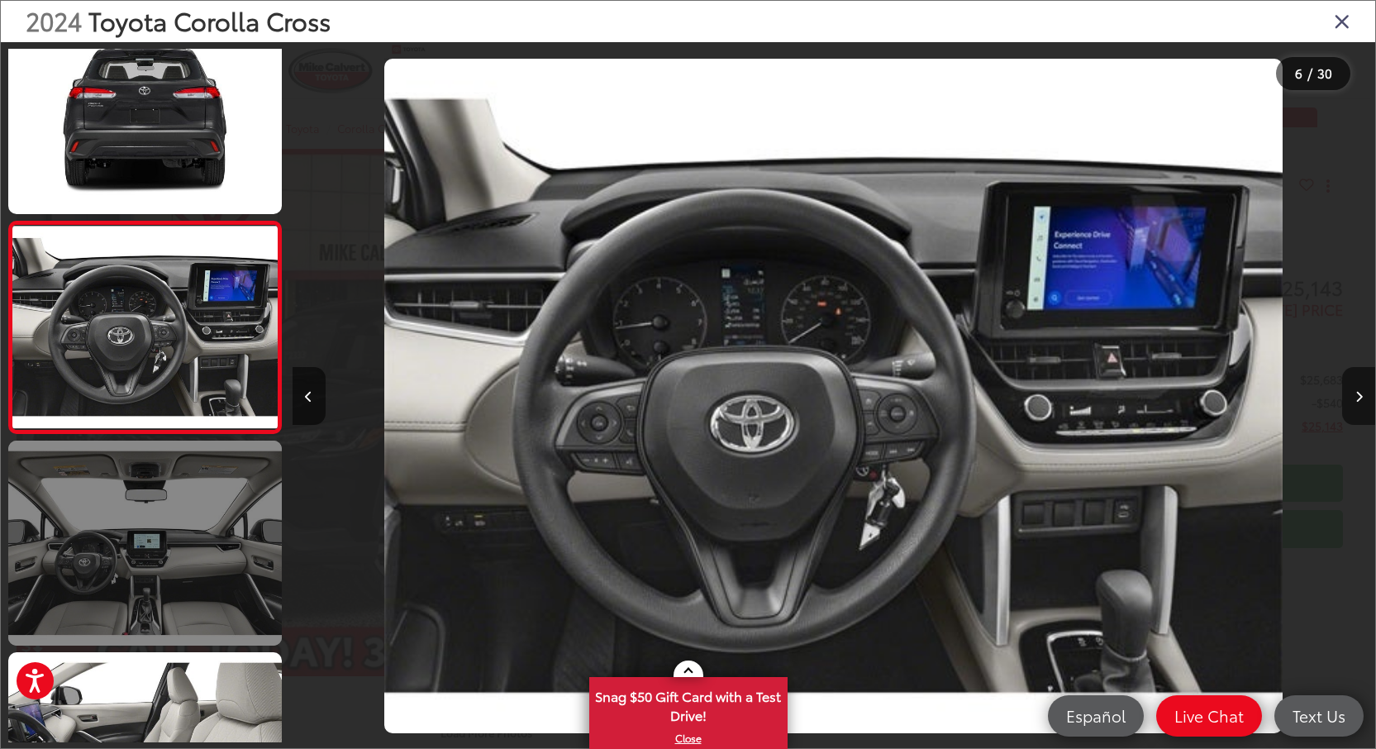
click at [154, 493] on link at bounding box center [145, 542] width 274 height 205
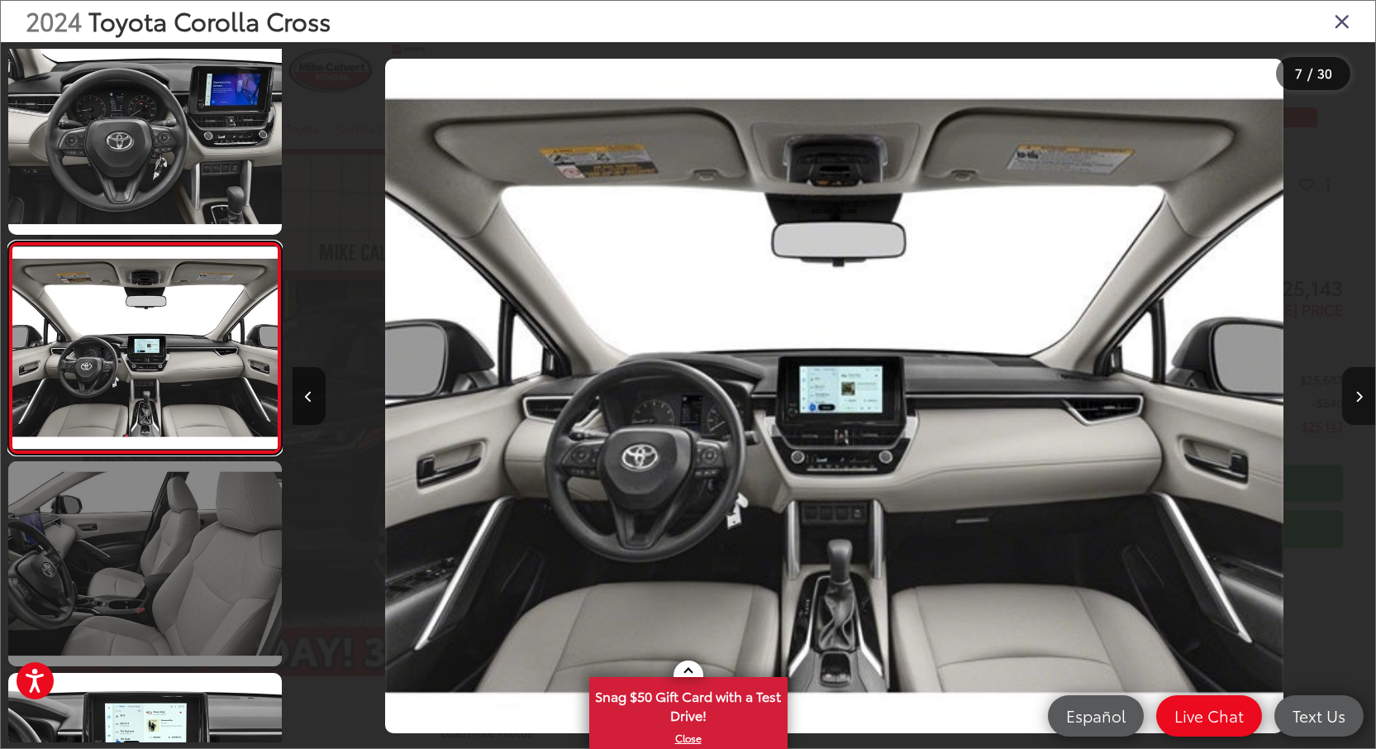
scroll to position [1123, 0]
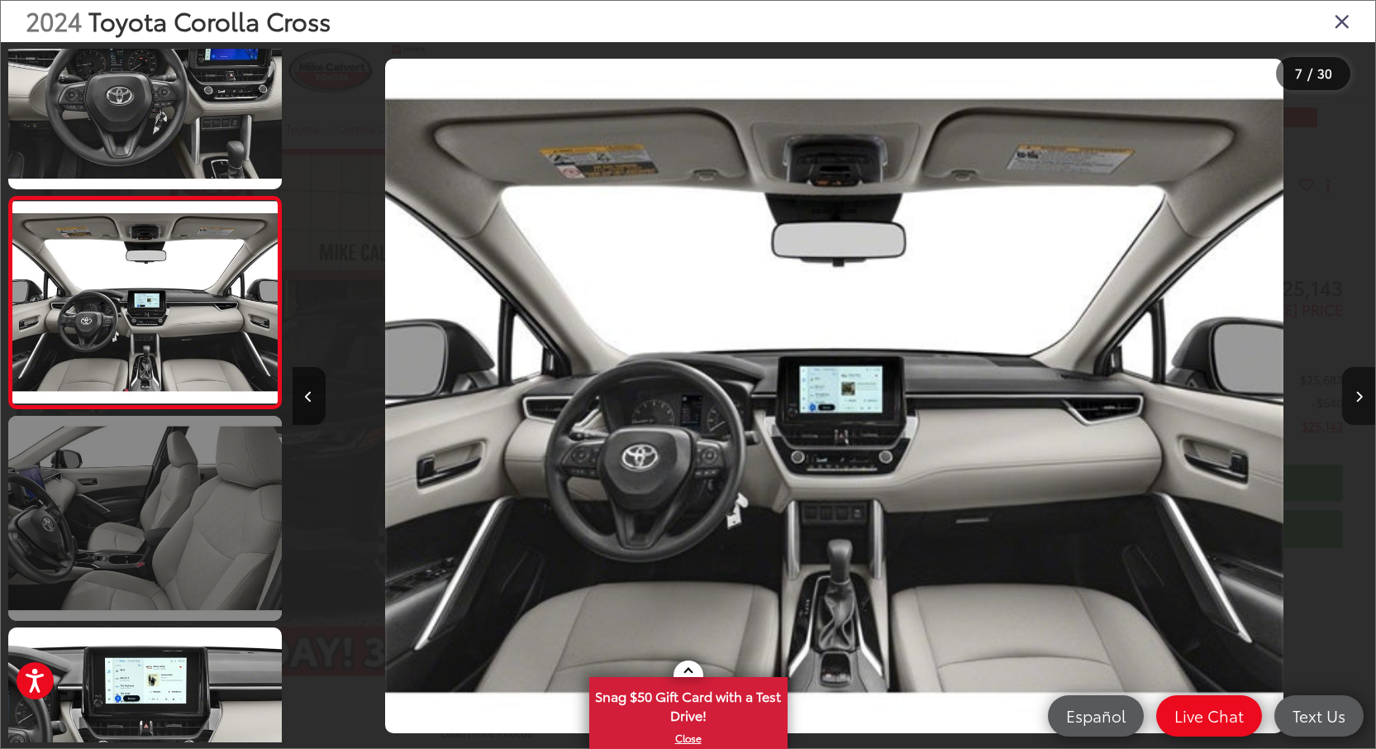
click at [155, 475] on link at bounding box center [145, 518] width 274 height 205
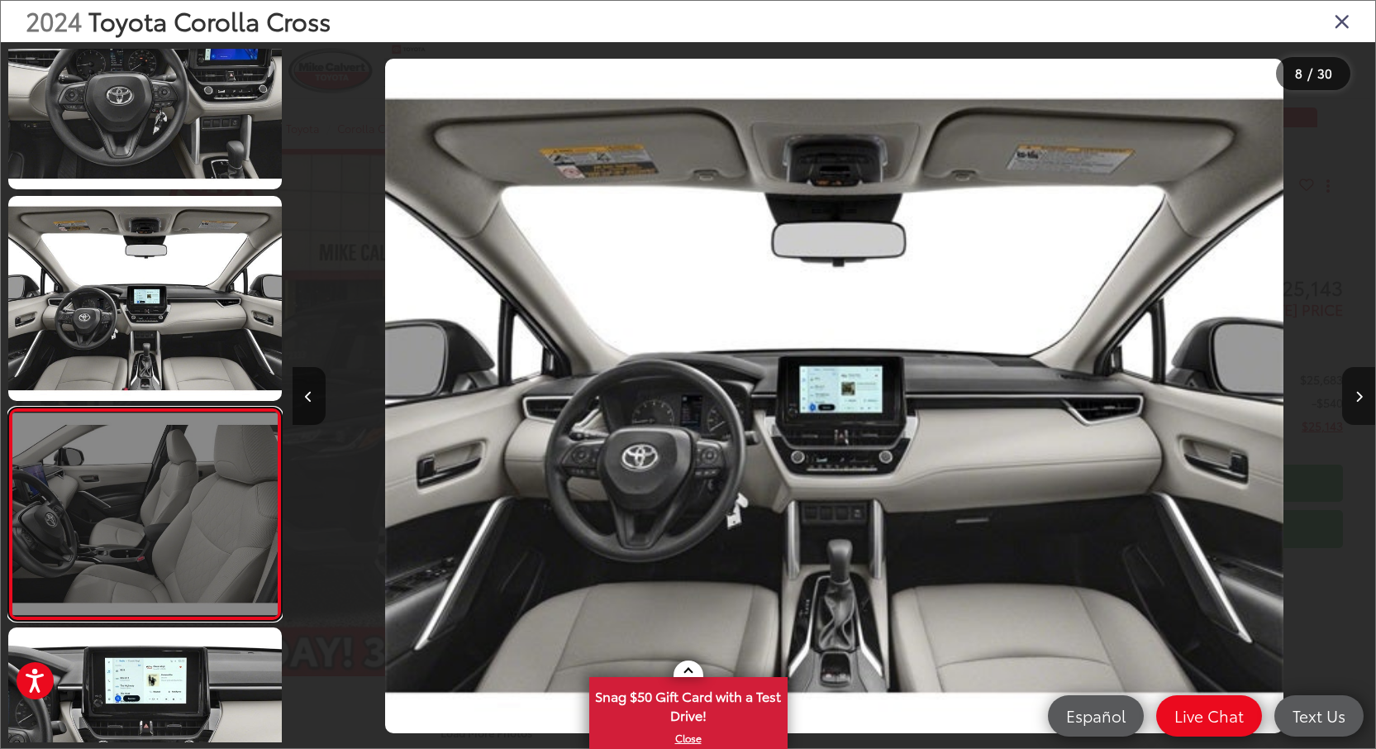
scroll to position [0, 7580]
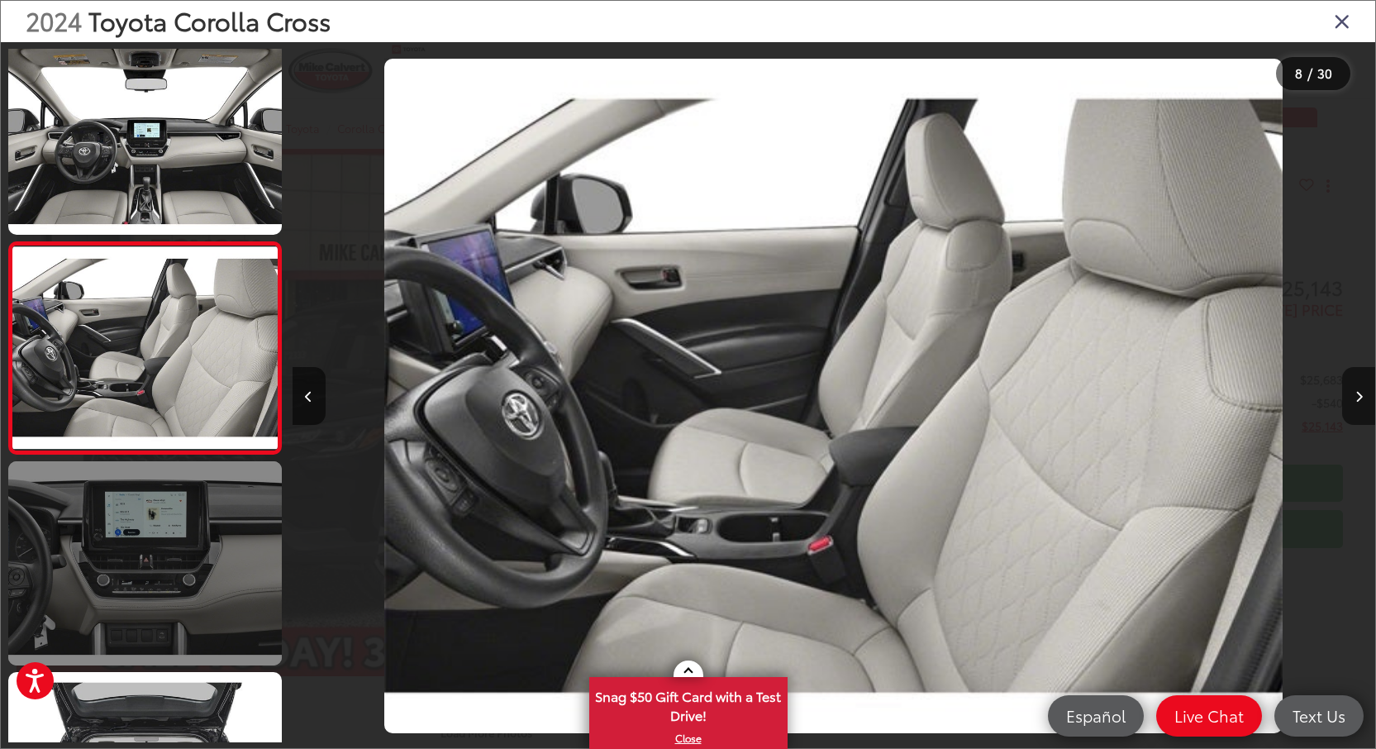
click at [175, 576] on link at bounding box center [145, 563] width 274 height 205
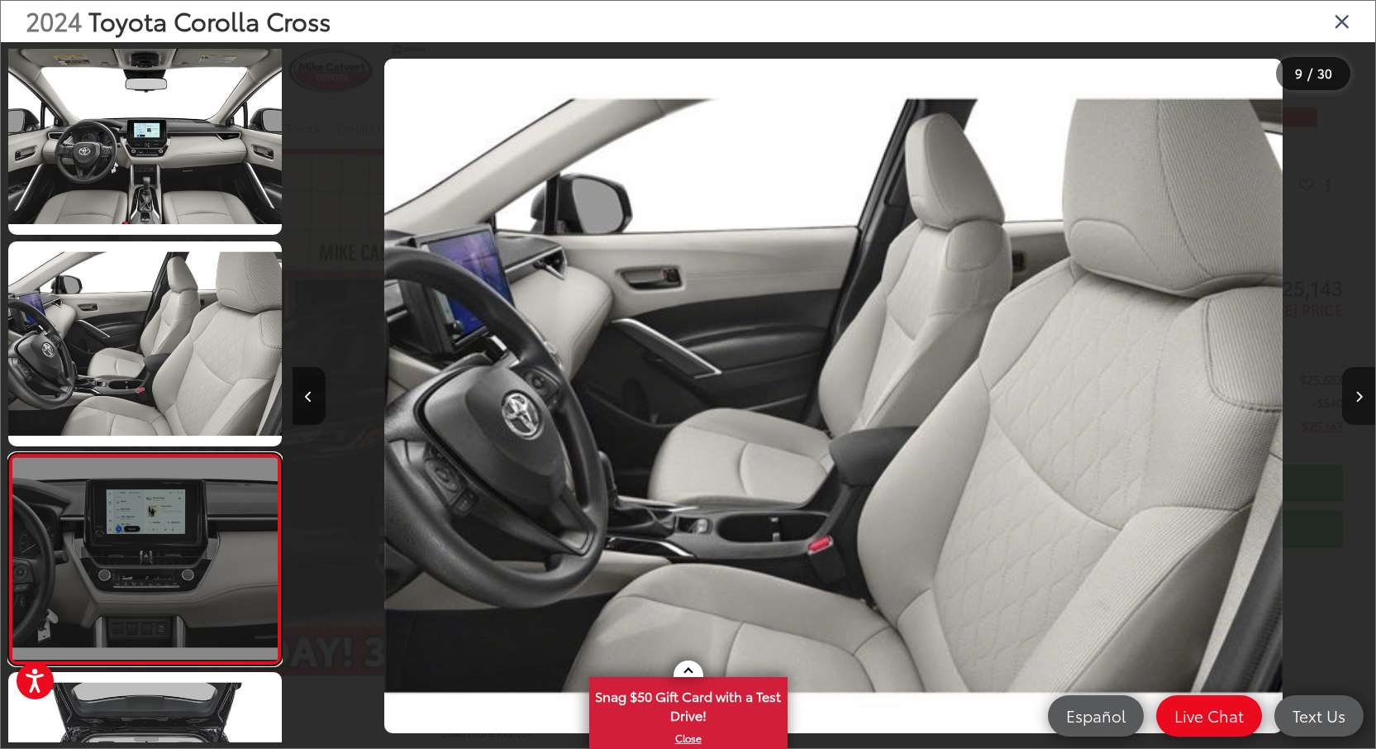
scroll to position [0, 8662]
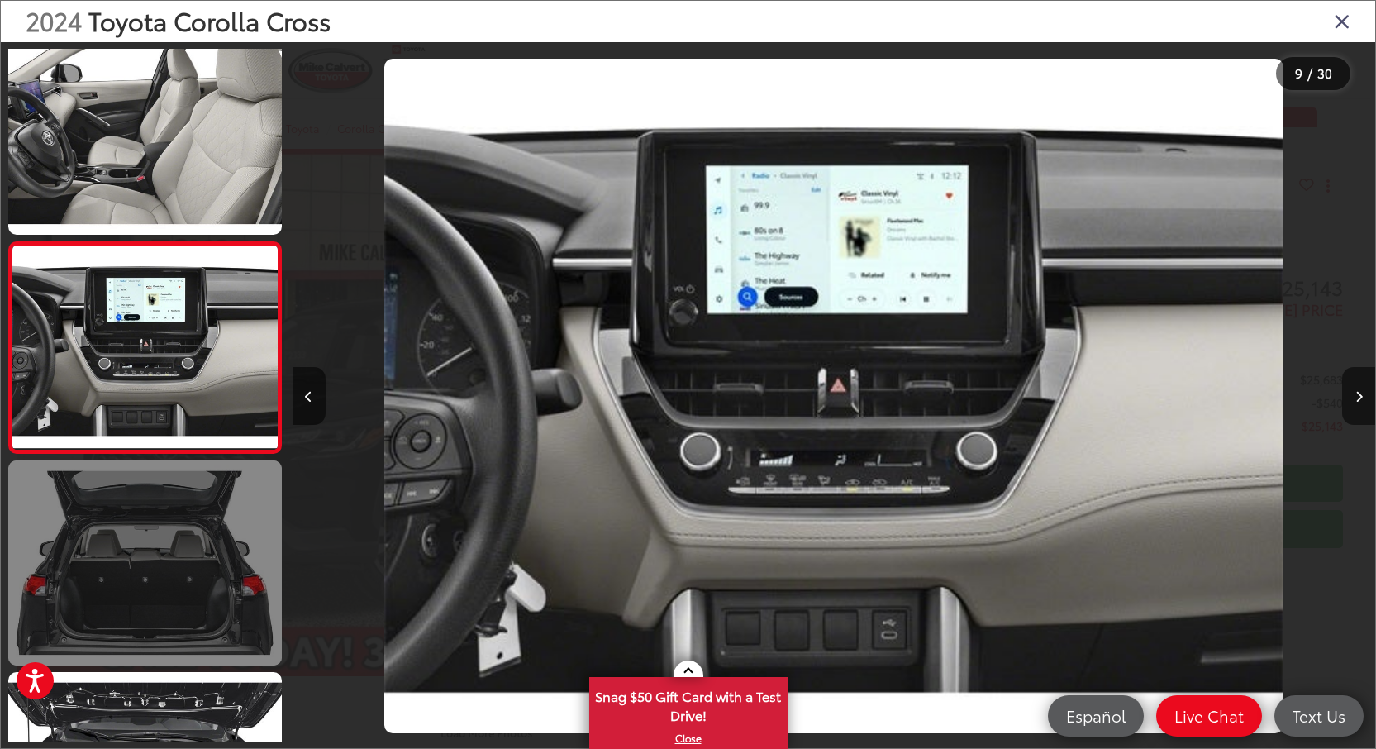
click at [237, 533] on link at bounding box center [145, 562] width 274 height 205
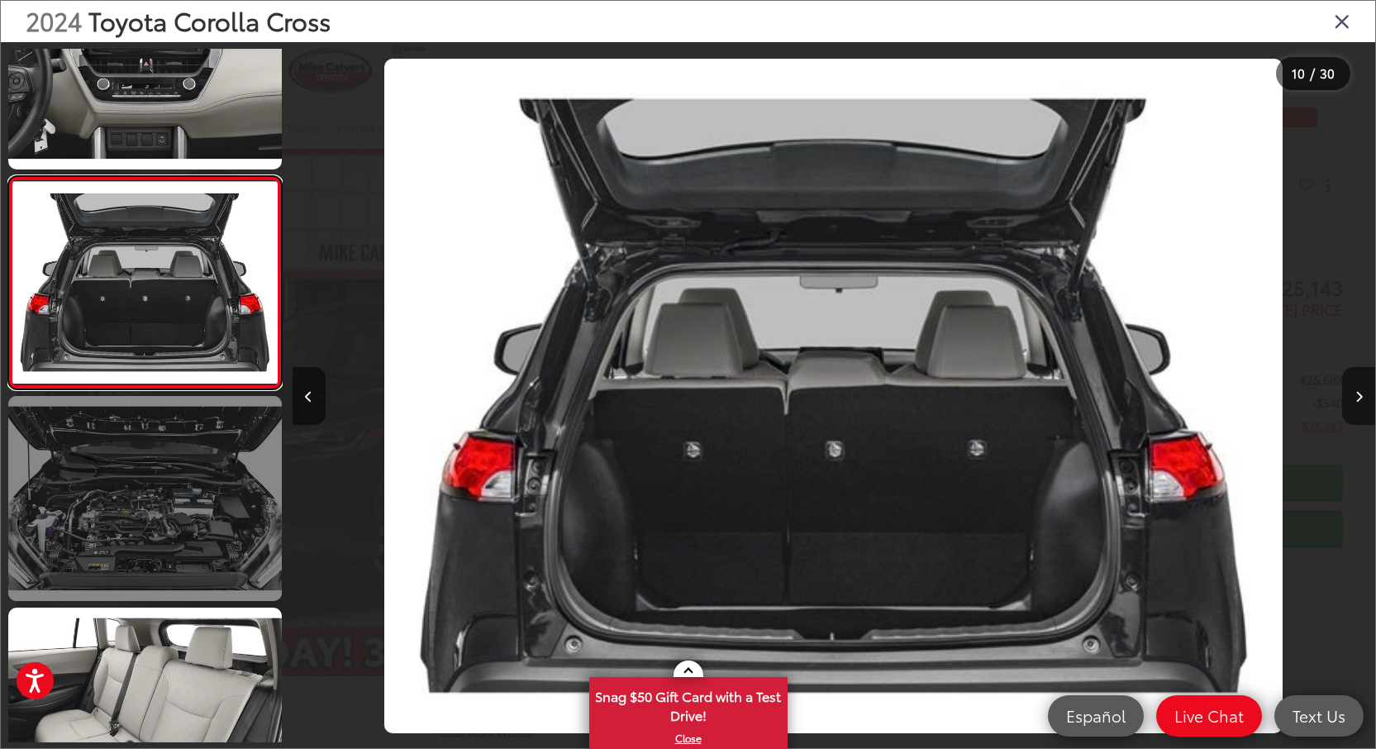
scroll to position [1787, 0]
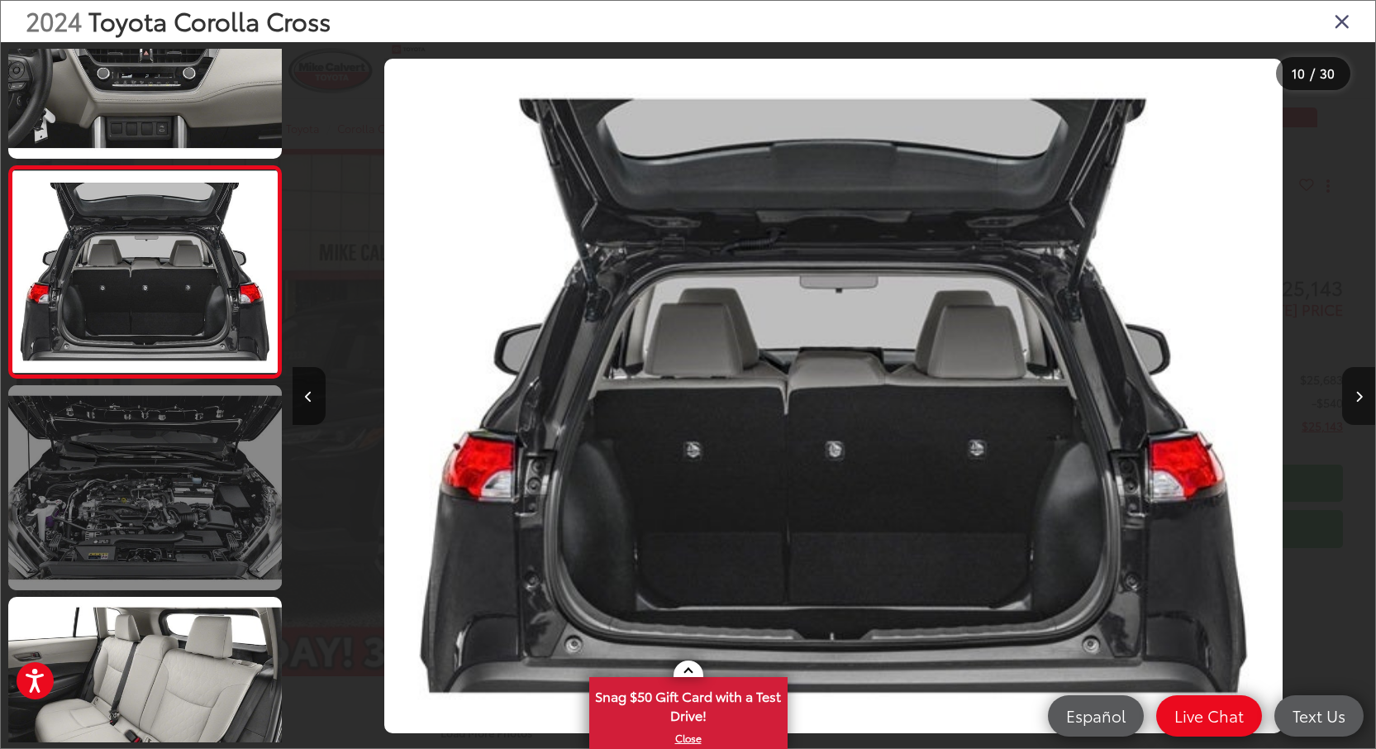
click at [199, 512] on link at bounding box center [145, 487] width 274 height 205
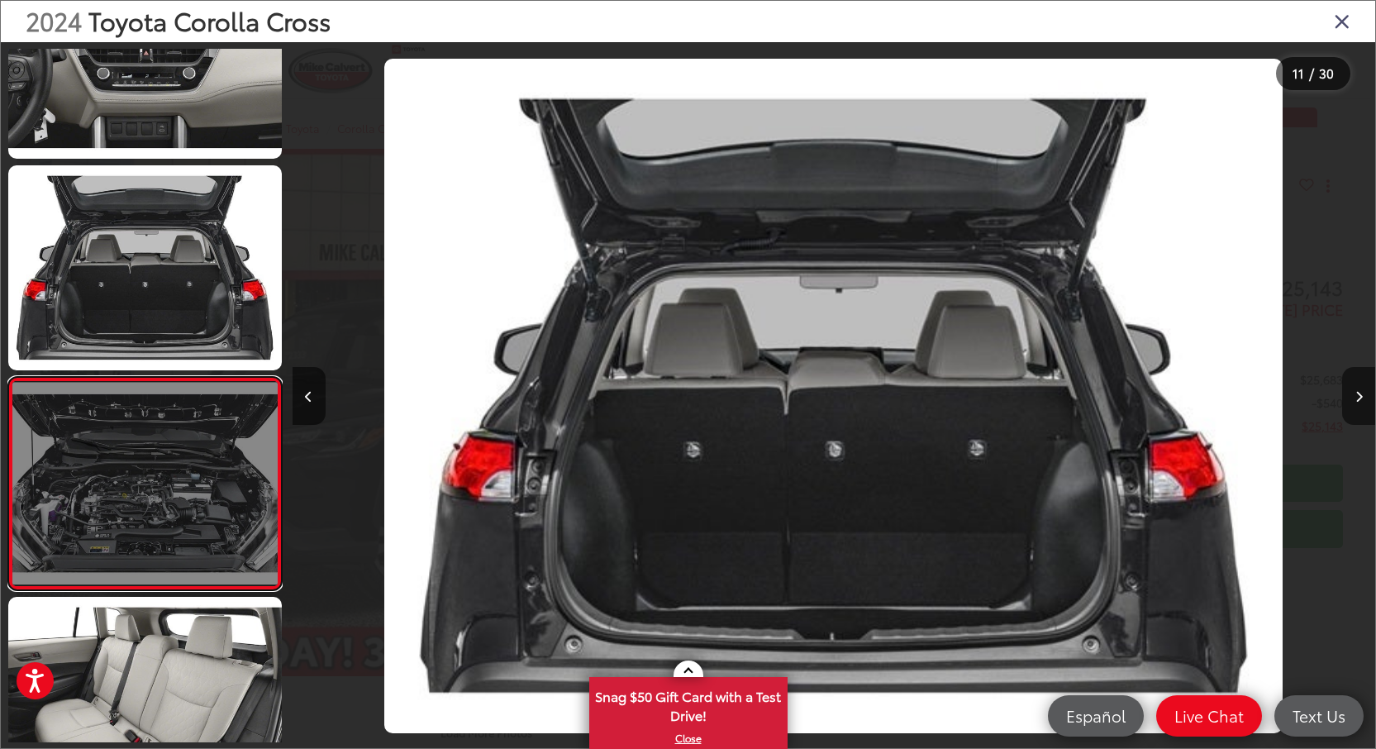
scroll to position [0, 10828]
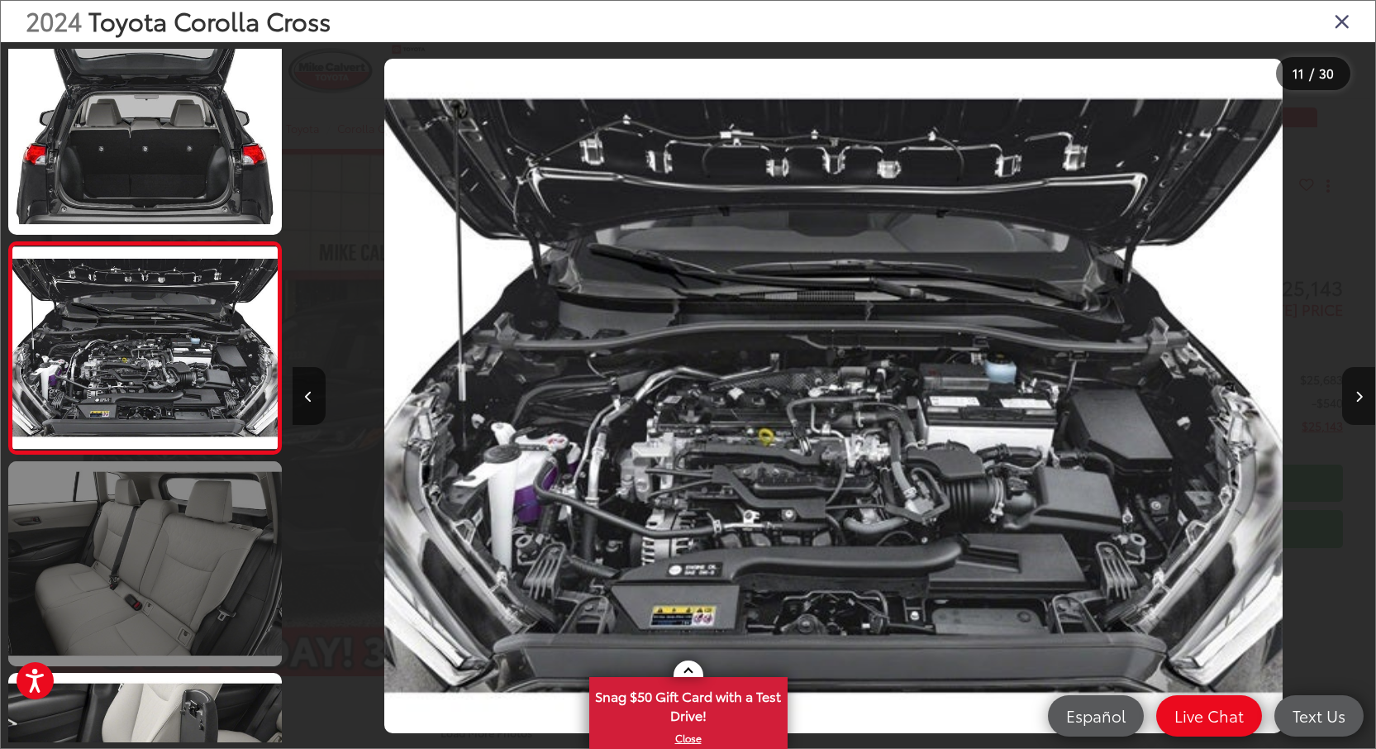
click at [199, 561] on link at bounding box center [145, 563] width 274 height 205
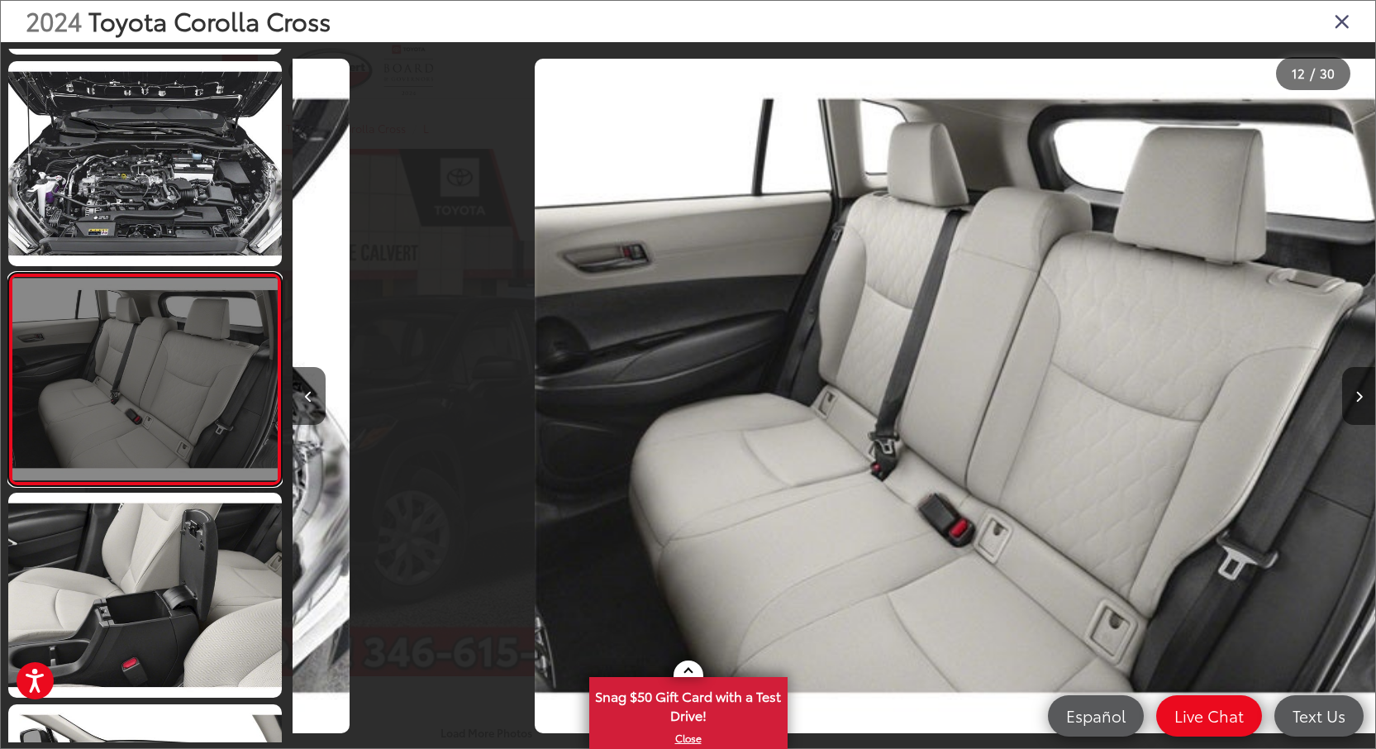
scroll to position [0, 11910]
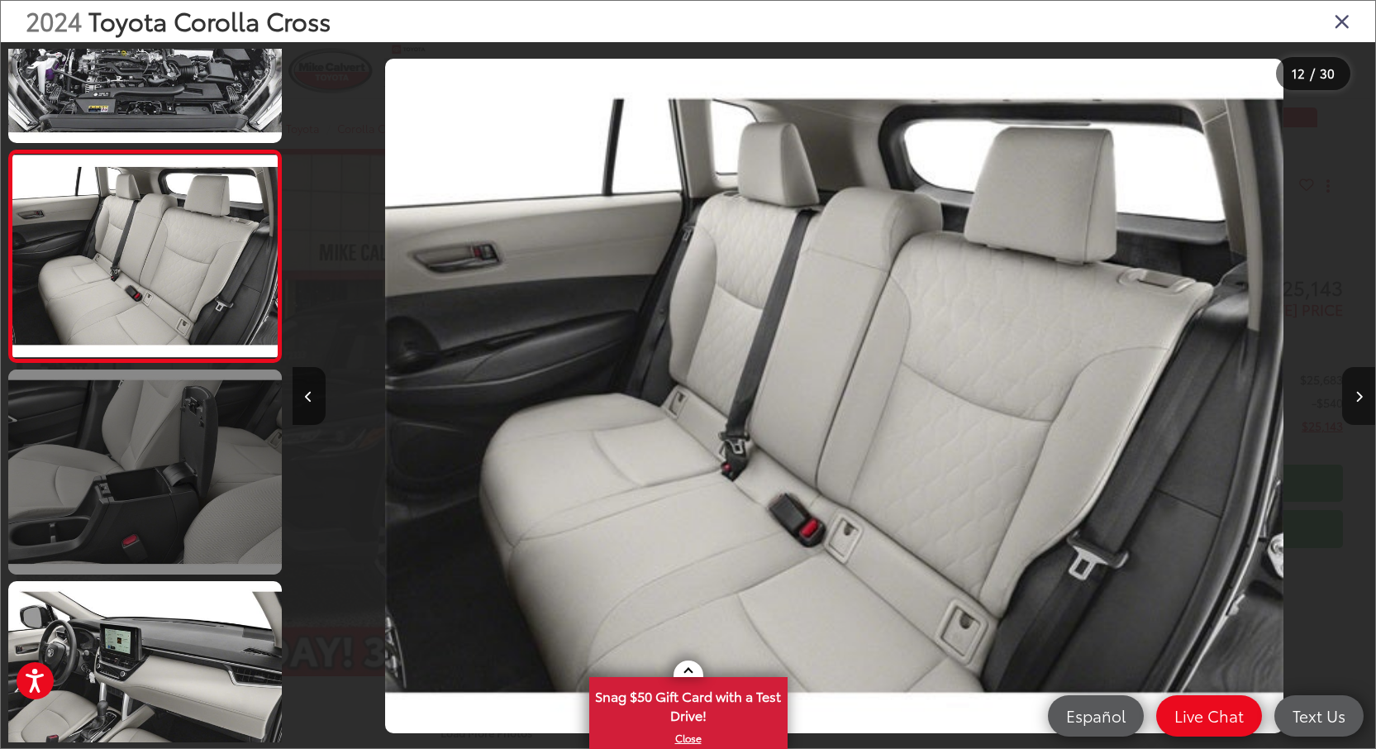
click at [199, 560] on link at bounding box center [145, 471] width 274 height 205
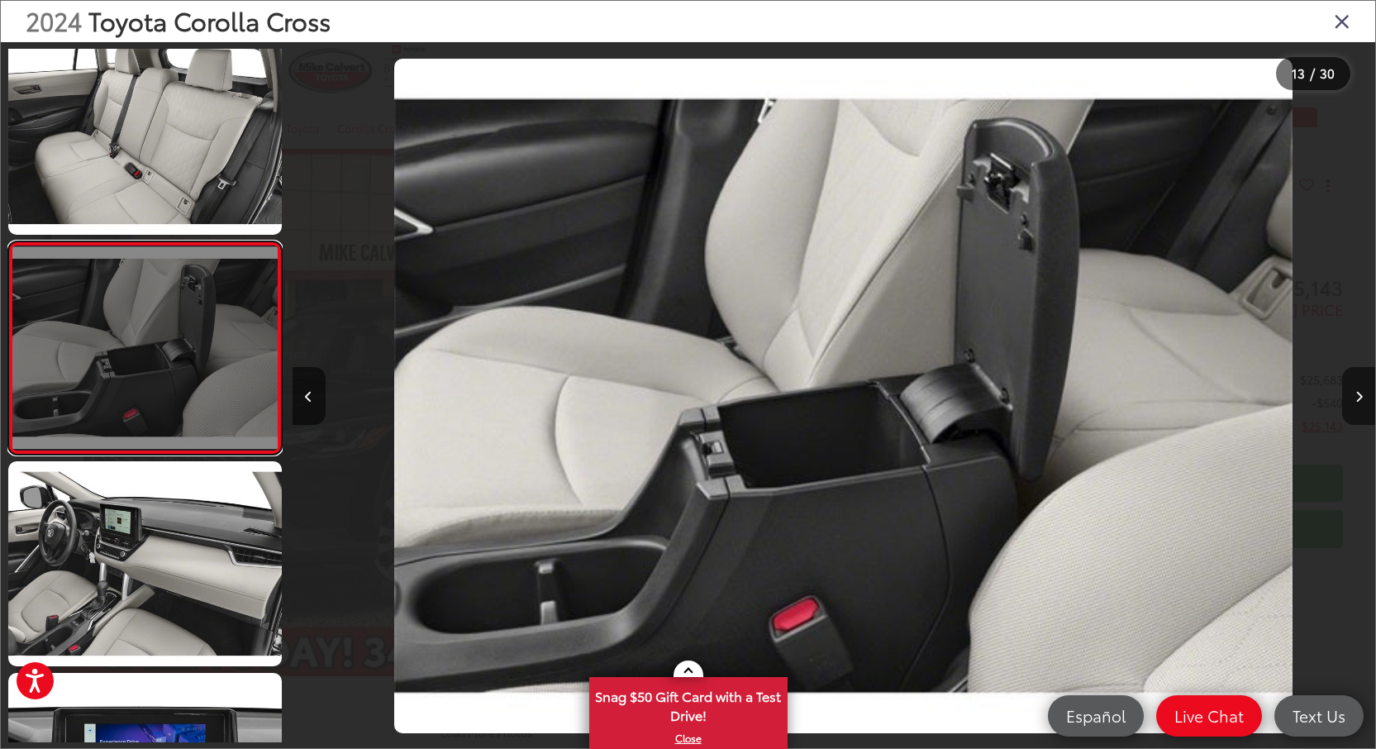
scroll to position [0, 12994]
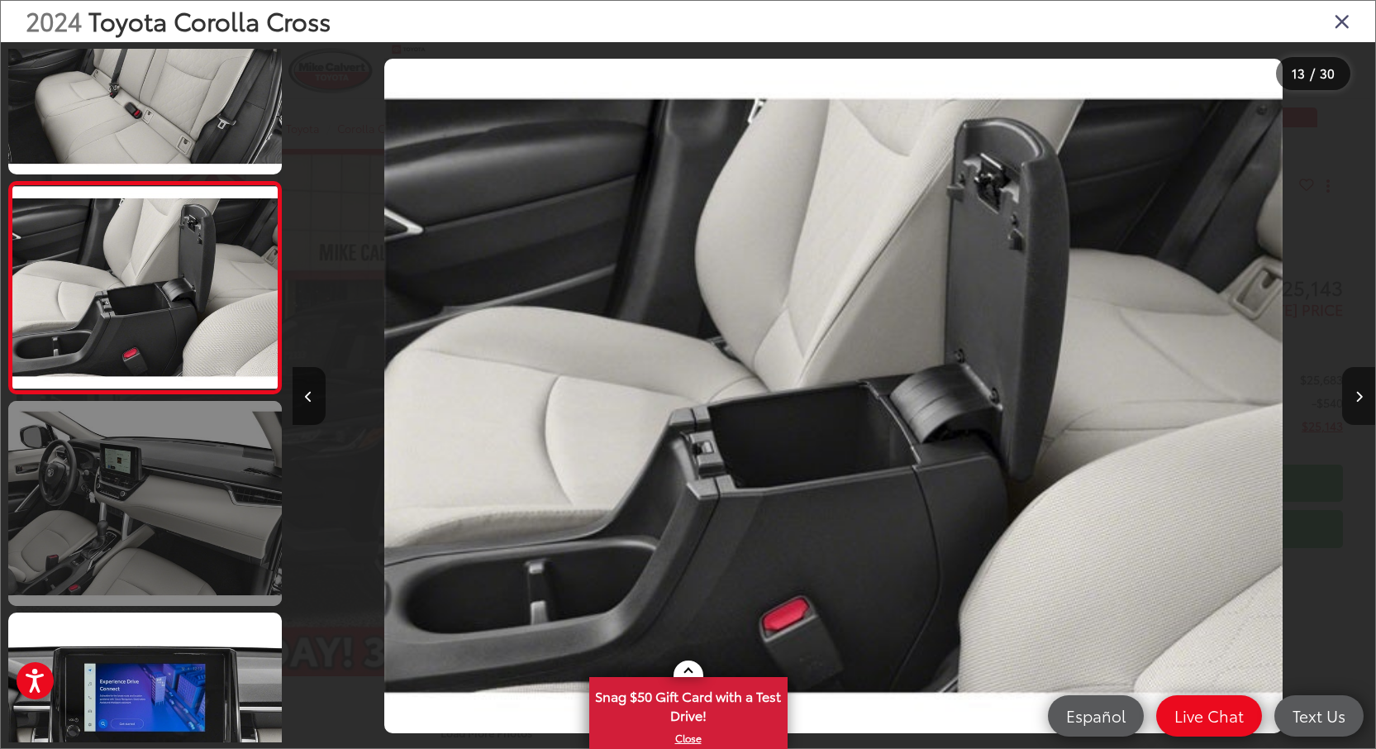
click at [199, 559] on link at bounding box center [145, 503] width 274 height 205
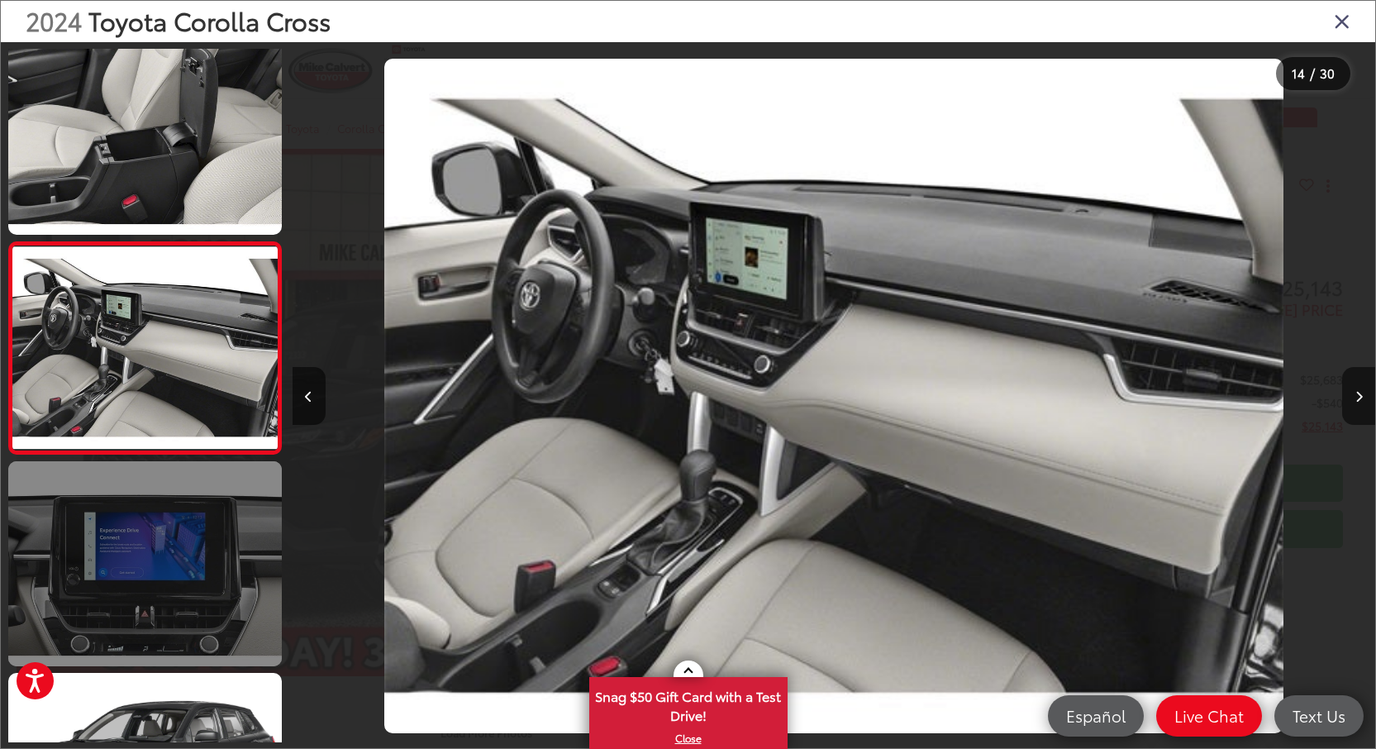
click at [163, 518] on link at bounding box center [145, 563] width 274 height 205
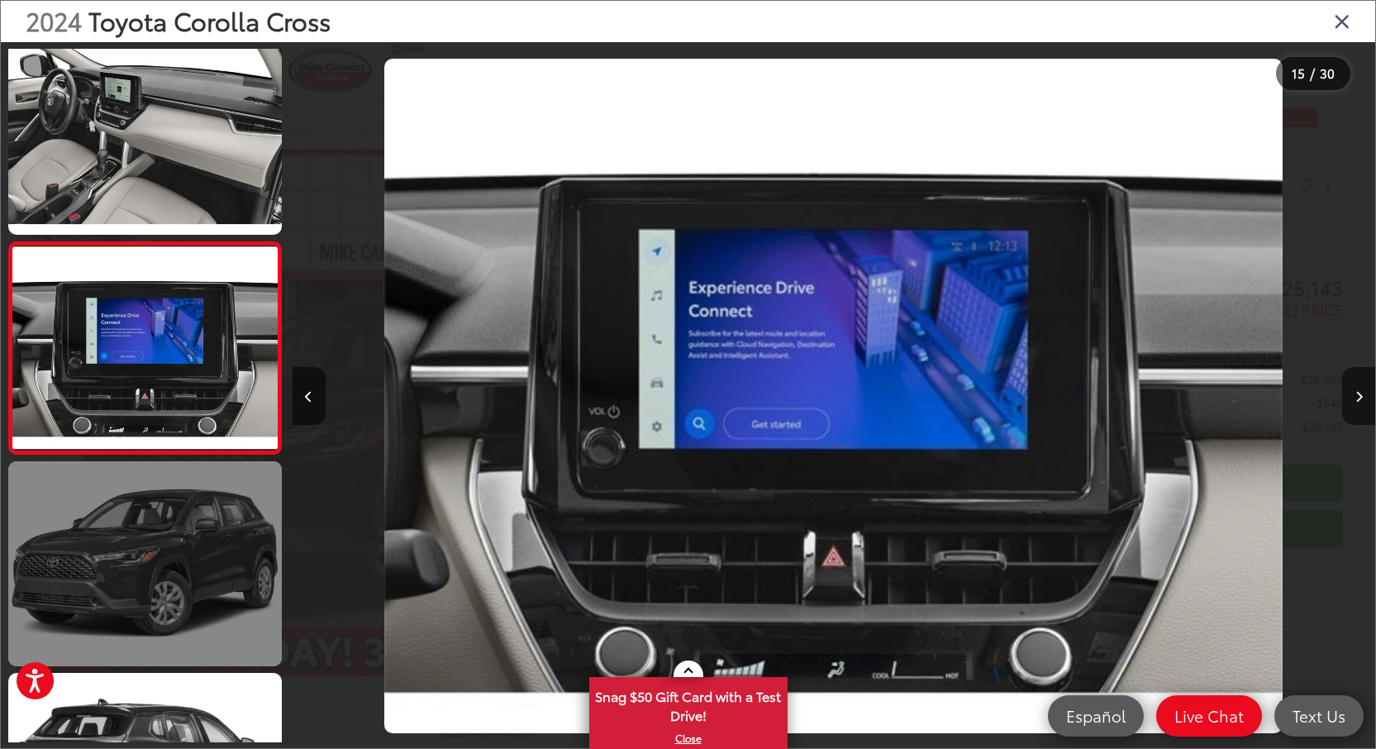
click at [168, 549] on link at bounding box center [145, 563] width 274 height 205
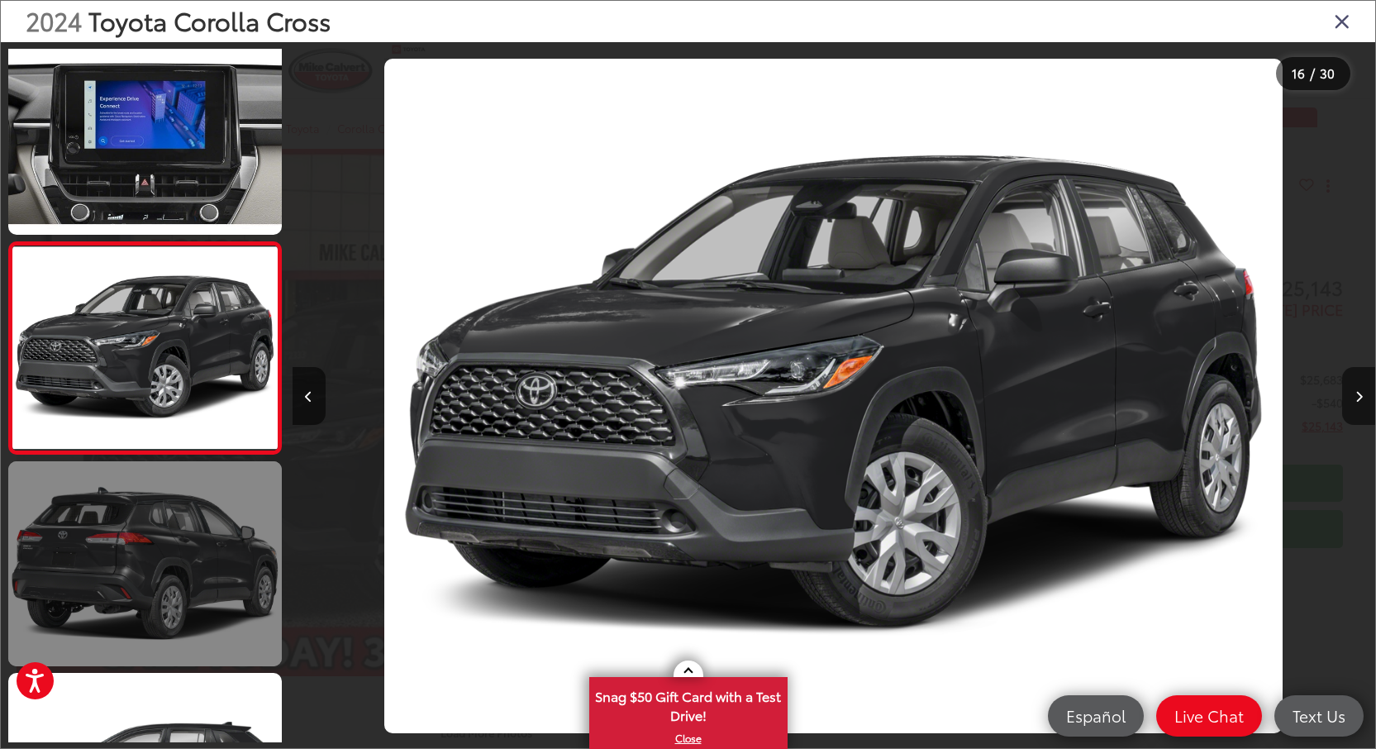
click at [183, 520] on link at bounding box center [145, 563] width 274 height 205
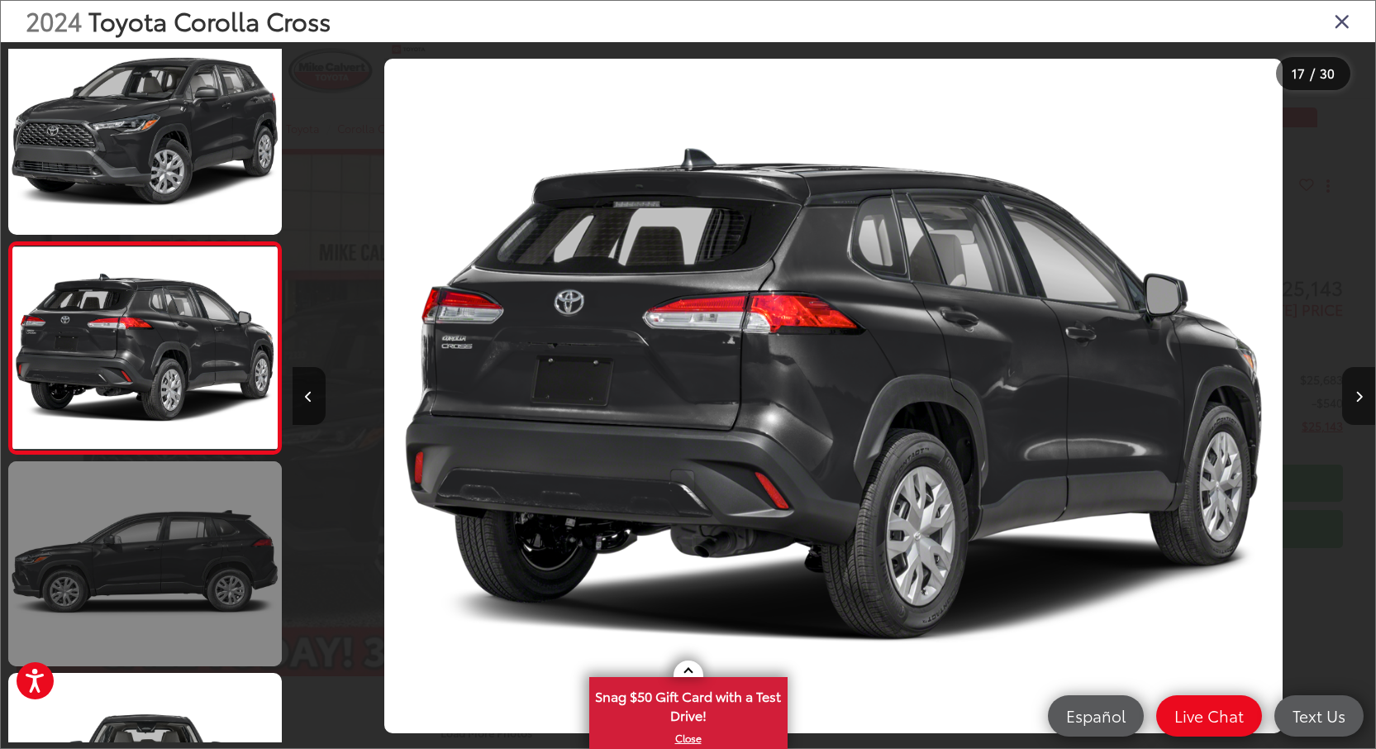
click at [179, 524] on link at bounding box center [145, 563] width 274 height 205
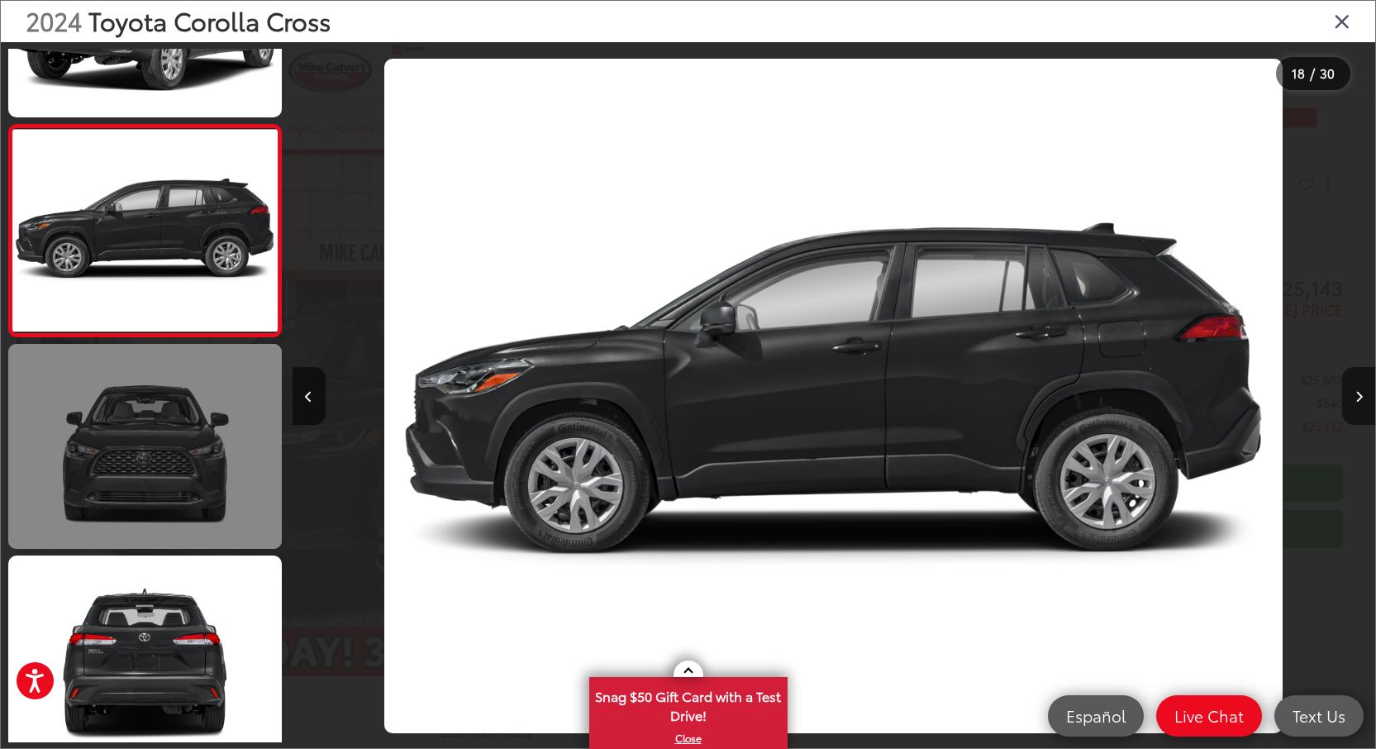
click at [178, 523] on link at bounding box center [145, 446] width 274 height 205
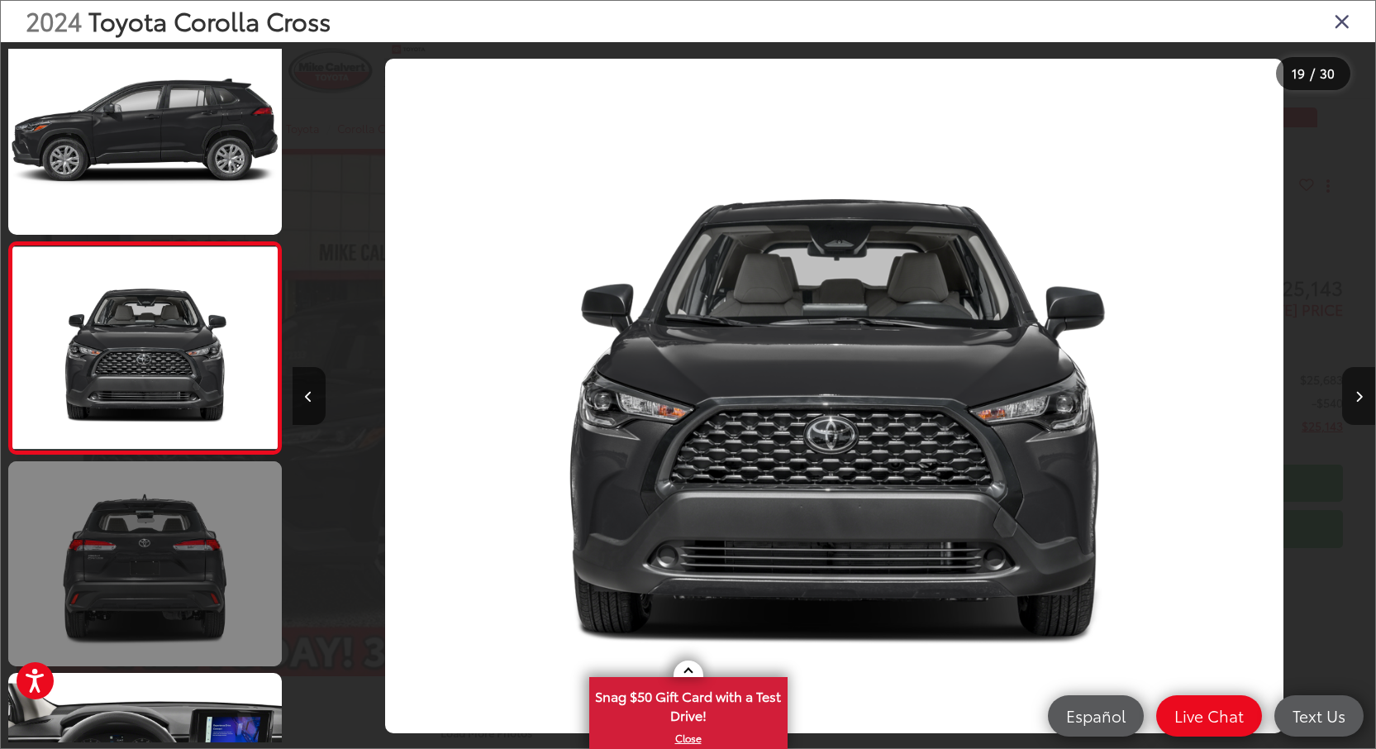
click at [178, 523] on link at bounding box center [145, 563] width 274 height 205
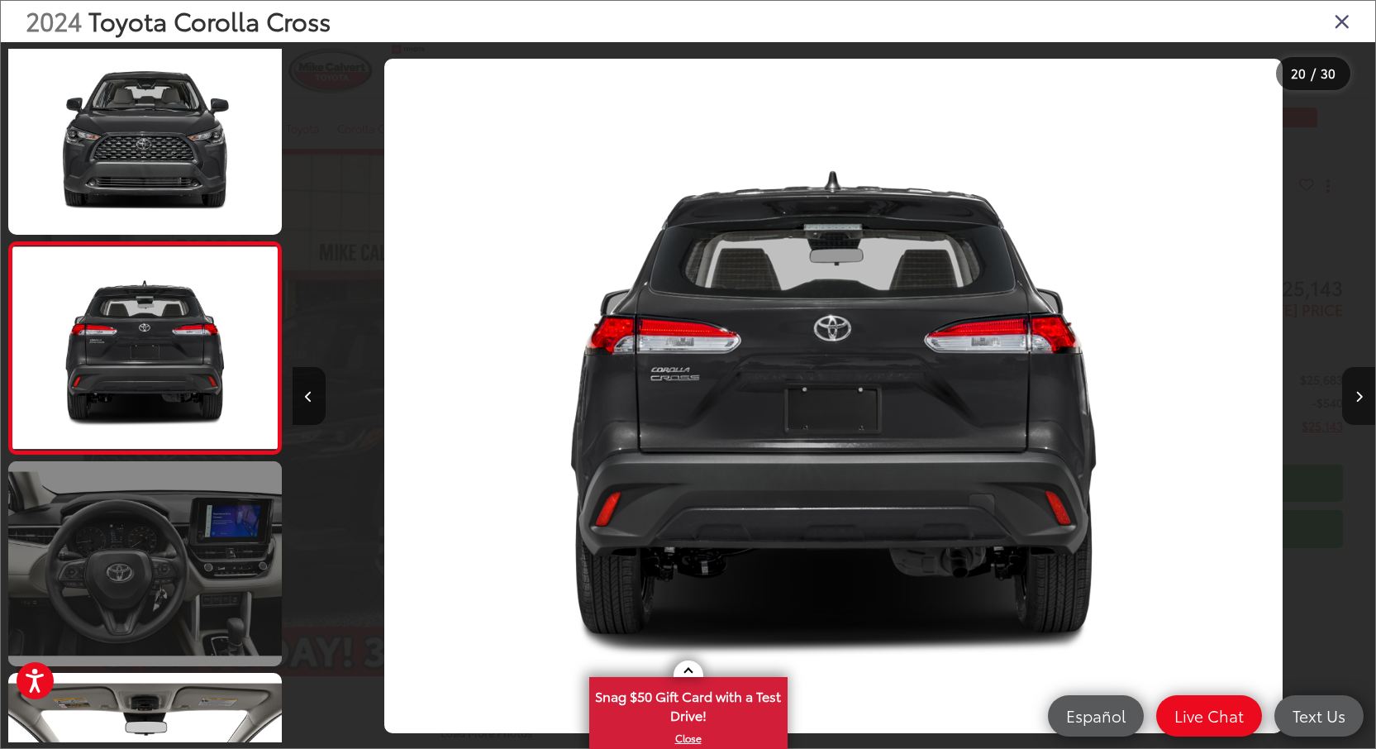
click at [178, 523] on link at bounding box center [145, 563] width 274 height 205
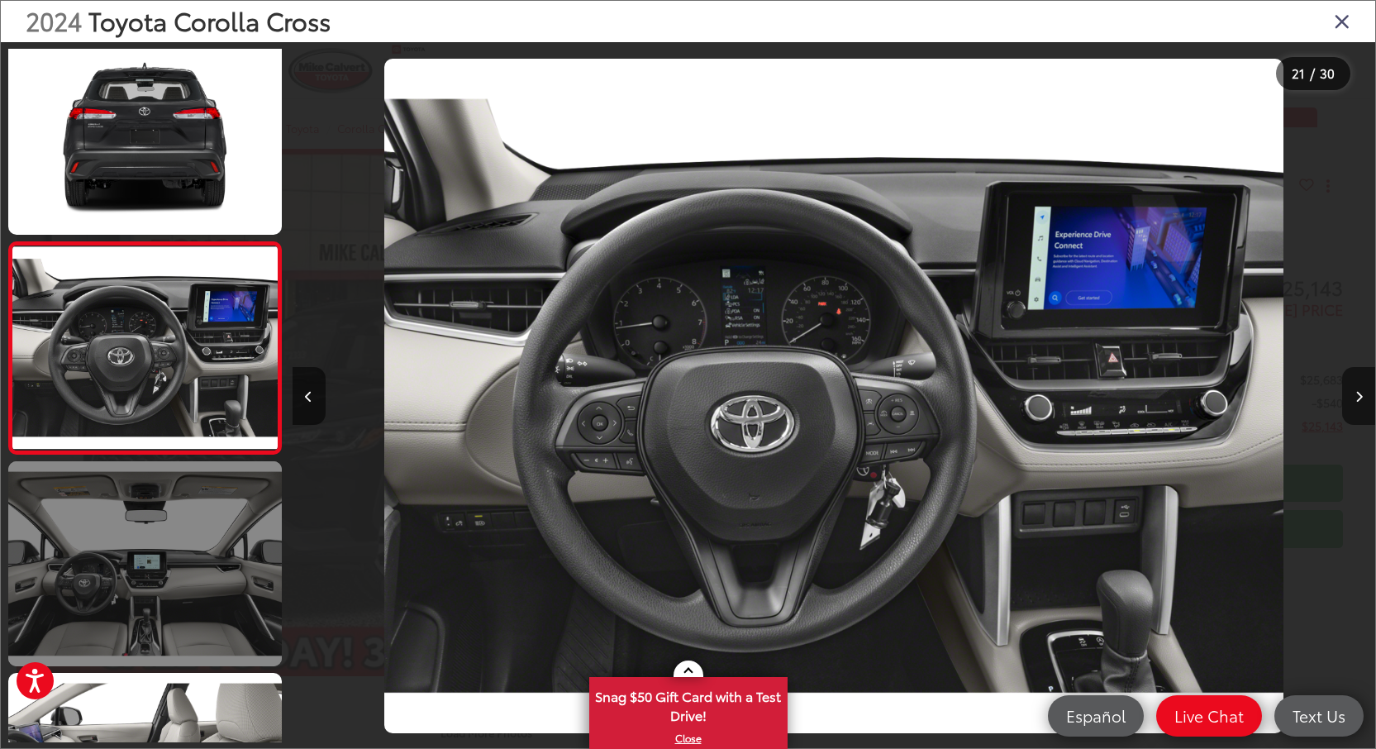
click at [190, 535] on link at bounding box center [145, 563] width 274 height 205
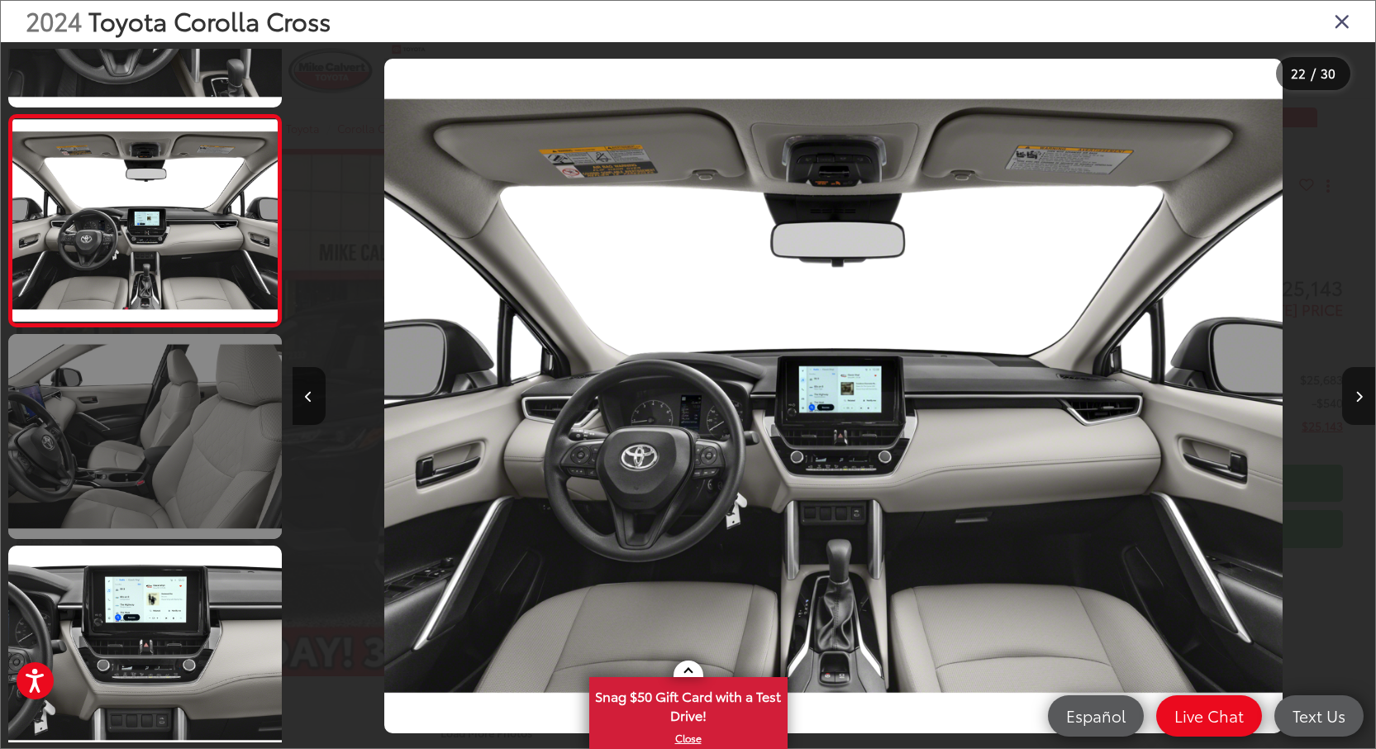
click at [228, 461] on link at bounding box center [145, 436] width 274 height 205
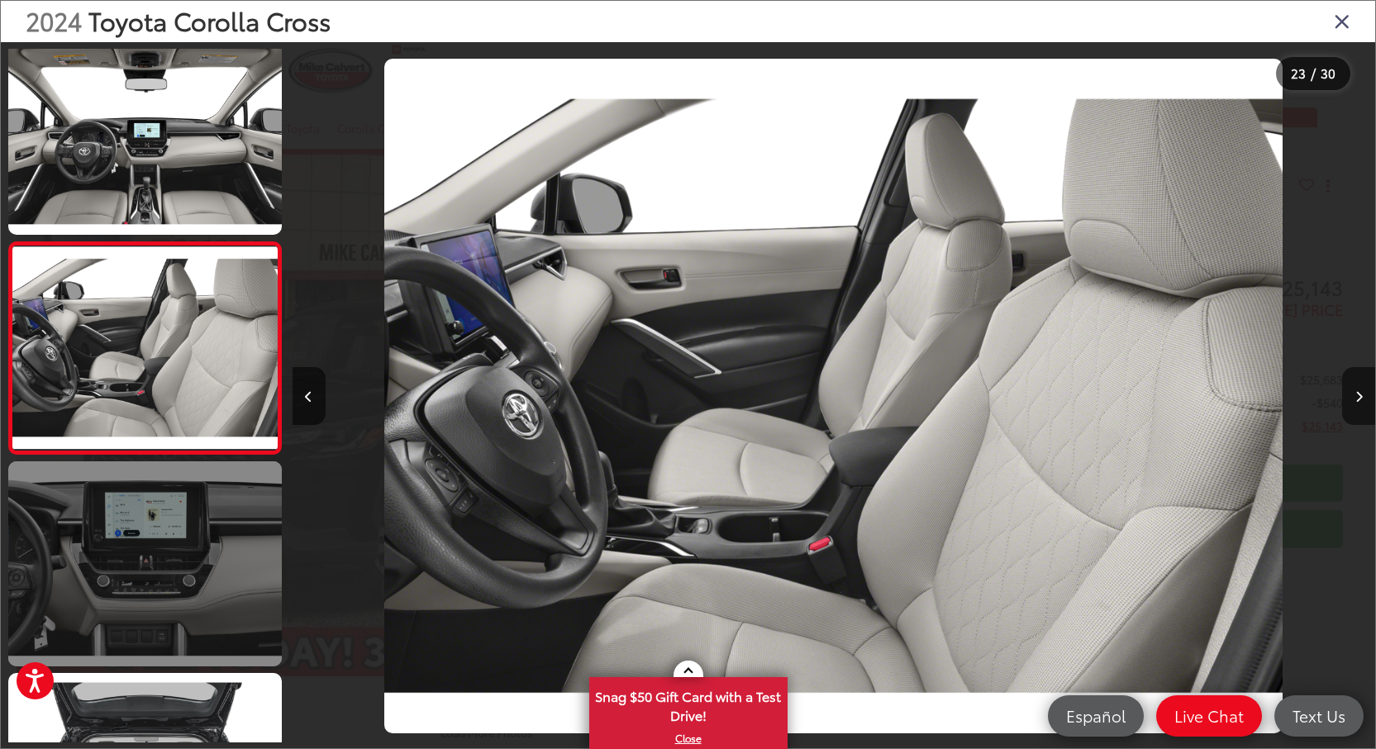
click at [230, 516] on link at bounding box center [145, 563] width 274 height 205
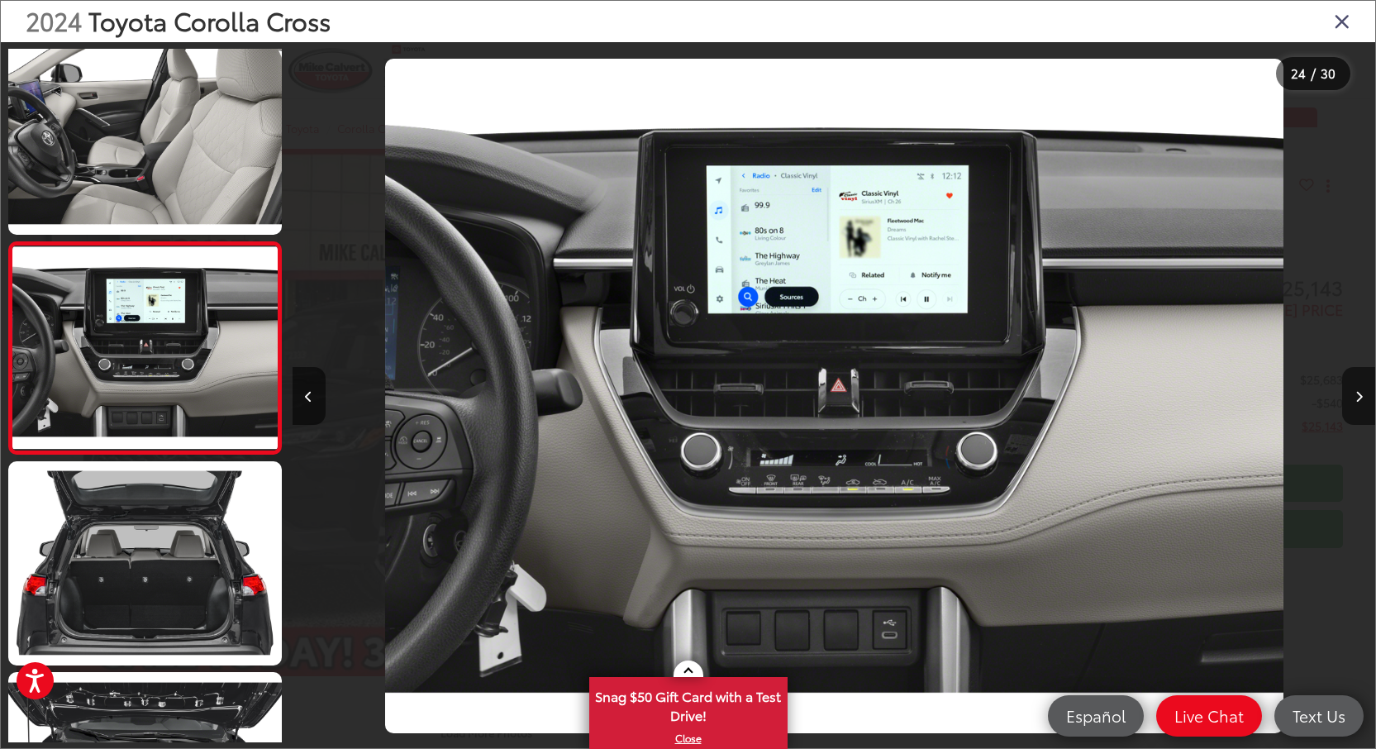
click at [1339, 26] on icon "Close gallery" at bounding box center [1342, 20] width 17 height 21
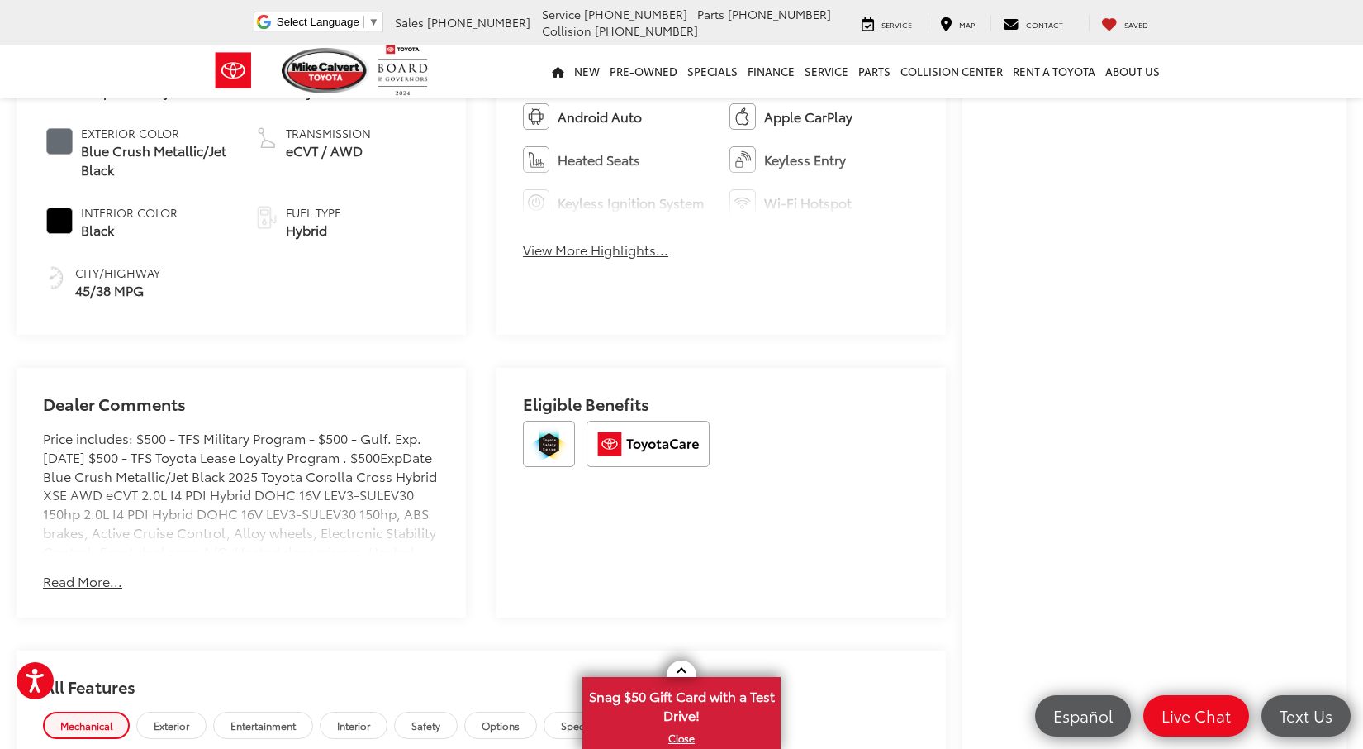
click at [592, 259] on button "View More Highlights..." at bounding box center [595, 249] width 145 height 19
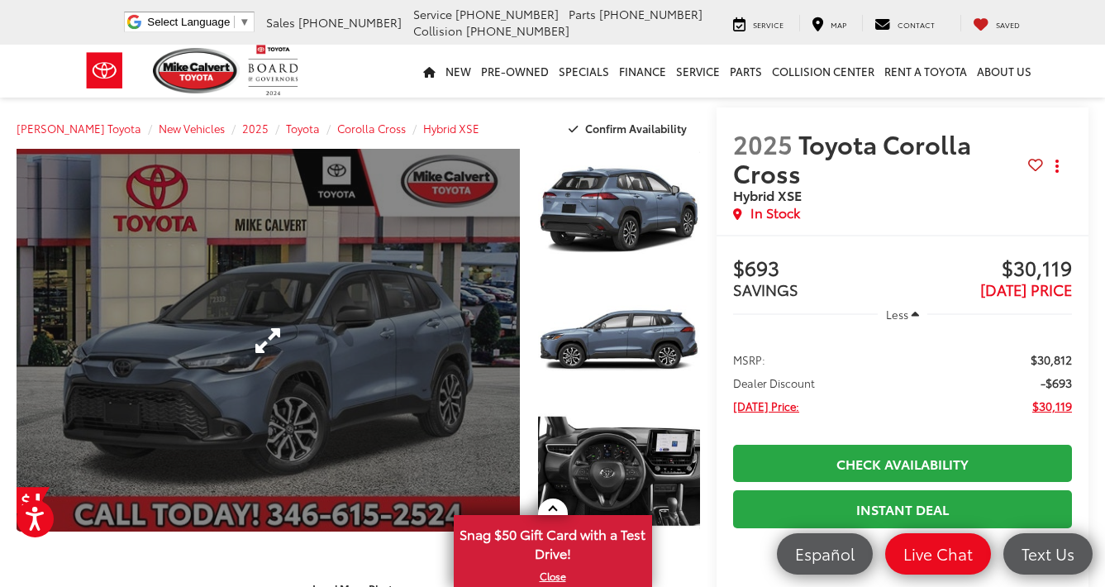
click at [446, 339] on link "Expand Photo 0" at bounding box center [268, 340] width 503 height 383
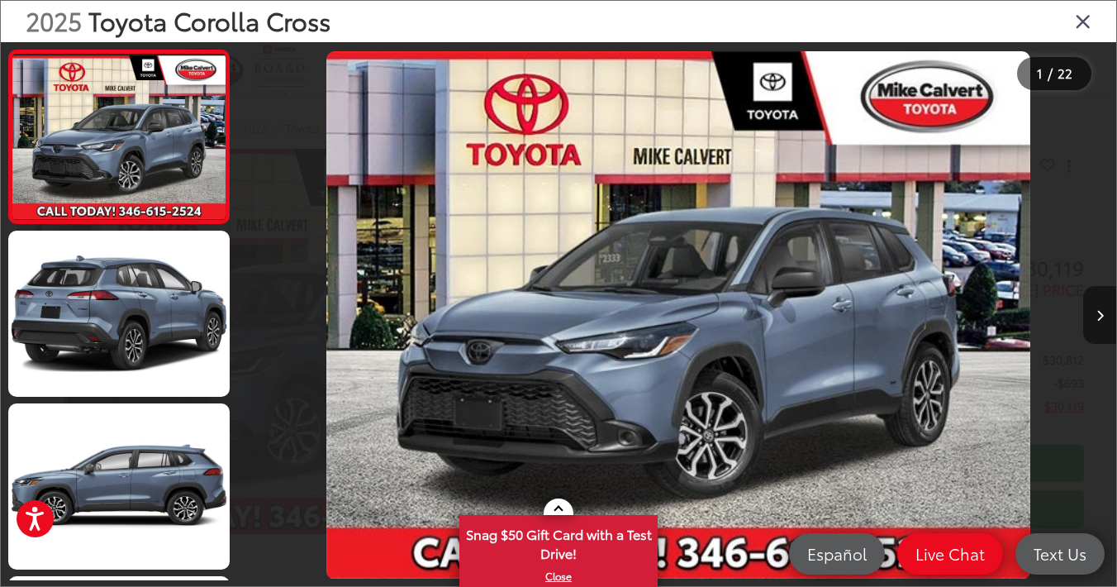
click at [1101, 317] on icon "Next image" at bounding box center [1100, 316] width 7 height 12
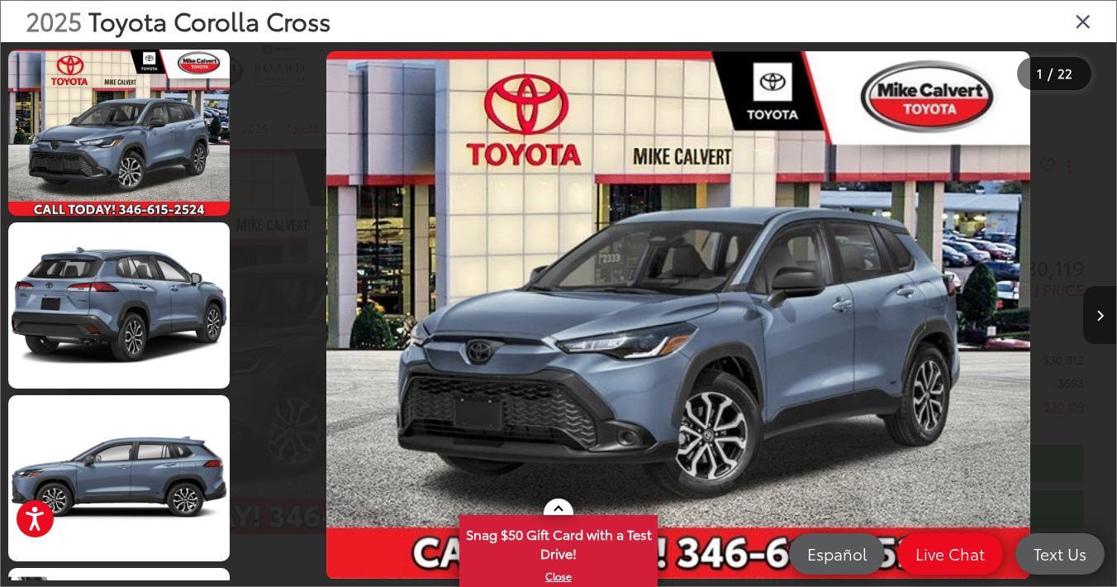
scroll to position [0, 876]
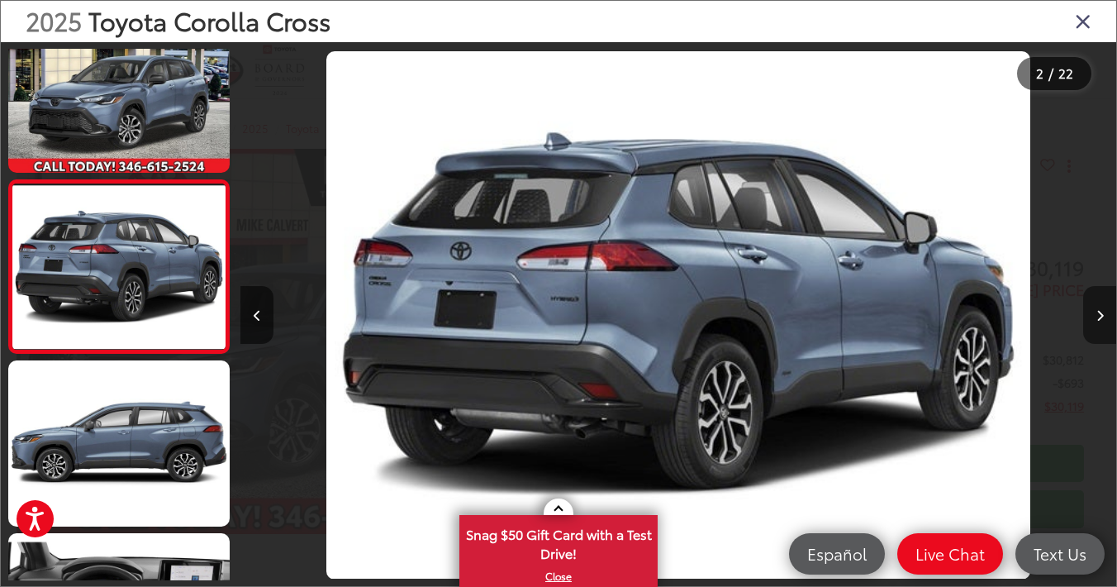
click at [1101, 317] on icon "Next image" at bounding box center [1100, 316] width 7 height 12
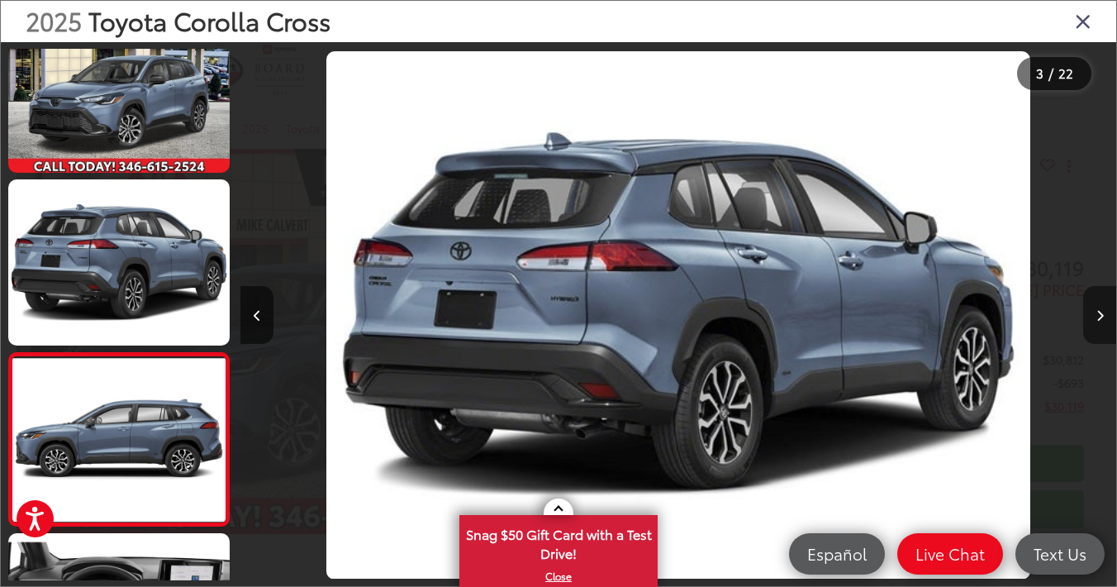
scroll to position [0, 1752]
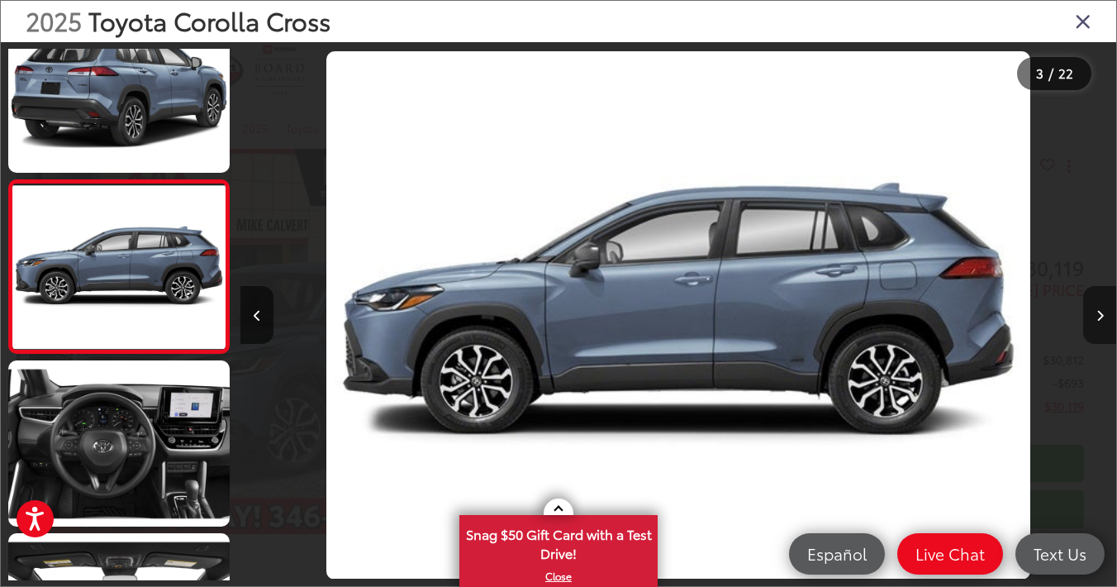
click at [1101, 317] on icon "Next image" at bounding box center [1100, 316] width 7 height 12
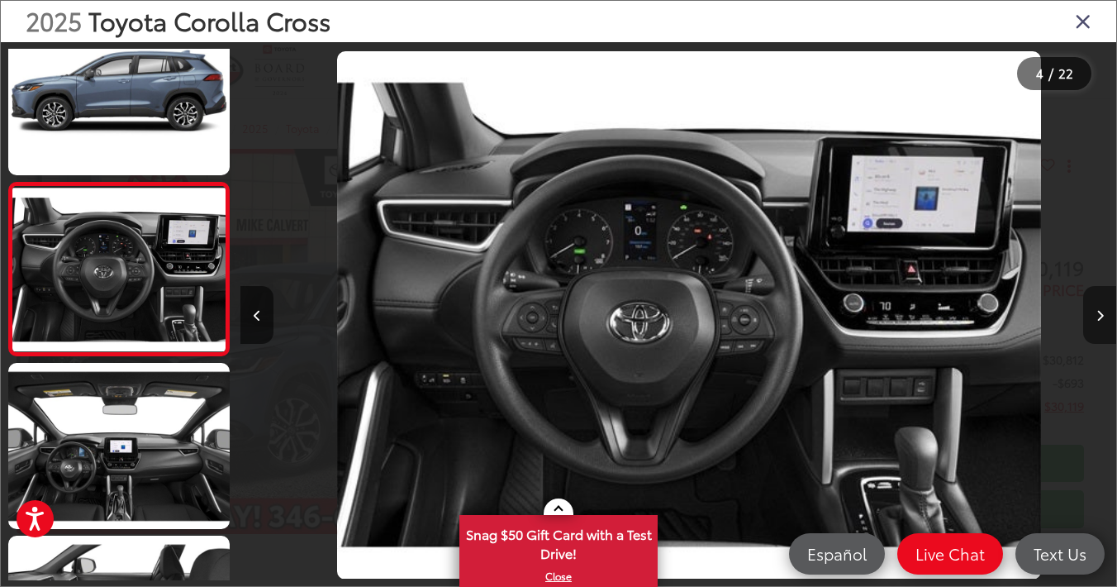
scroll to position [0, 2628]
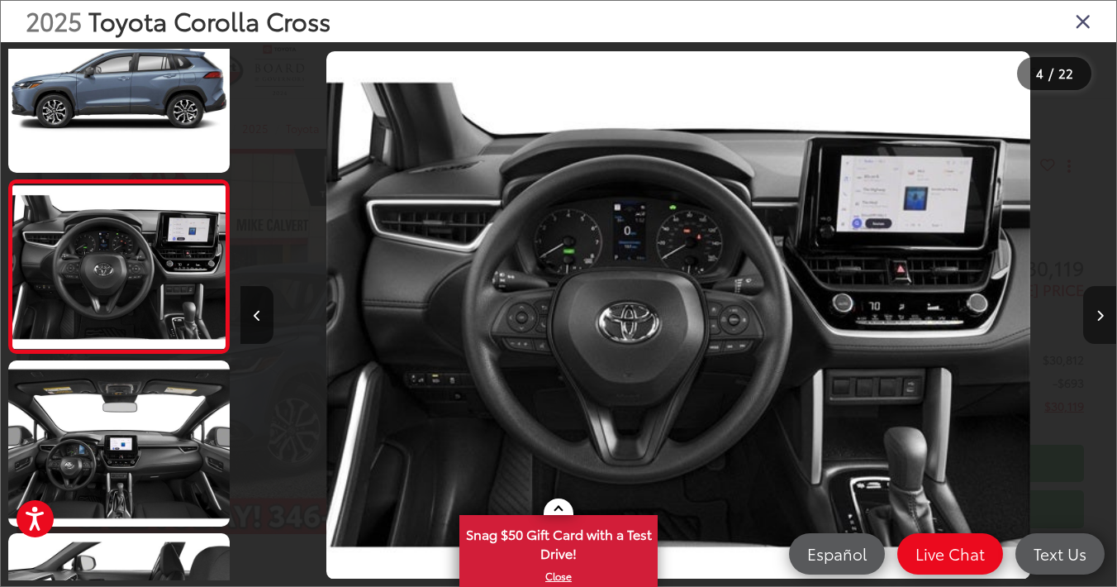
click at [1098, 320] on icon "Next image" at bounding box center [1100, 316] width 7 height 12
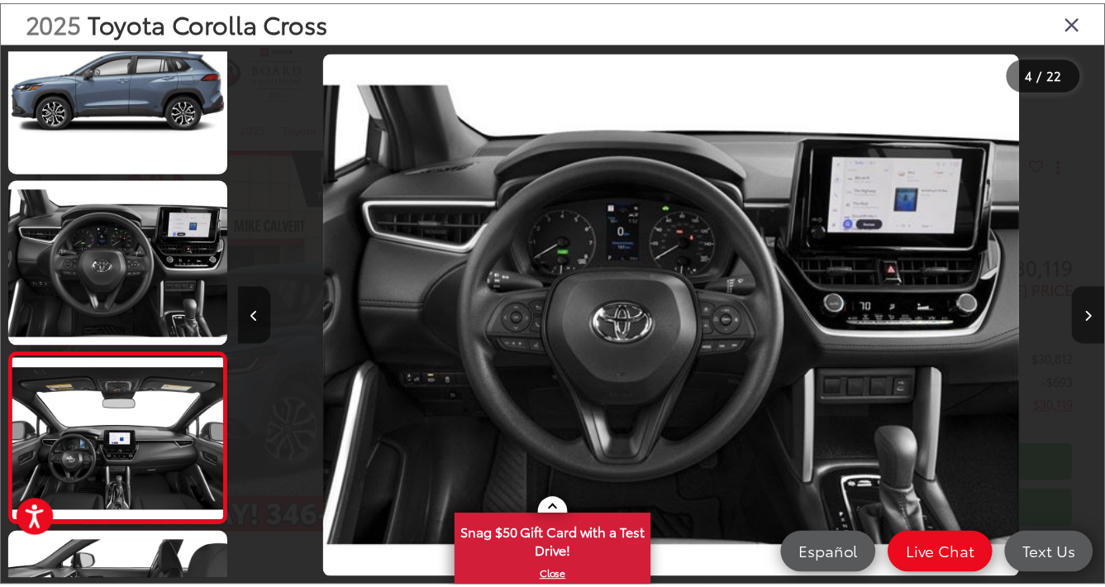
scroll to position [0, 3504]
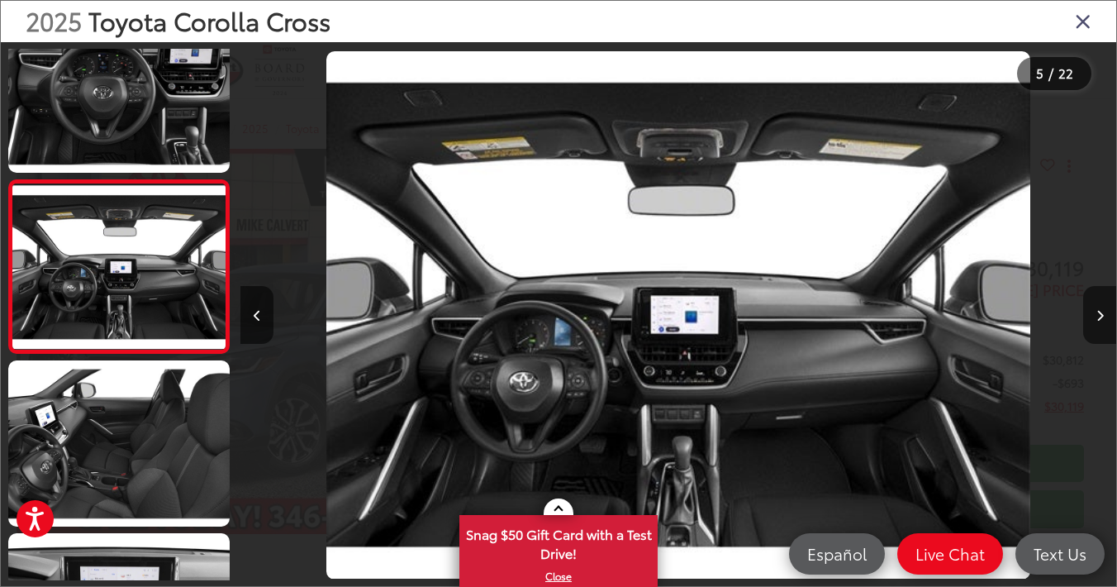
click at [1085, 26] on icon "Close gallery" at bounding box center [1083, 20] width 17 height 21
